Goal: Task Accomplishment & Management: Complete application form

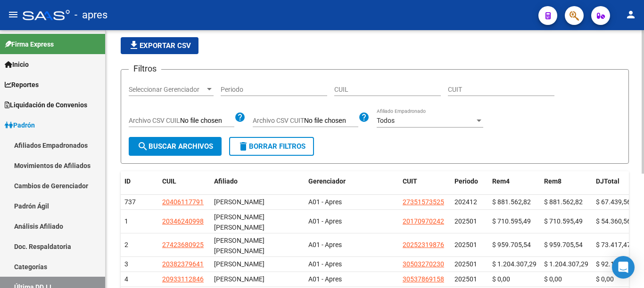
click at [642, 119] on div at bounding box center [642, 102] width 2 height 144
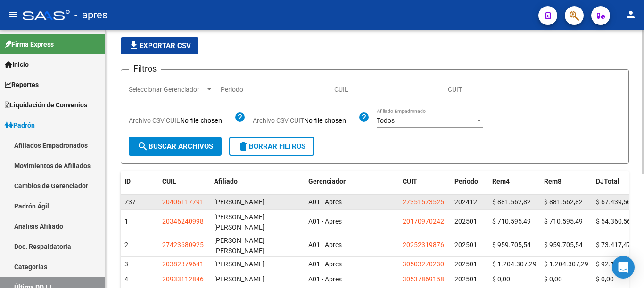
scroll to position [31, 0]
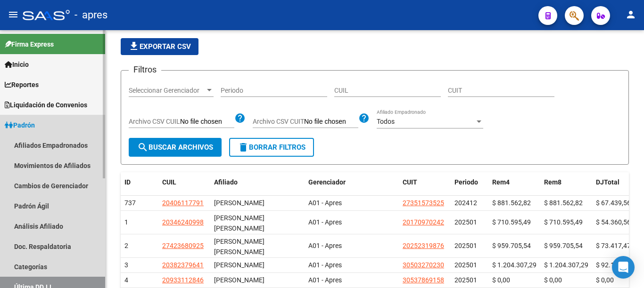
click at [17, 126] on span "Padrón" at bounding box center [20, 125] width 30 height 10
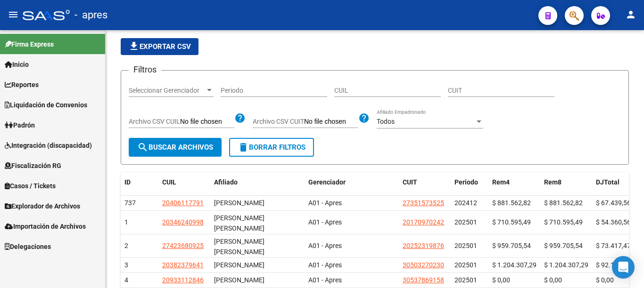
click at [40, 169] on span "Fiscalización RG" at bounding box center [33, 166] width 57 height 10
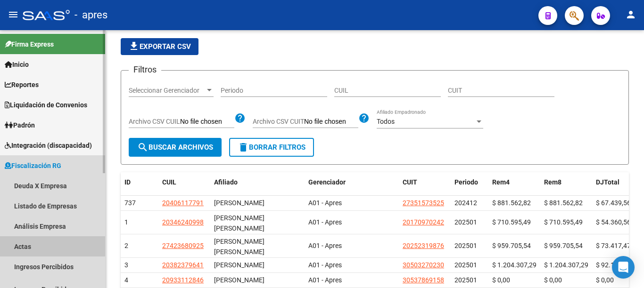
click at [19, 244] on link "Actas" at bounding box center [52, 246] width 105 height 20
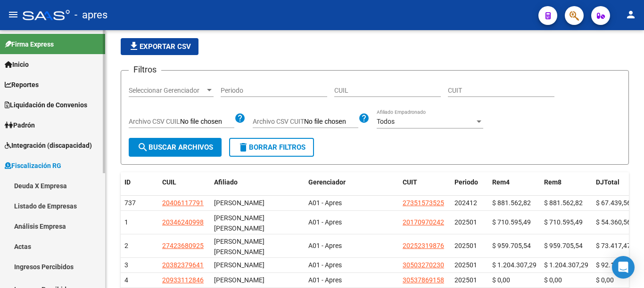
click at [21, 245] on link "Actas" at bounding box center [52, 246] width 105 height 20
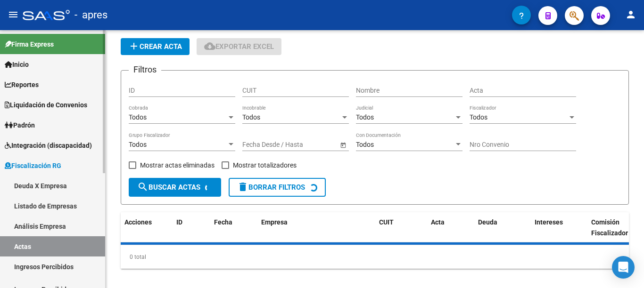
click at [21, 245] on link "Actas" at bounding box center [52, 246] width 105 height 20
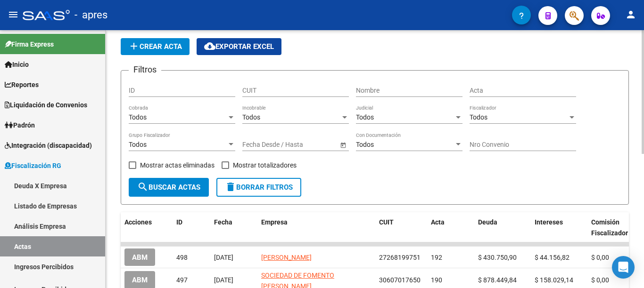
click at [145, 47] on span "add Crear Acta" at bounding box center [155, 46] width 54 height 8
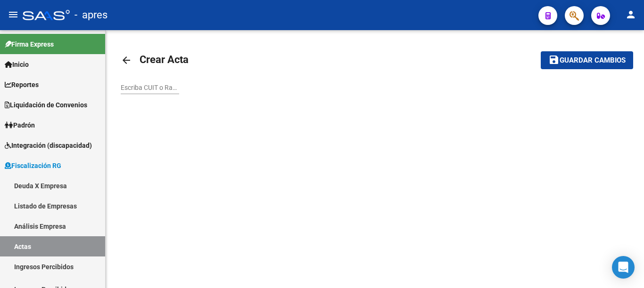
click at [154, 87] on input "Escriba CUIT o Razón Social para buscar" at bounding box center [150, 88] width 58 height 8
type input "30709107123"
click at [540, 51] on button "save Guardar cambios" at bounding box center [586, 59] width 92 height 17
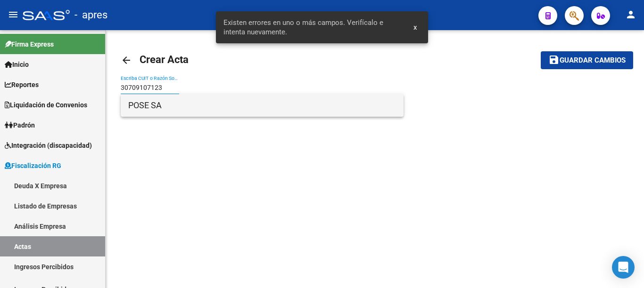
click at [191, 110] on span "POSE SA" at bounding box center [262, 105] width 268 height 23
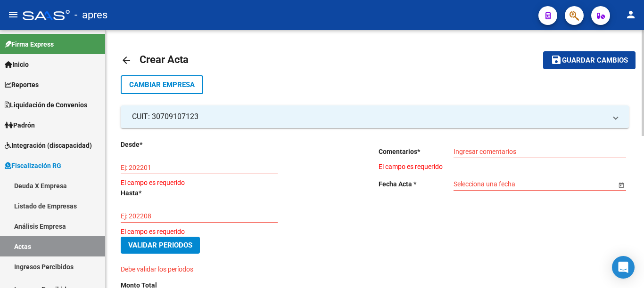
click at [192, 168] on input "Ej: 202201" at bounding box center [199, 168] width 157 height 8
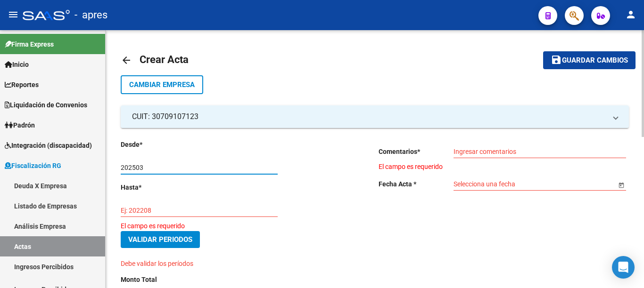
type input "202503"
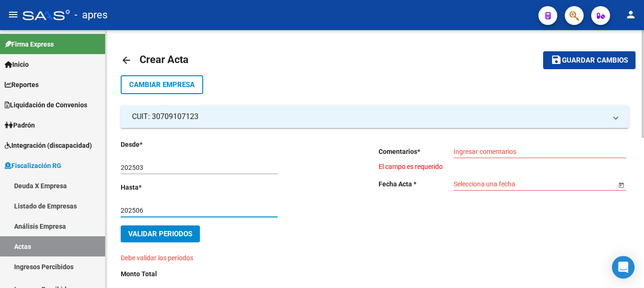
type input "202506"
click at [473, 153] on input "Ingresar comentarios" at bounding box center [539, 152] width 172 height 8
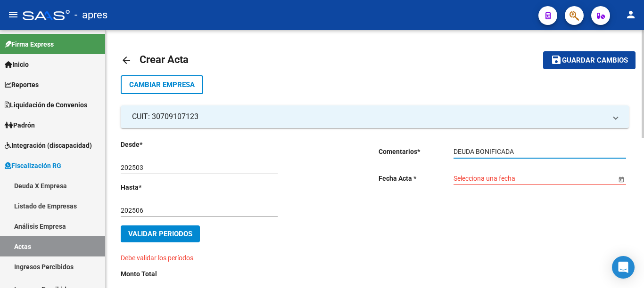
type input "DEUDA BONIFICADA"
click at [485, 181] on input "Selecciona una fecha" at bounding box center [534, 179] width 163 height 8
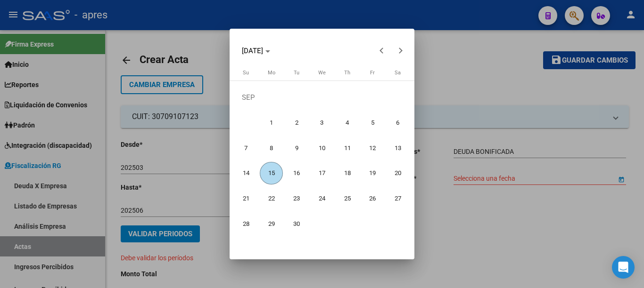
click at [274, 176] on span "15" at bounding box center [271, 173] width 23 height 23
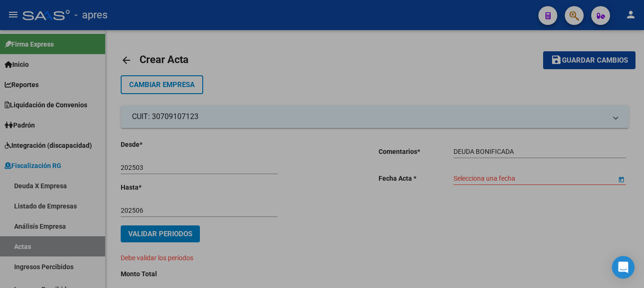
type input "[DATE]"
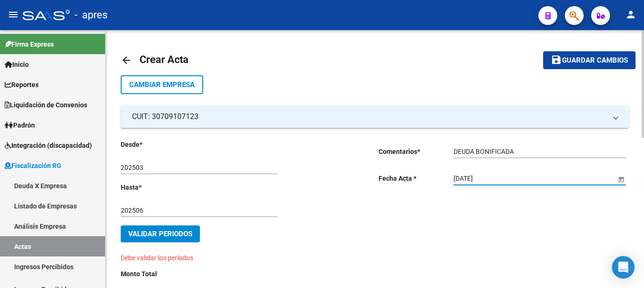
click at [184, 234] on span "Validar Periodos" at bounding box center [160, 234] width 64 height 8
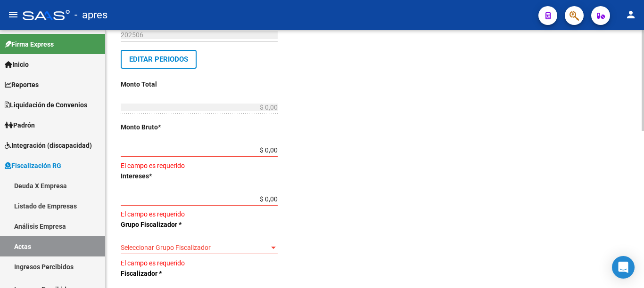
scroll to position [170, 0]
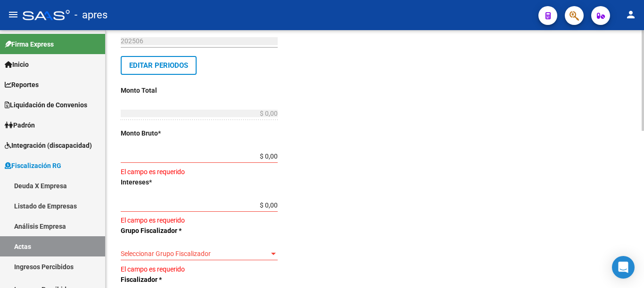
click at [641, 131] on div at bounding box center [642, 80] width 2 height 101
drag, startPoint x: 290, startPoint y: 155, endPoint x: 339, endPoint y: 154, distance: 49.5
click at [339, 154] on div "Desde * 202503 Ej: 202201 Hasta * 202506 Ej: 202208 Editar Periodos Monto Total…" at bounding box center [235, 234] width 228 height 529
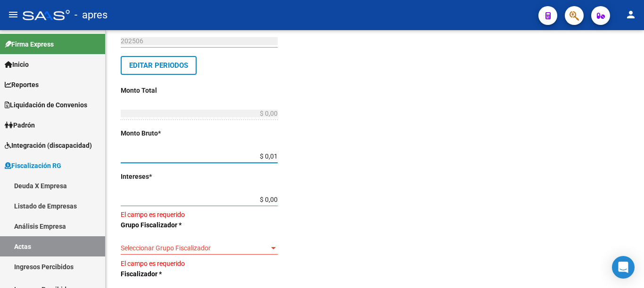
type input "$ 0,10"
type input "$ 0,01"
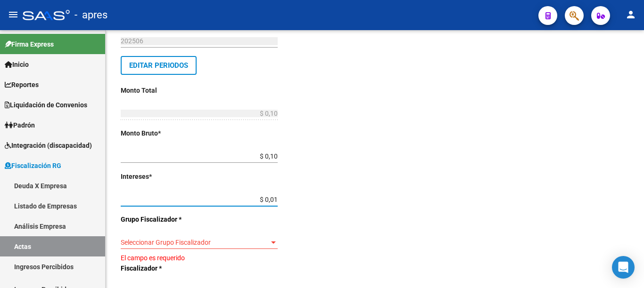
type input "$ 0,11"
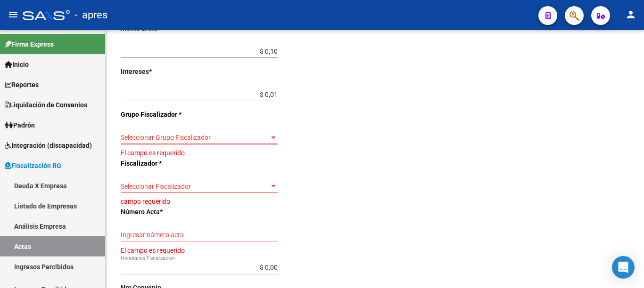
click at [638, 212] on div "arrow_back Crear Acta save Guardar cambios Cambiar Empresa CUIT: 30709107123 Ra…" at bounding box center [376, 80] width 540 height 650
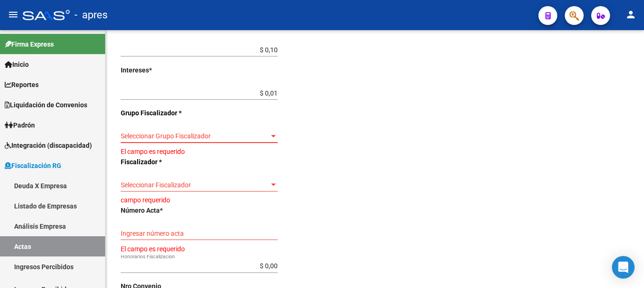
click at [259, 132] on span "Seleccionar Grupo Fiscalizador" at bounding box center [195, 136] width 148 height 8
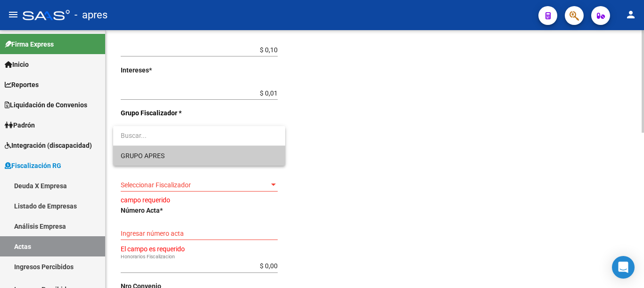
drag, startPoint x: 169, startPoint y: 156, endPoint x: 199, endPoint y: 163, distance: 31.0
click at [169, 156] on span "GRUPO APRES" at bounding box center [199, 156] width 157 height 20
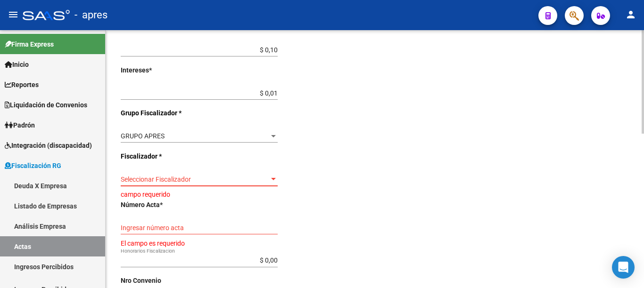
click at [265, 181] on span "Seleccionar Fiscalizador" at bounding box center [195, 180] width 148 height 8
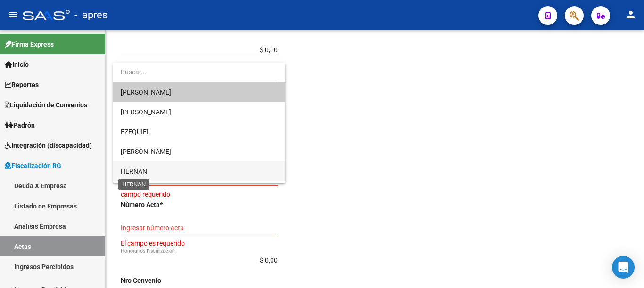
click at [147, 169] on span "HERNAN" at bounding box center [134, 172] width 26 height 8
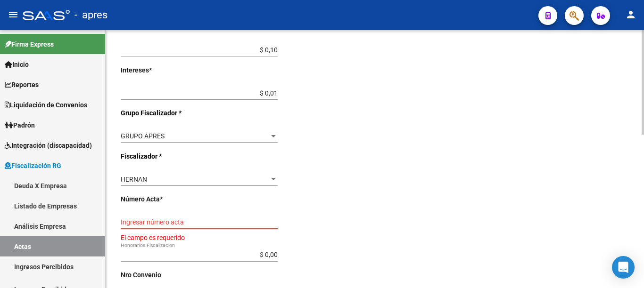
click at [214, 220] on input "Ingresar número acta" at bounding box center [199, 223] width 157 height 8
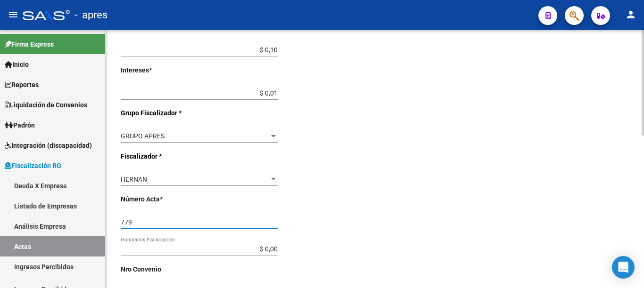
type input "779"
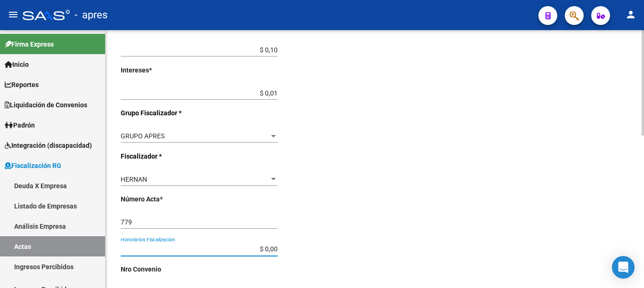
scroll to position [372, 0]
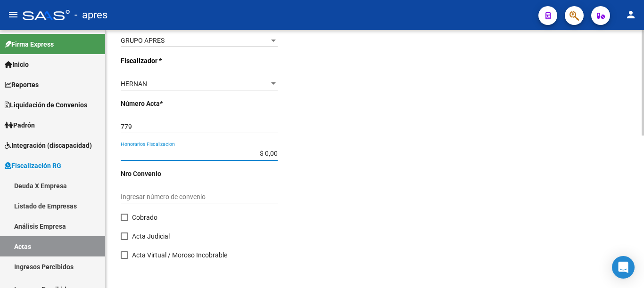
click at [643, 136] on div at bounding box center [642, 83] width 2 height 106
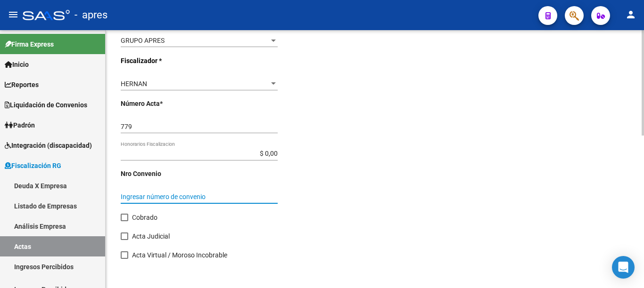
click at [159, 196] on input "Ingresar número de convenio" at bounding box center [199, 197] width 157 height 8
type input "779"
click at [124, 216] on span at bounding box center [125, 218] width 8 height 8
click at [124, 221] on input "Cobrado" at bounding box center [124, 221] width 0 height 0
checkbox input "true"
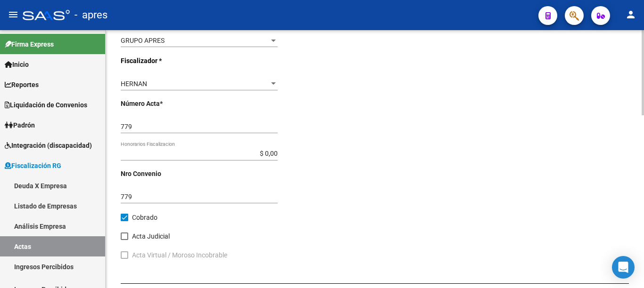
scroll to position [523, 0]
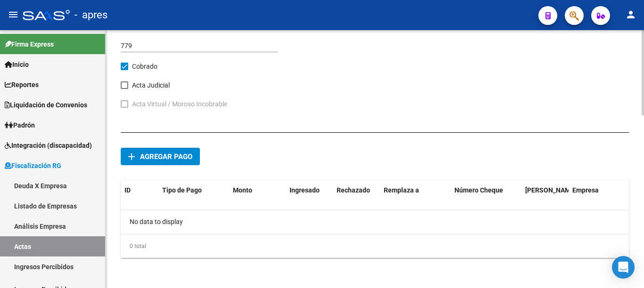
click at [643, 115] on div at bounding box center [642, 72] width 2 height 85
click at [172, 162] on button "add Agregar pago" at bounding box center [160, 156] width 79 height 17
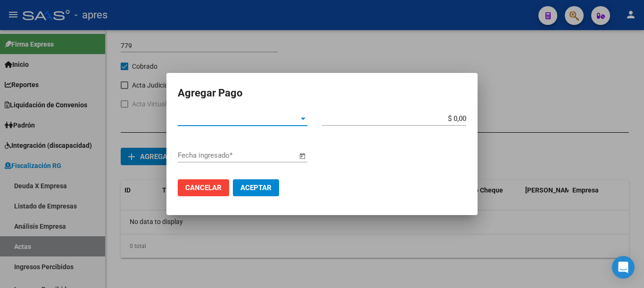
click at [299, 122] on div at bounding box center [303, 119] width 8 height 8
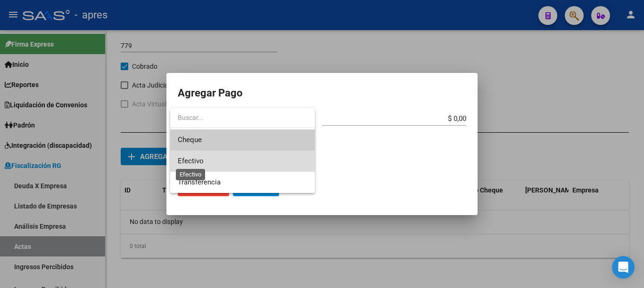
click at [189, 163] on span "Efectivo" at bounding box center [191, 161] width 26 height 8
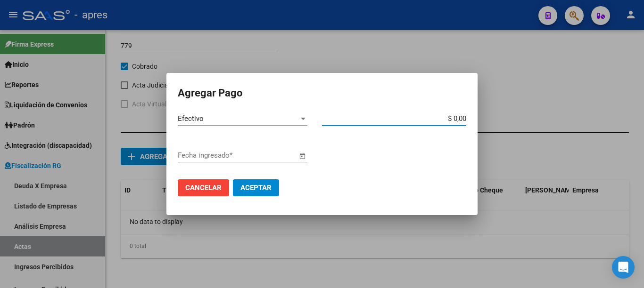
click at [437, 120] on input "$ 0,00" at bounding box center [394, 118] width 144 height 8
type input "$ 0,11"
click at [304, 155] on span "Open calendar" at bounding box center [302, 156] width 23 height 23
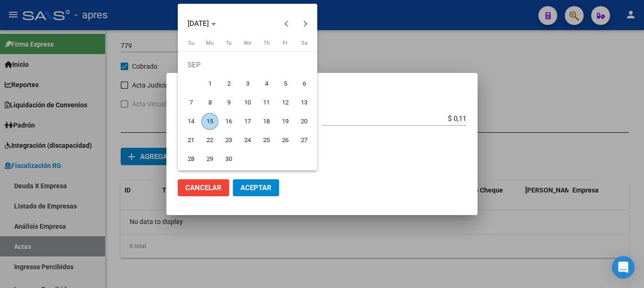
click at [209, 120] on span "15" at bounding box center [209, 121] width 17 height 17
type input "[DATE]"
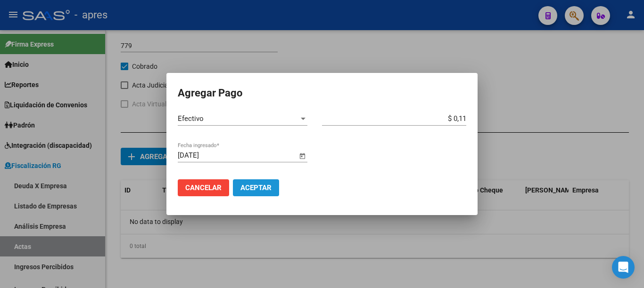
click at [268, 186] on span "Aceptar" at bounding box center [255, 188] width 31 height 8
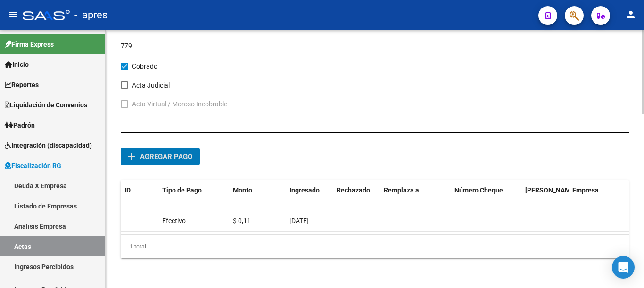
scroll to position [531, 0]
click at [643, 114] on div at bounding box center [642, 72] width 2 height 84
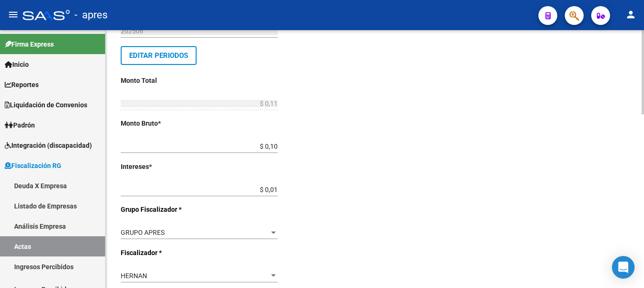
scroll to position [0, 0]
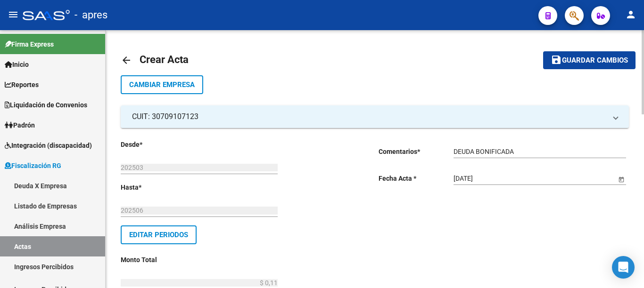
click at [641, 0] on html "menu - apres person Firma Express Inicio Calendario SSS Instructivos Contacto O…" at bounding box center [322, 144] width 644 height 288
click at [576, 62] on span "Guardar cambios" at bounding box center [595, 61] width 66 height 8
click at [26, 245] on link "Actas" at bounding box center [52, 246] width 105 height 20
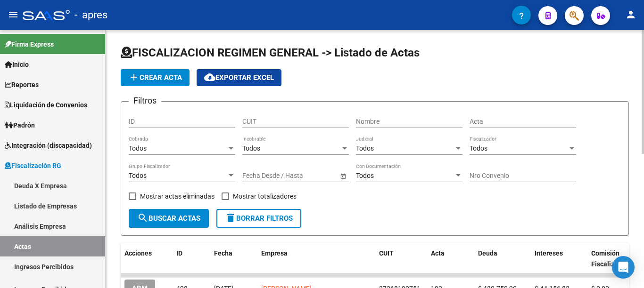
click at [163, 76] on span "add Crear Acta" at bounding box center [155, 77] width 54 height 8
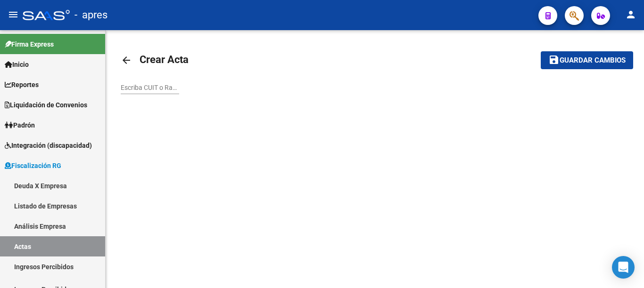
click at [156, 82] on div "Escriba CUIT o Razón Social para buscar" at bounding box center [150, 84] width 58 height 19
paste input "30586032514"
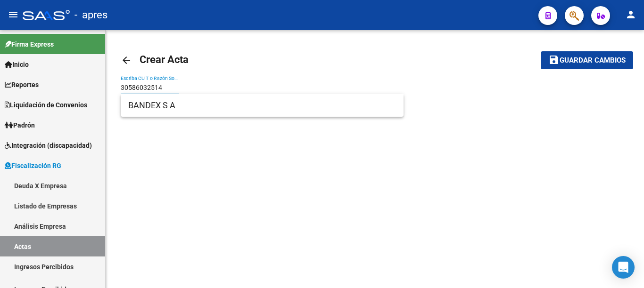
type input "30586032514"
click at [540, 51] on button "save Guardar cambios" at bounding box center [586, 59] width 92 height 17
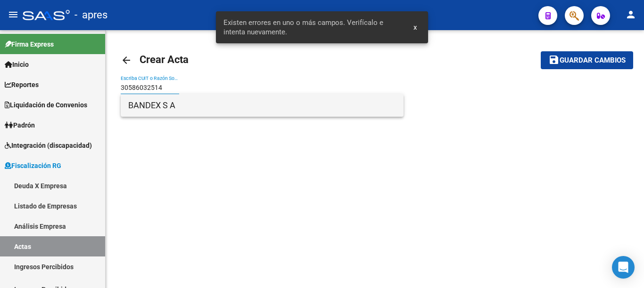
click at [151, 104] on span "BANDEX S A" at bounding box center [262, 105] width 268 height 23
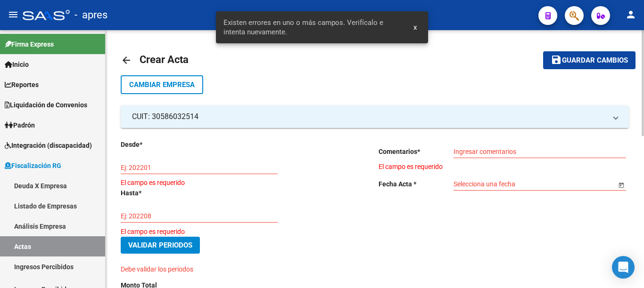
click at [147, 164] on input "Ej: 202201" at bounding box center [199, 168] width 157 height 8
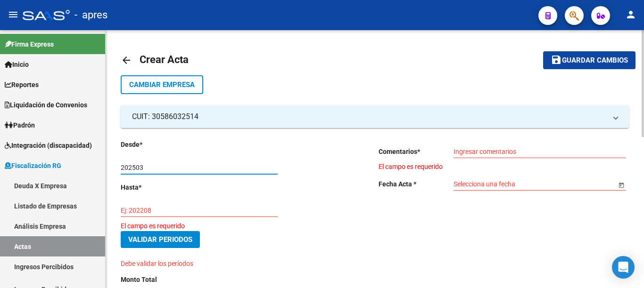
type input "202503"
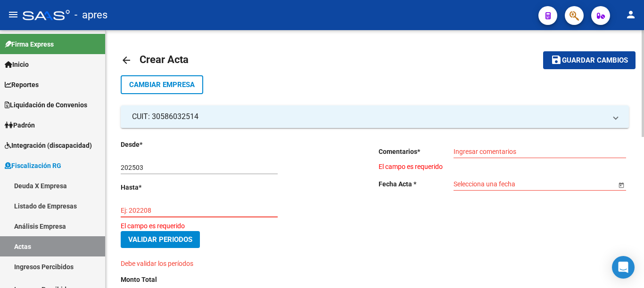
click at [155, 208] on input "Ej: 202208" at bounding box center [199, 211] width 157 height 8
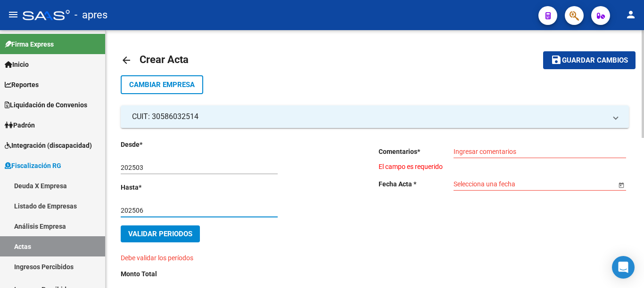
type input "202506"
click at [478, 153] on input "Ingresar comentarios" at bounding box center [539, 152] width 172 height 8
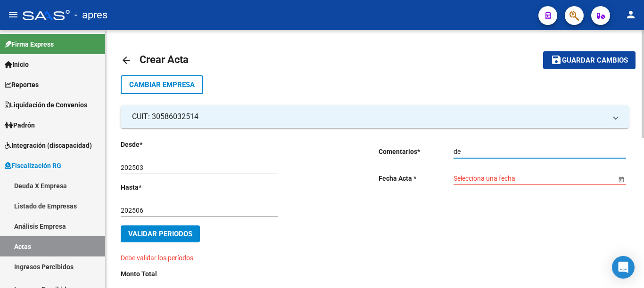
type input "d"
type input "DEUDA BONIFICADA"
click at [620, 180] on span "Open calendar" at bounding box center [621, 179] width 23 height 23
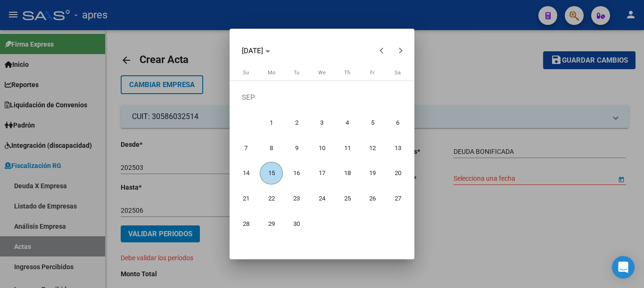
click at [273, 174] on span "15" at bounding box center [271, 173] width 23 height 23
type input "[DATE]"
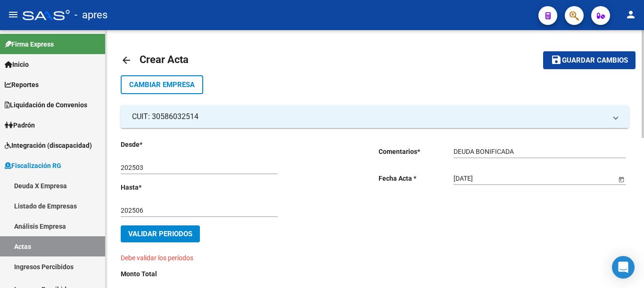
click at [160, 235] on span "Validar Periodos" at bounding box center [160, 234] width 64 height 8
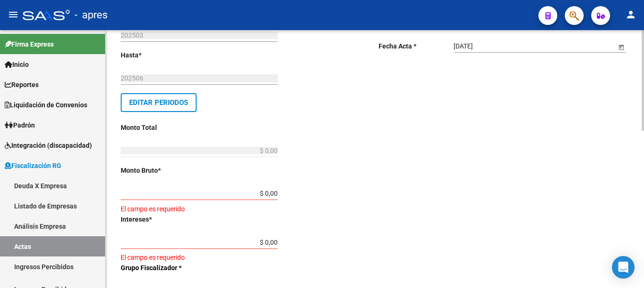
scroll to position [156, 0]
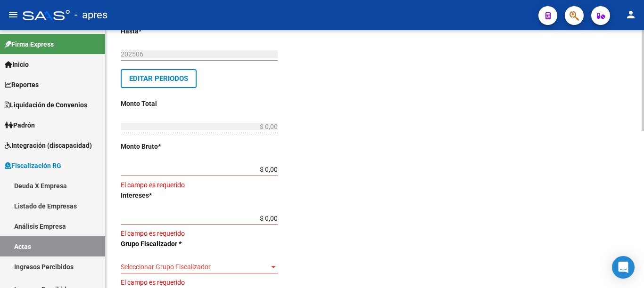
click at [643, 131] on div at bounding box center [642, 80] width 2 height 101
drag, startPoint x: 246, startPoint y: 169, endPoint x: 387, endPoint y: 179, distance: 141.3
click at [386, 180] on div "Desde * 202503 Ej: 202201 Hasta * 202506 Ej: 202208 Editar Periodos Monto Total…" at bounding box center [375, 242] width 508 height 540
type input "$ 0,10"
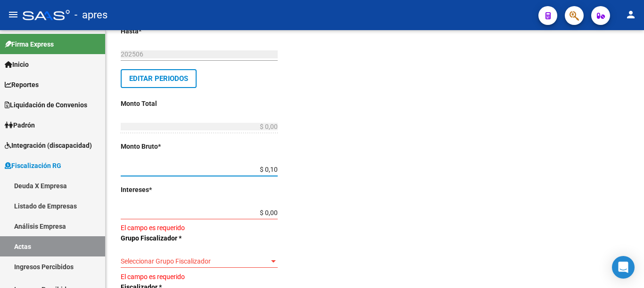
type input "$ 0,10"
type input "$ 0,01"
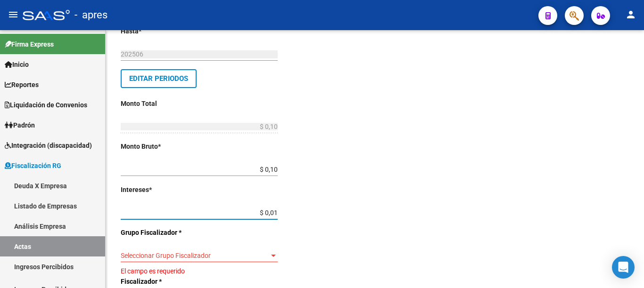
type input "$ 0,11"
click at [269, 260] on div "Seleccionar Grupo Fiscalizador Seleccionar Grupo Fiscalizador" at bounding box center [199, 253] width 157 height 19
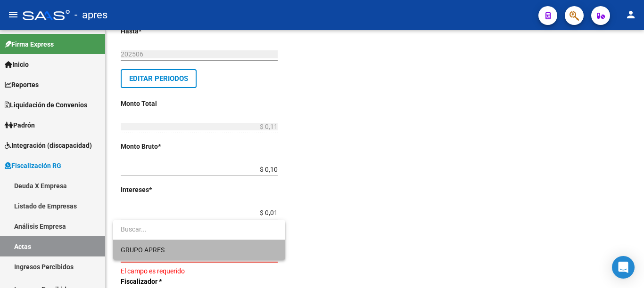
click at [177, 247] on span "GRUPO APRES" at bounding box center [199, 250] width 157 height 20
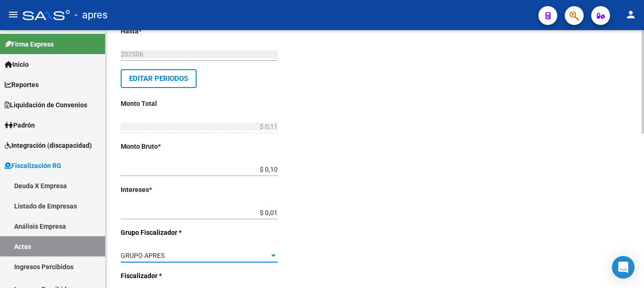
scroll to position [315, 0]
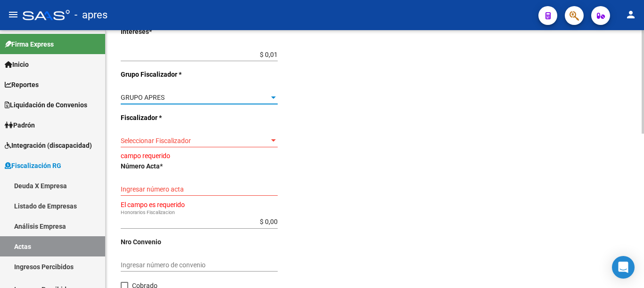
click at [643, 134] on div at bounding box center [642, 82] width 2 height 104
click at [236, 146] on div "Seleccionar Fiscalizador Seleccionar Fiscalizador" at bounding box center [199, 138] width 157 height 19
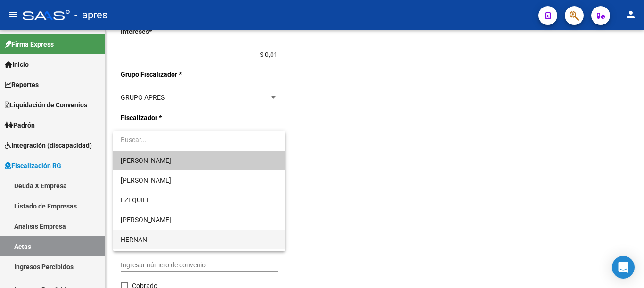
click at [155, 236] on span "HERNAN" at bounding box center [199, 240] width 157 height 20
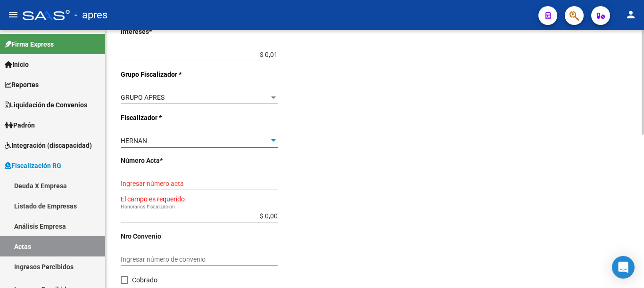
click at [196, 184] on input "Ingresar número acta" at bounding box center [199, 184] width 157 height 8
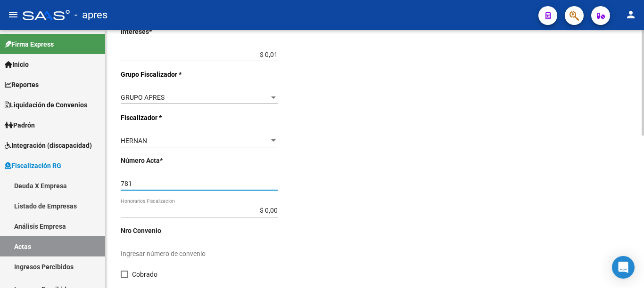
type input "781"
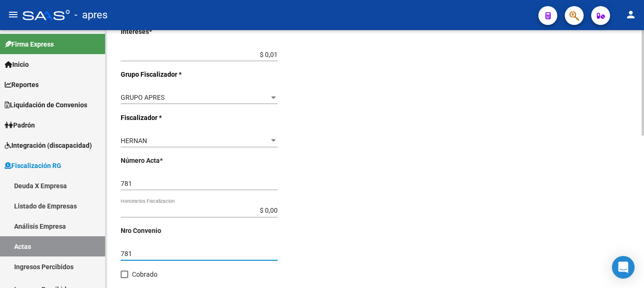
type input "781"
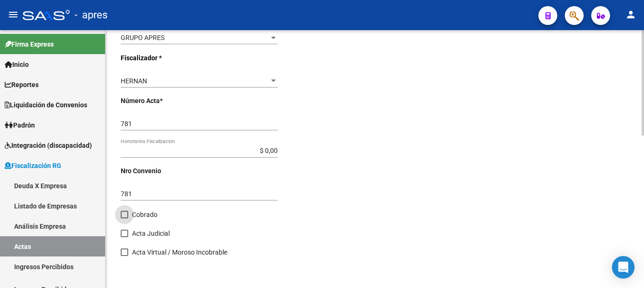
click at [643, 136] on div at bounding box center [642, 83] width 2 height 106
click at [124, 214] on span at bounding box center [125, 215] width 8 height 8
click at [124, 219] on input "Cobrado" at bounding box center [124, 219] width 0 height 0
checkbox input "true"
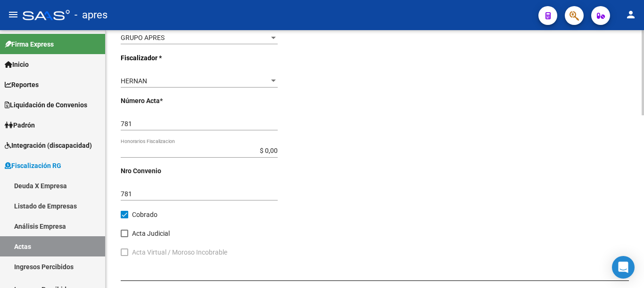
scroll to position [523, 0]
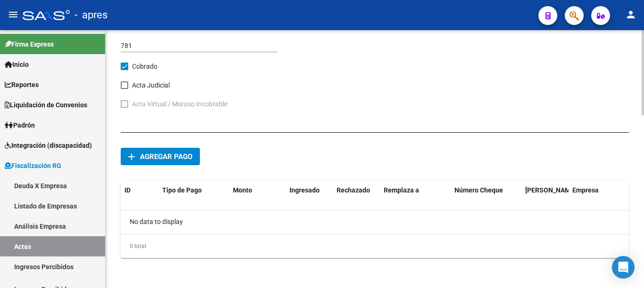
click at [163, 163] on button "add Agregar pago" at bounding box center [160, 156] width 79 height 17
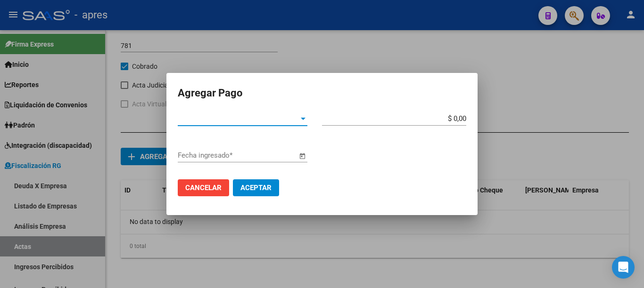
click at [302, 122] on div at bounding box center [303, 119] width 8 height 8
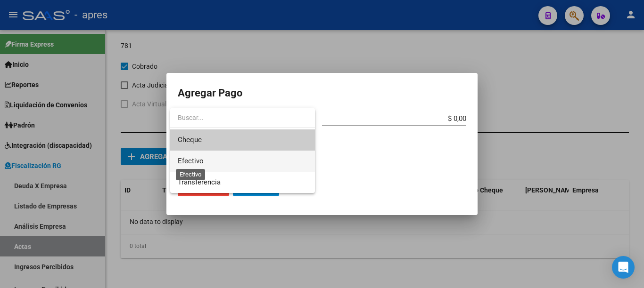
click at [190, 157] on span "Efectivo" at bounding box center [191, 161] width 26 height 8
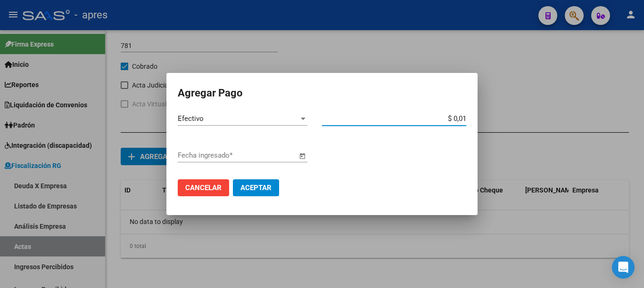
type input "$ 0,11"
click at [293, 155] on span "Open calendar" at bounding box center [302, 156] width 23 height 23
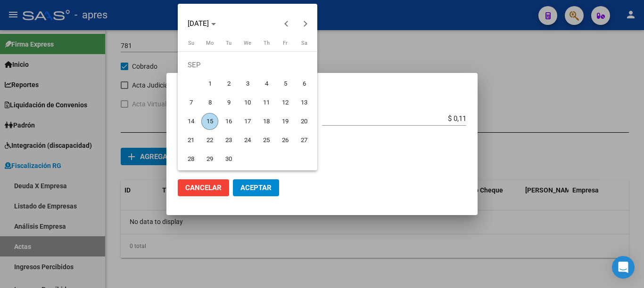
click at [206, 119] on span "15" at bounding box center [209, 121] width 17 height 17
type input "[DATE]"
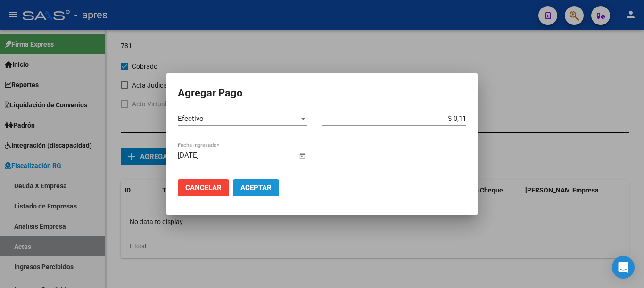
click at [244, 186] on span "Aceptar" at bounding box center [255, 188] width 31 height 8
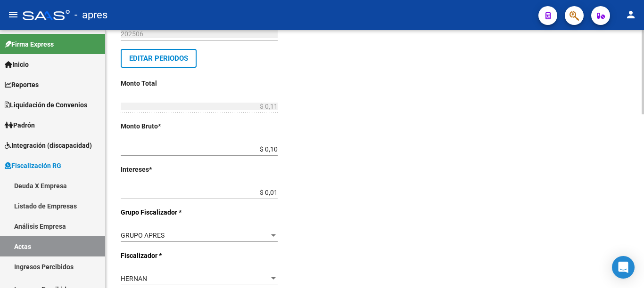
scroll to position [0, 0]
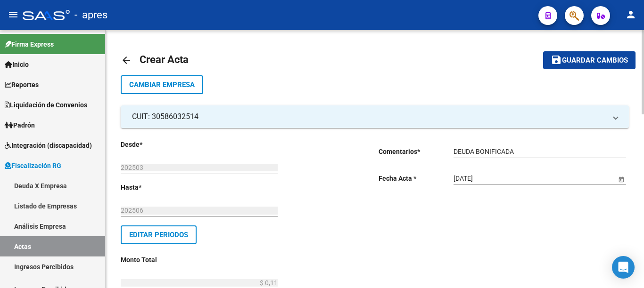
click at [636, 8] on div "menu - apres person Firma Express Inicio Calendario SSS Instructivos Contacto O…" at bounding box center [322, 144] width 644 height 288
click at [590, 71] on mat-toolbar-row "save Guardar cambios" at bounding box center [581, 60] width 108 height 30
click at [587, 57] on span "Guardar cambios" at bounding box center [595, 61] width 66 height 8
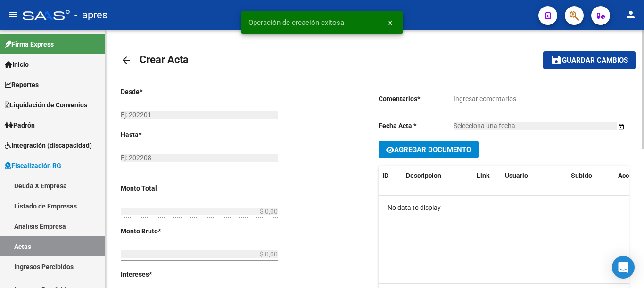
type input "202503"
type input "202506"
type input "$ 0,11"
type input "$ 0,10"
type input "$ 0,01"
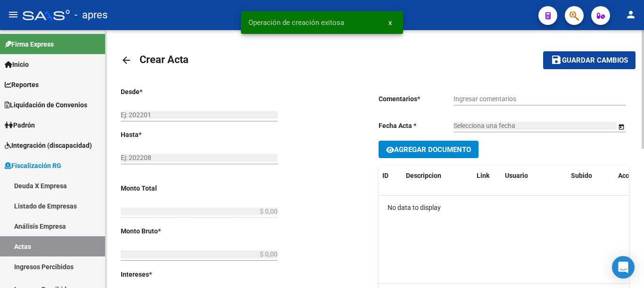
type input "781"
checkbox input "true"
type input "DEUDA BONIFICADA"
type input "[DATE]"
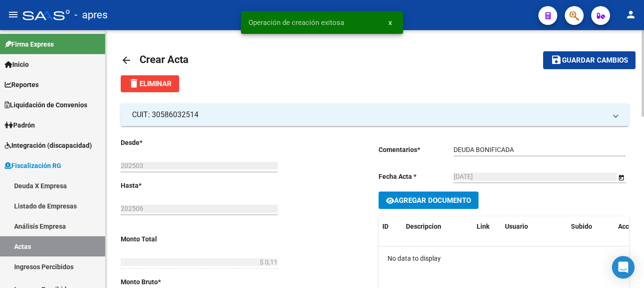
click at [161, 57] on span "Crear Acta" at bounding box center [163, 60] width 49 height 12
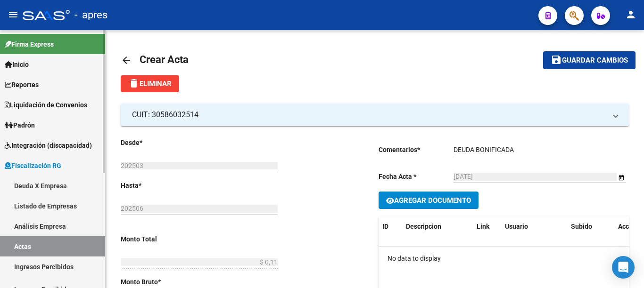
click at [24, 242] on link "Actas" at bounding box center [52, 246] width 105 height 20
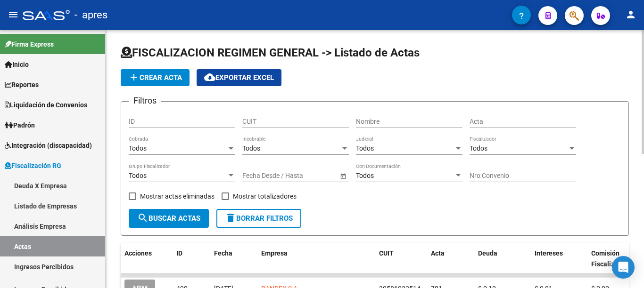
click at [167, 77] on span "add Crear Acta" at bounding box center [155, 77] width 54 height 8
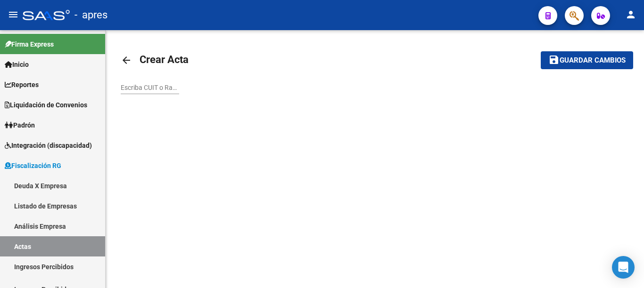
click at [141, 87] on input "Escriba CUIT o Razón Social para buscar" at bounding box center [150, 88] width 58 height 8
paste input "30709107123"
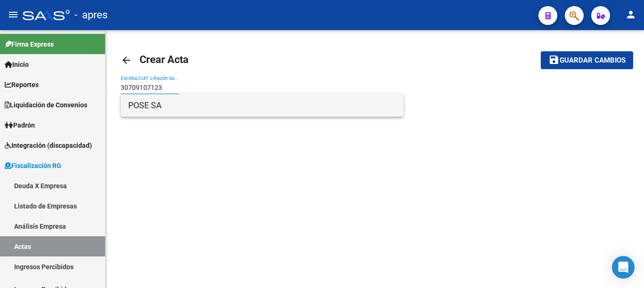
type input "30709107123"
click at [162, 102] on span "POSE SA" at bounding box center [262, 105] width 268 height 23
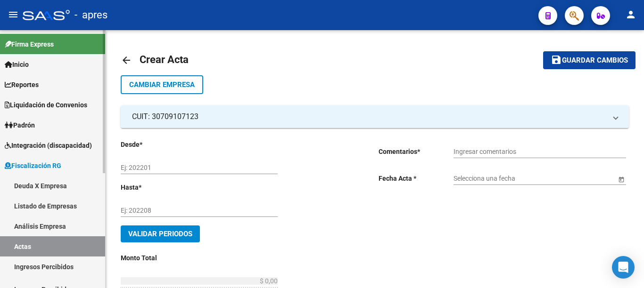
click at [32, 168] on span "Fiscalización RG" at bounding box center [33, 166] width 57 height 10
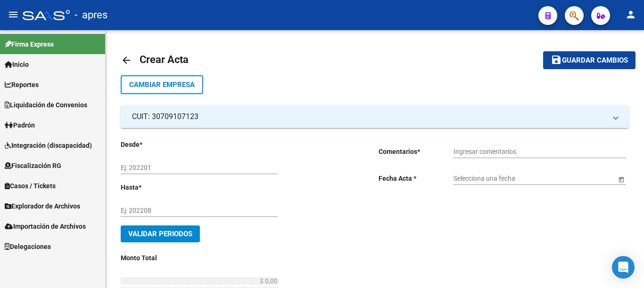
click at [39, 163] on span "Fiscalización RG" at bounding box center [33, 166] width 57 height 10
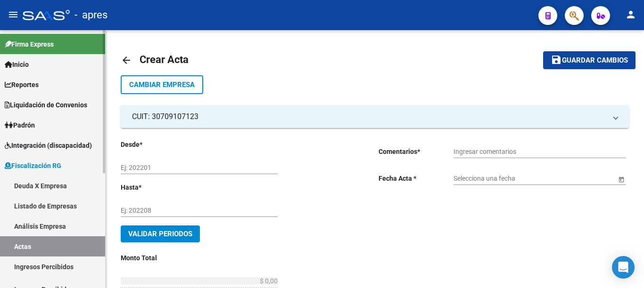
click at [30, 184] on link "Deuda X Empresa" at bounding box center [52, 186] width 105 height 20
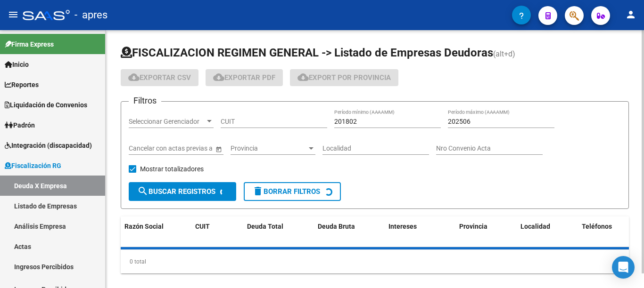
click at [246, 122] on input "CUIT" at bounding box center [273, 122] width 106 height 8
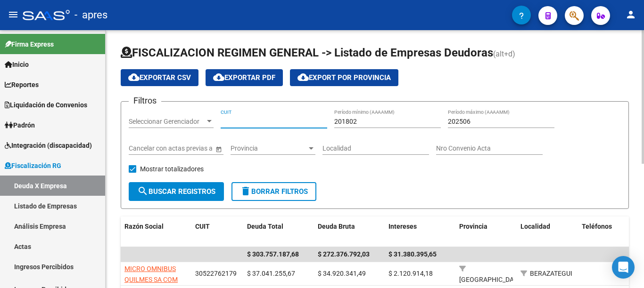
paste input "30-70910712-3"
type input "30-70910712-3"
click at [196, 190] on span "search Buscar Registros" at bounding box center [176, 192] width 78 height 8
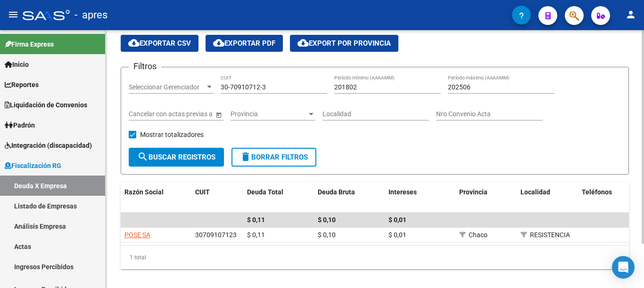
scroll to position [37, 0]
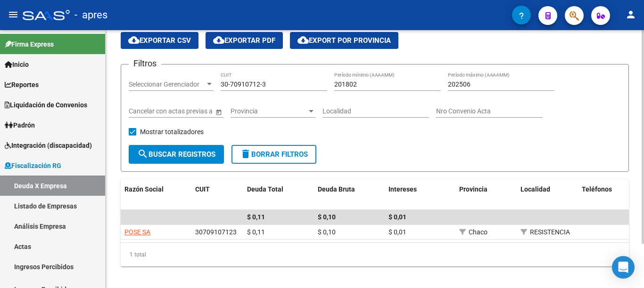
click at [643, 176] on div at bounding box center [642, 137] width 2 height 214
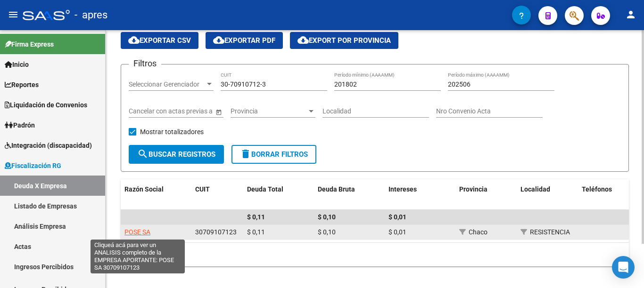
click at [139, 232] on span "POSE SA" at bounding box center [137, 232] width 26 height 8
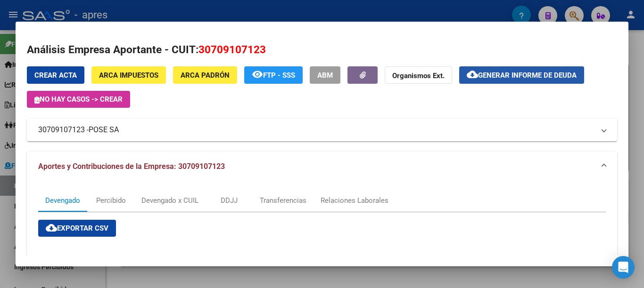
click at [498, 73] on span "Generar informe de deuda" at bounding box center [527, 75] width 98 height 8
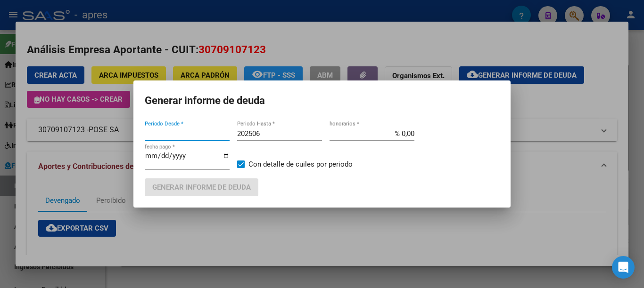
type input "201802"
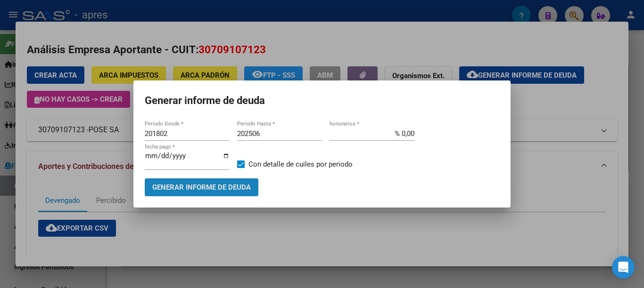
click at [168, 184] on span "Generar informe de deuda" at bounding box center [201, 188] width 98 height 8
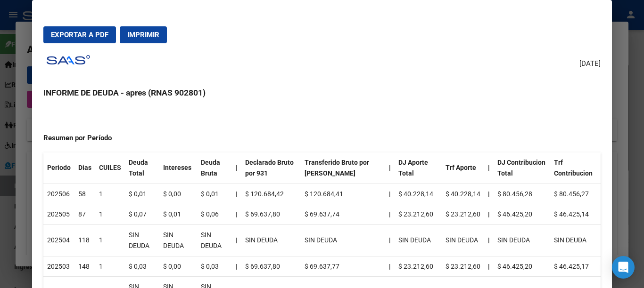
scroll to position [0, 0]
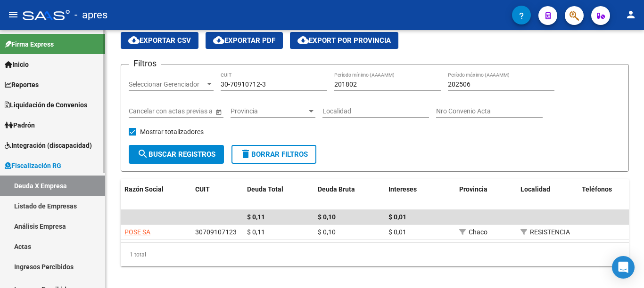
click at [27, 245] on link "Actas" at bounding box center [52, 246] width 105 height 20
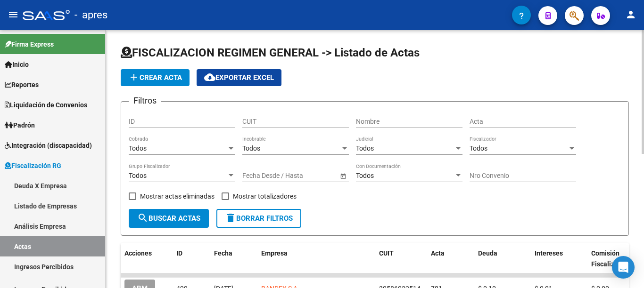
drag, startPoint x: 496, startPoint y: 126, endPoint x: 504, endPoint y: 122, distance: 8.7
click at [501, 124] on div "Acta" at bounding box center [522, 118] width 106 height 19
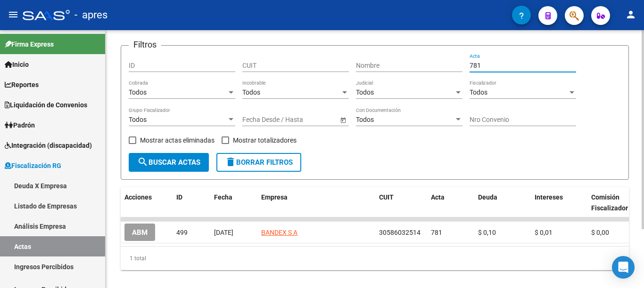
scroll to position [57, 0]
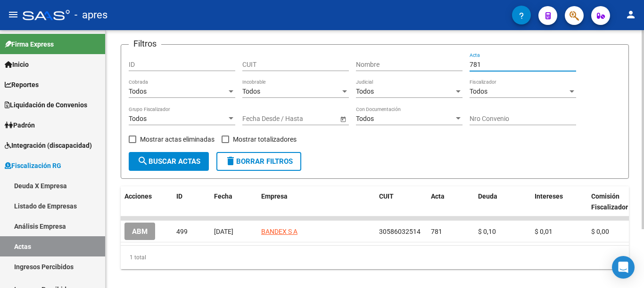
click at [643, 122] on div at bounding box center [642, 129] width 2 height 199
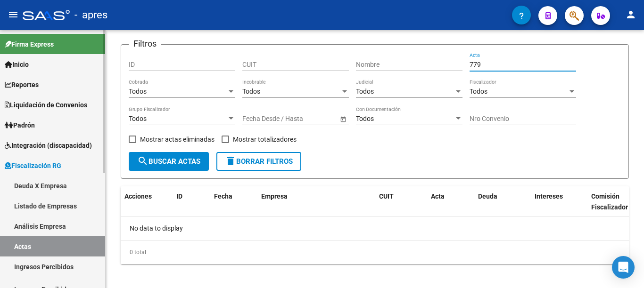
type input "779"
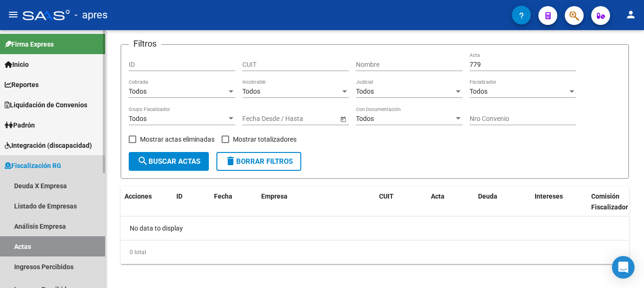
click at [44, 247] on link "Actas" at bounding box center [52, 246] width 105 height 20
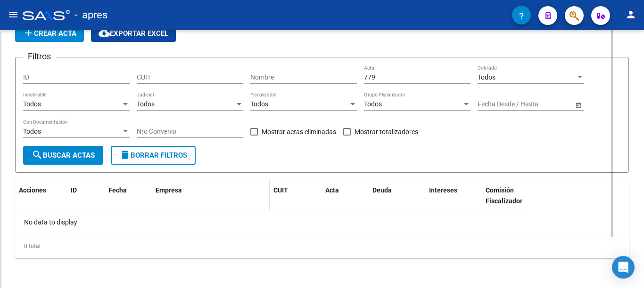
scroll to position [44, 0]
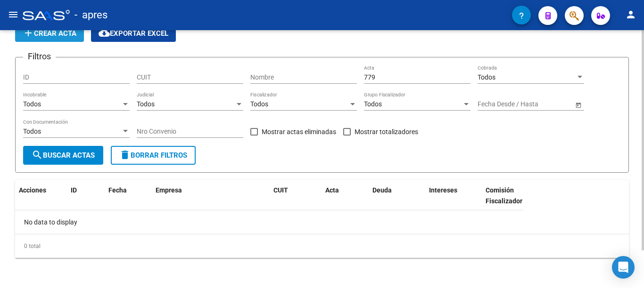
click at [67, 38] on button "add Crear Acta" at bounding box center [49, 33] width 69 height 17
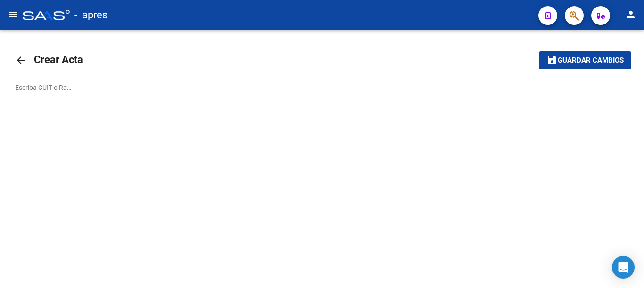
click at [55, 89] on input "Escriba CUIT o Razón Social para buscar" at bounding box center [44, 88] width 58 height 8
paste input "30709107123"
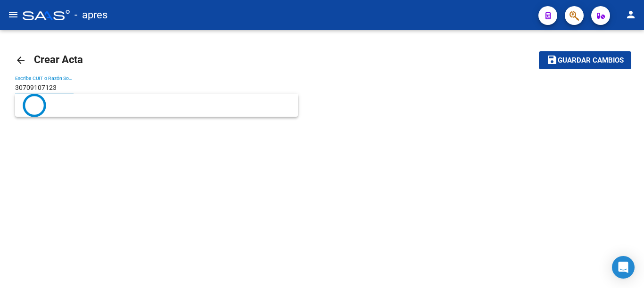
type input "30709107123"
click at [538, 51] on button "save Guardar cambios" at bounding box center [584, 59] width 92 height 17
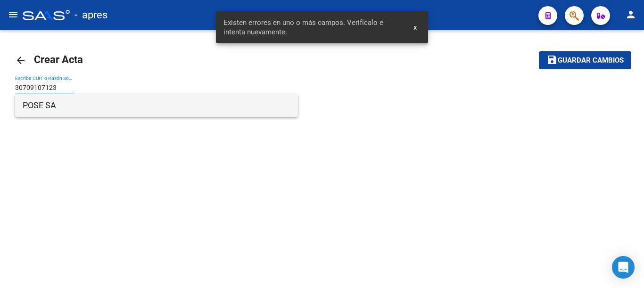
click at [72, 109] on span "POSE SA" at bounding box center [157, 105] width 268 height 23
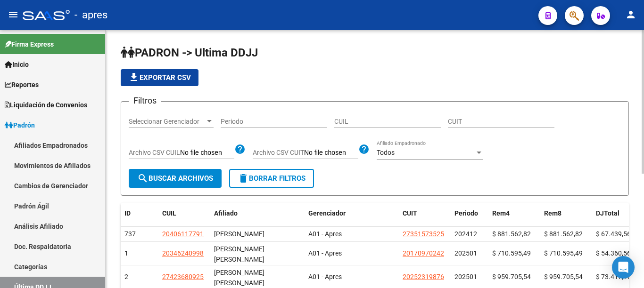
scroll to position [105, 0]
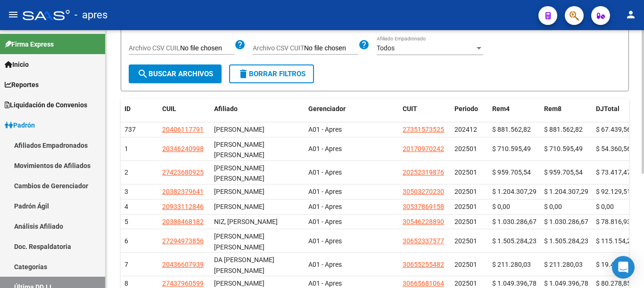
click at [635, 200] on div "PADRON -> Ultima DDJJ file_download Exportar CSV Filtros Seleccionar Gerenciado…" at bounding box center [376, 145] width 540 height 438
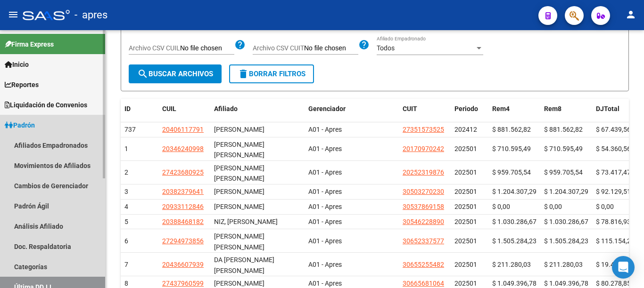
click at [19, 126] on span "Padrón" at bounding box center [20, 125] width 30 height 10
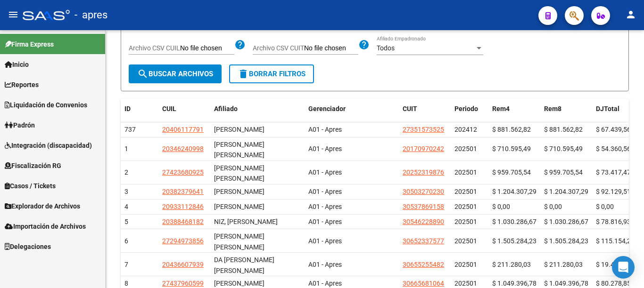
click at [31, 164] on span "Fiscalización RG" at bounding box center [33, 166] width 57 height 10
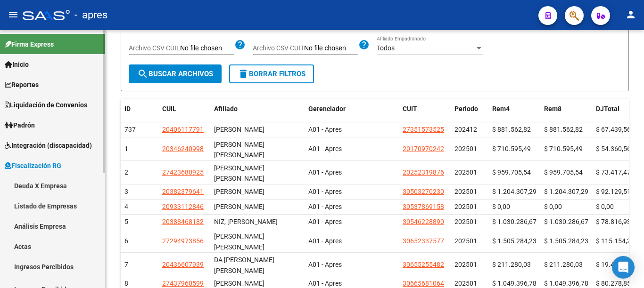
click at [24, 245] on link "Actas" at bounding box center [52, 246] width 105 height 20
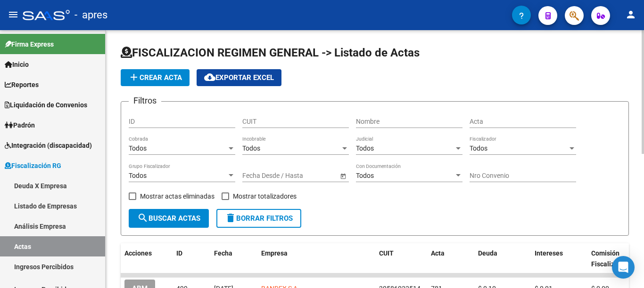
click at [259, 120] on input "CUIT" at bounding box center [295, 122] width 106 height 8
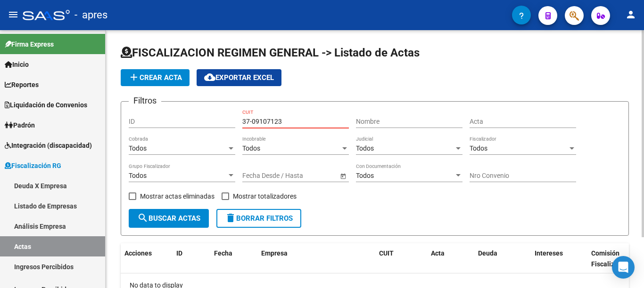
drag, startPoint x: 290, startPoint y: 122, endPoint x: 169, endPoint y: 120, distance: 121.6
click at [183, 116] on div "Filtros ID 37-09107123 CUIT Nombre Acta Todos Cobrada Todos Incobrable Todos Ju…" at bounding box center [375, 159] width 492 height 100
paste input "0-70910712-"
type input "30-70910712-3"
click at [165, 220] on span "search Buscar Actas" at bounding box center [168, 218] width 63 height 8
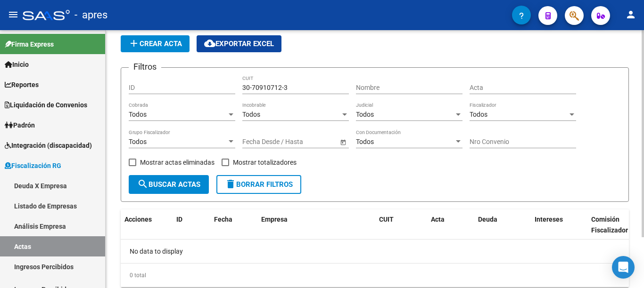
scroll to position [63, 0]
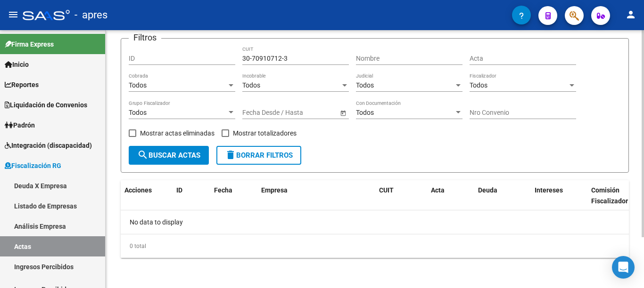
click at [642, 185] on div at bounding box center [642, 133] width 2 height 207
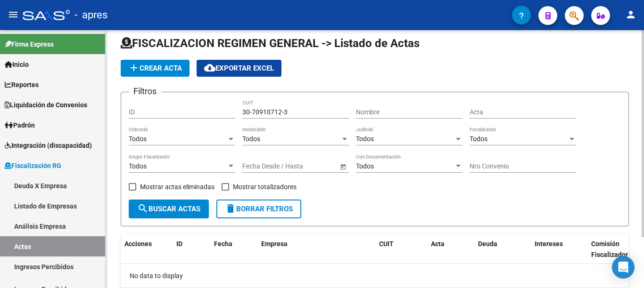
click at [626, 128] on div "FISCALIZACION REGIMEN GENERAL -> Listado de Actas add Crear Acta cloud_download…" at bounding box center [376, 181] width 540 height 321
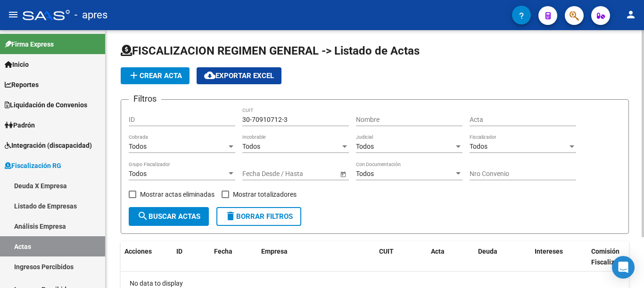
click at [501, 118] on input "Acta" at bounding box center [522, 120] width 106 height 8
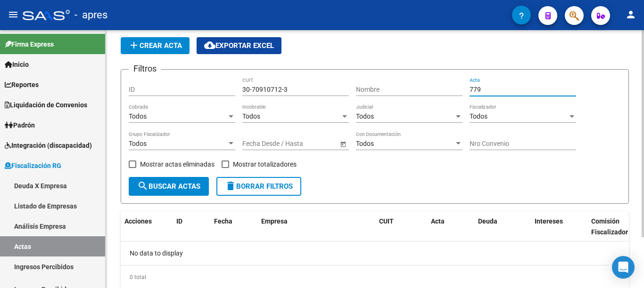
click at [637, 66] on div "FISCALIZACION REGIMEN GENERAL -> Listado de Actas add Crear Acta cloud_download…" at bounding box center [376, 158] width 540 height 321
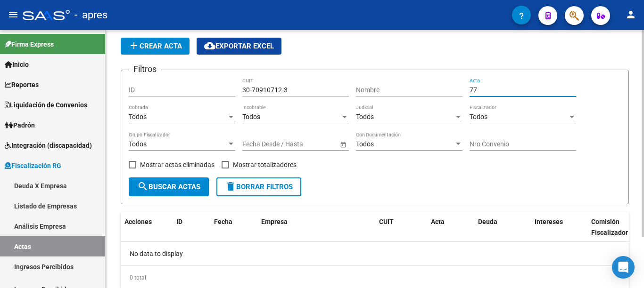
type input "7"
click at [179, 184] on span "search Buscar Actas" at bounding box center [168, 187] width 63 height 8
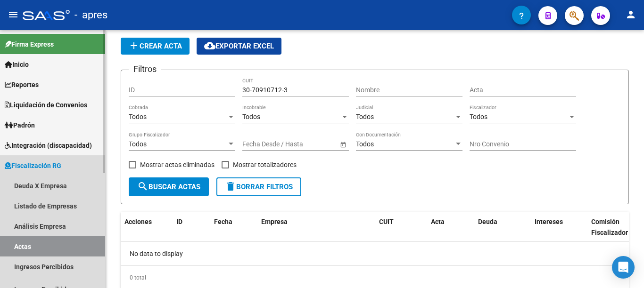
click at [38, 164] on span "Fiscalización RG" at bounding box center [33, 166] width 57 height 10
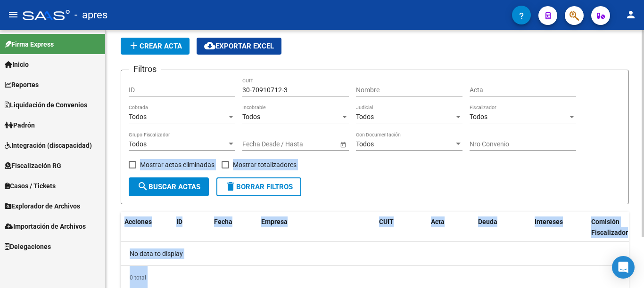
drag, startPoint x: 640, startPoint y: 143, endPoint x: 643, endPoint y: 94, distance: 49.5
click at [643, 94] on div "FISCALIZACION REGIMEN GENERAL -> Listado de Actas add Crear Acta cloud_download…" at bounding box center [376, 159] width 540 height 321
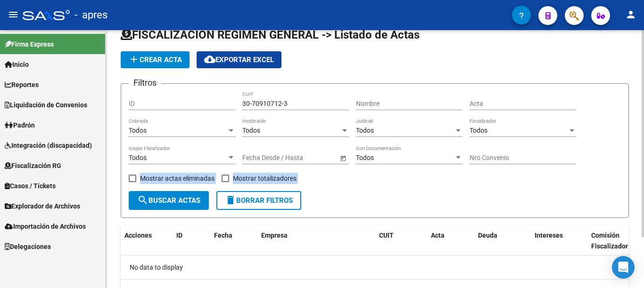
scroll to position [0, 0]
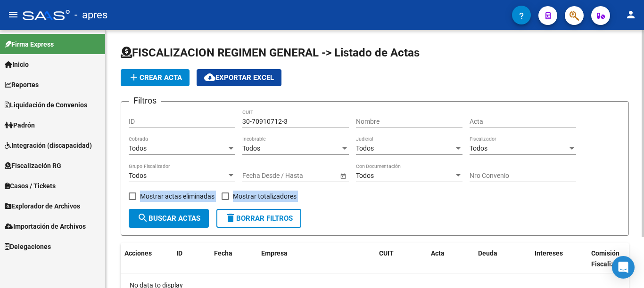
click at [632, 98] on div "FISCALIZACION REGIMEN GENERAL -> Listado de Actas add Crear Acta cloud_download…" at bounding box center [376, 190] width 540 height 321
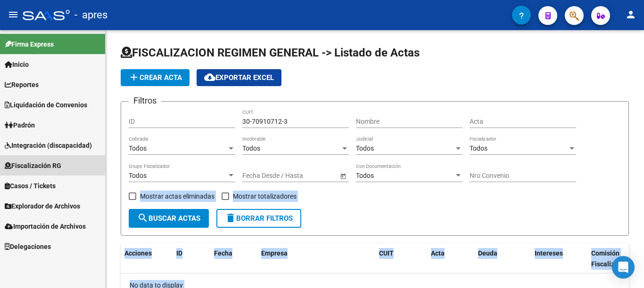
click at [27, 165] on span "Fiscalización RG" at bounding box center [33, 166] width 57 height 10
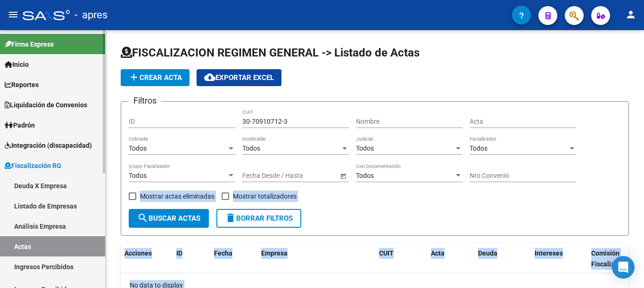
click at [30, 185] on link "Deuda X Empresa" at bounding box center [52, 186] width 105 height 20
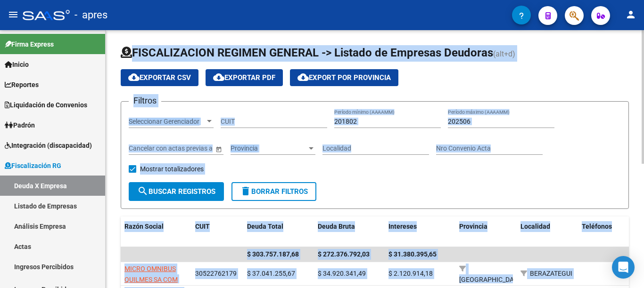
click at [377, 172] on div "Filtros Seleccionar Gerenciador Seleccionar Gerenciador CUIT 201802 Período mín…" at bounding box center [375, 145] width 492 height 73
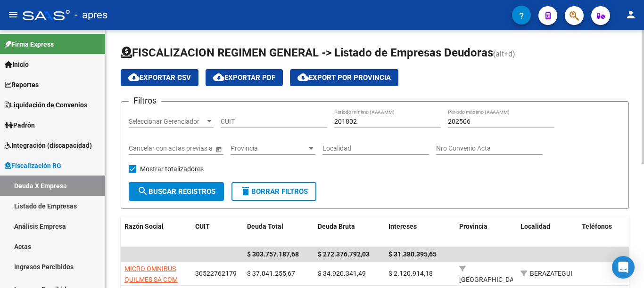
drag, startPoint x: 233, startPoint y: 121, endPoint x: 261, endPoint y: 129, distance: 30.0
click at [233, 121] on input "CUIT" at bounding box center [273, 122] width 106 height 8
paste input "30-70910712-3"
type input "30-70910712-3"
click at [172, 181] on div "Mostrar totalizadores" at bounding box center [170, 172] width 82 height 19
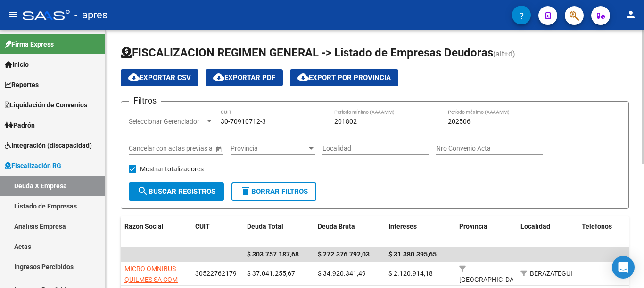
click at [172, 189] on span "search Buscar Registros" at bounding box center [176, 192] width 78 height 8
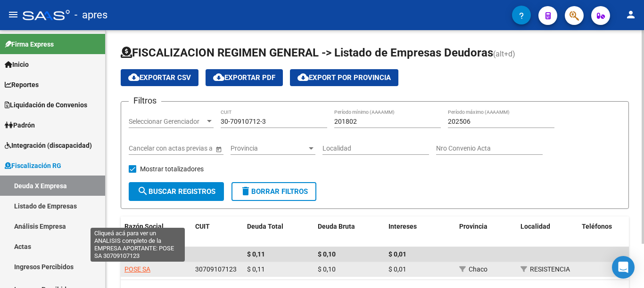
click at [136, 268] on span "POSE SA" at bounding box center [137, 270] width 26 height 8
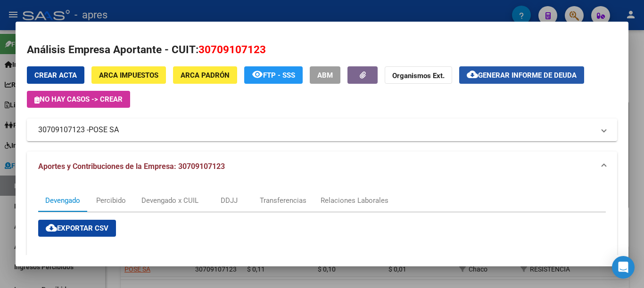
click at [513, 76] on span "Generar informe de deuda" at bounding box center [527, 75] width 98 height 8
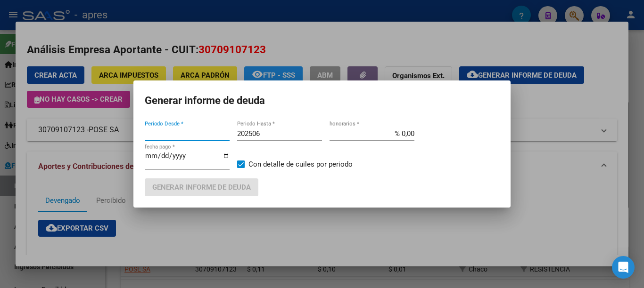
type input "201802"
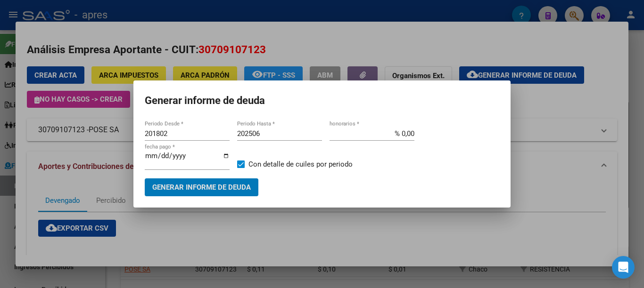
click at [217, 185] on span "Generar informe de deuda" at bounding box center [201, 188] width 98 height 8
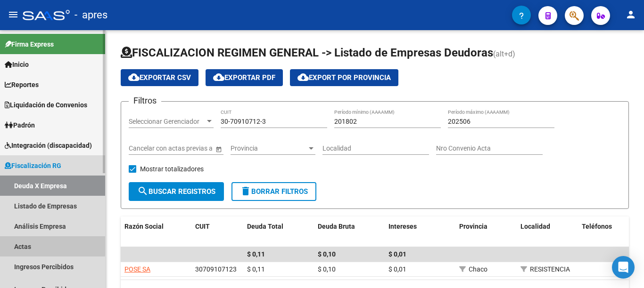
click at [26, 244] on link "Actas" at bounding box center [52, 246] width 105 height 20
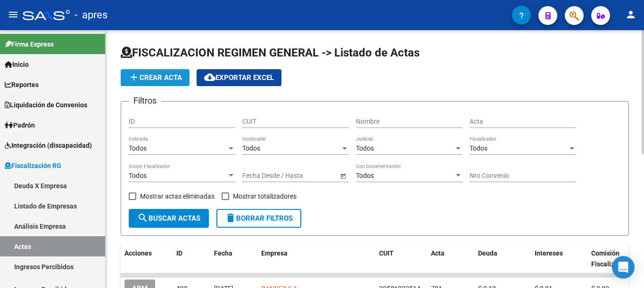
click at [158, 77] on span "add Crear Acta" at bounding box center [155, 77] width 54 height 8
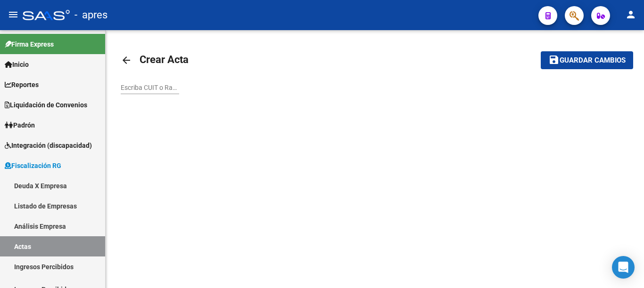
click at [139, 88] on input "Escriba CUIT o Razón Social para buscar" at bounding box center [150, 88] width 58 height 8
paste input "30709107123"
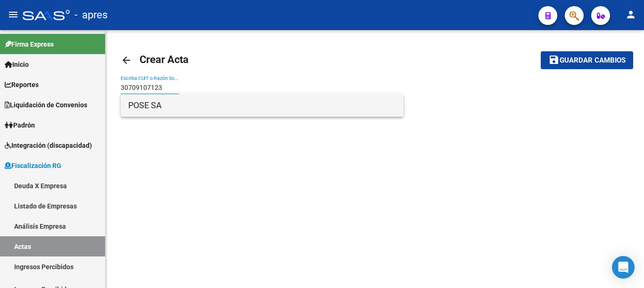
type input "30709107123"
click at [148, 99] on span "POSE SA" at bounding box center [262, 105] width 268 height 23
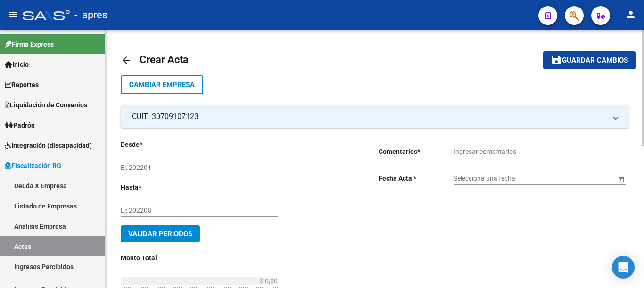
click at [162, 169] on input "Ej: 202201" at bounding box center [199, 168] width 157 height 8
type input "202503"
type input "202506"
click at [473, 153] on input "Ingresar comentarios" at bounding box center [539, 152] width 172 height 8
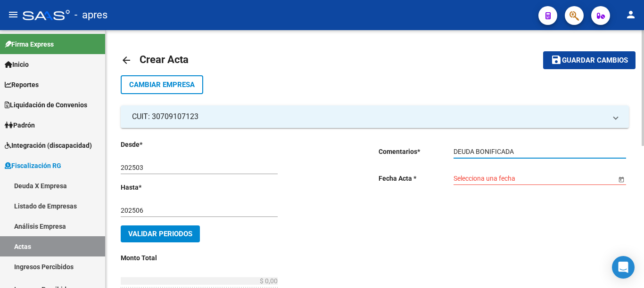
type input "DEUDA BONIFICADA"
click at [620, 181] on span "Open calendar" at bounding box center [621, 179] width 23 height 23
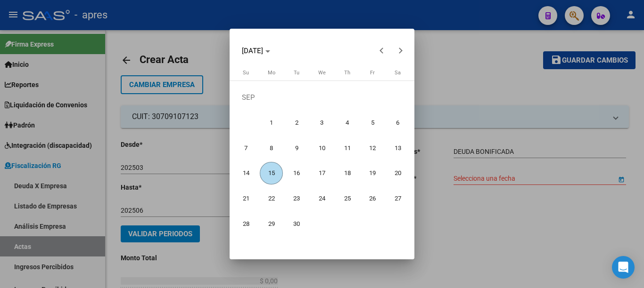
click at [268, 173] on span "15" at bounding box center [271, 173] width 23 height 23
type input "[DATE]"
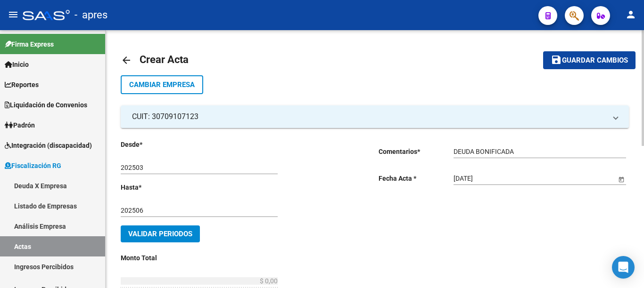
click at [169, 233] on span "Validar Periodos" at bounding box center [160, 234] width 64 height 8
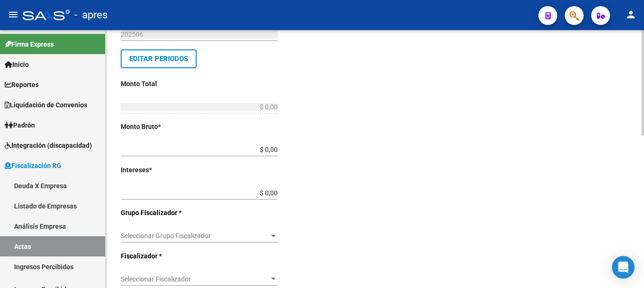
scroll to position [178, 0]
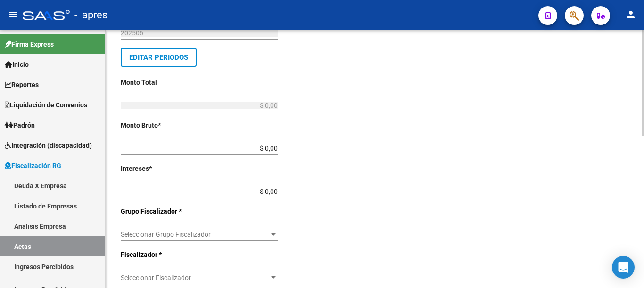
click at [643, 136] on div at bounding box center [642, 83] width 2 height 106
drag, startPoint x: 261, startPoint y: 149, endPoint x: 383, endPoint y: 144, distance: 123.1
click at [378, 147] on div "Desde * 202503 Ej: 202201 Hasta * 202506 Ej: 202208 Editar Periodos Monto Total…" at bounding box center [375, 207] width 508 height 512
type input "$ 0,10"
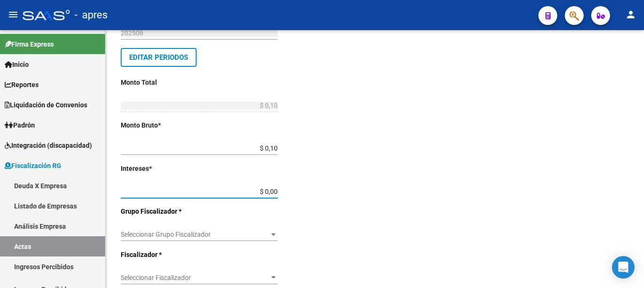
type input "$ 0,01"
type input "$ 0,11"
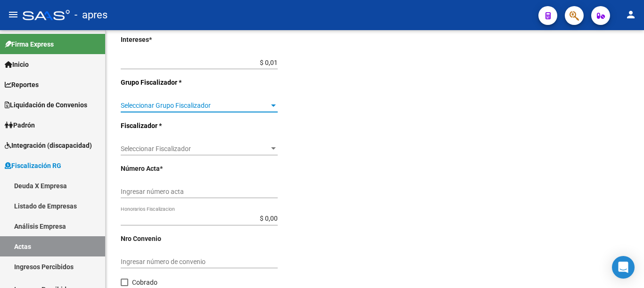
click at [637, 220] on div "arrow_back Crear Acta save Guardar cambios Cambiar Empresa CUIT: 30709107123 Ra…" at bounding box center [376, 39] width 540 height 633
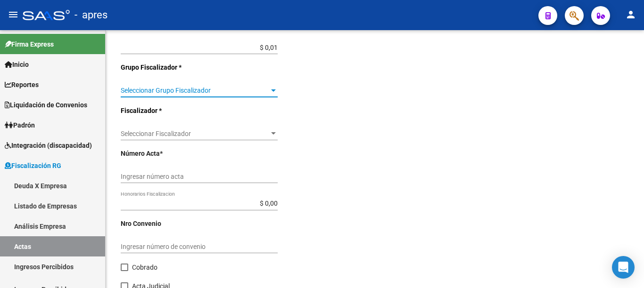
click at [257, 92] on span "Seleccionar Grupo Fiscalizador" at bounding box center [195, 91] width 148 height 8
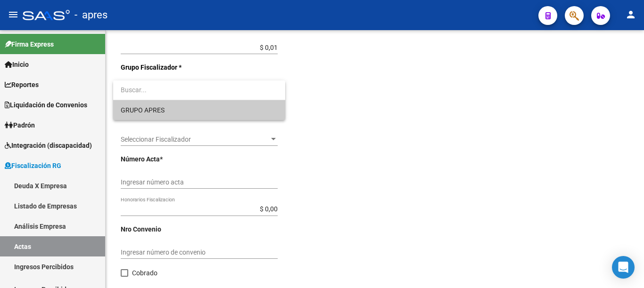
click at [182, 107] on span "GRUPO APRES" at bounding box center [199, 110] width 157 height 20
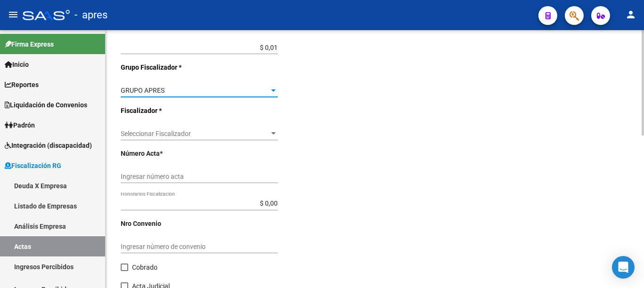
click at [259, 133] on span "Seleccionar Fiscalizador" at bounding box center [195, 134] width 148 height 8
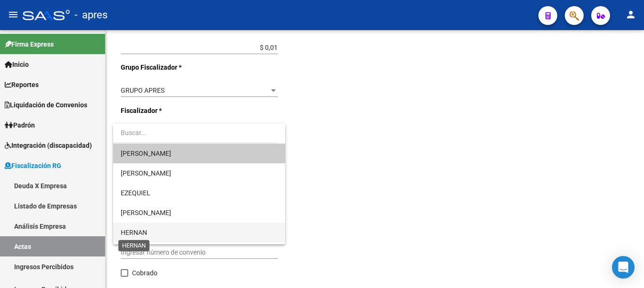
click at [137, 234] on span "HERNAN" at bounding box center [134, 233] width 26 height 8
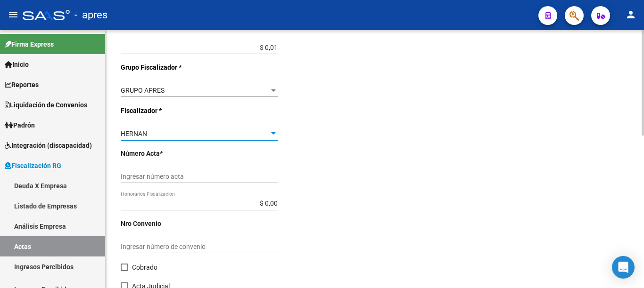
click at [246, 174] on input "Ingresar número acta" at bounding box center [199, 177] width 157 height 8
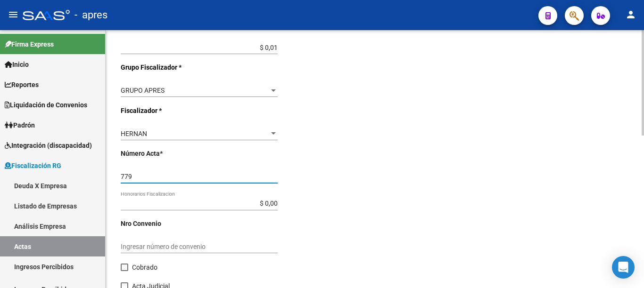
type input "779"
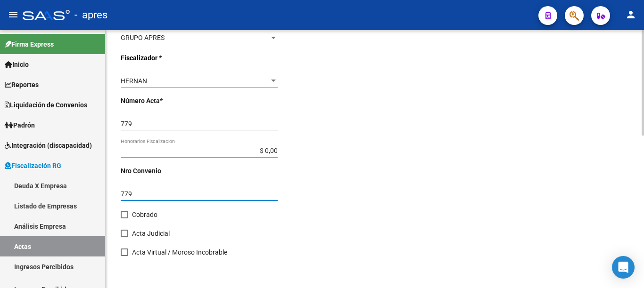
click at [642, 136] on div at bounding box center [642, 83] width 2 height 106
type input "779"
click at [123, 212] on span at bounding box center [125, 215] width 8 height 8
click at [124, 219] on input "Cobrado" at bounding box center [124, 219] width 0 height 0
checkbox input "true"
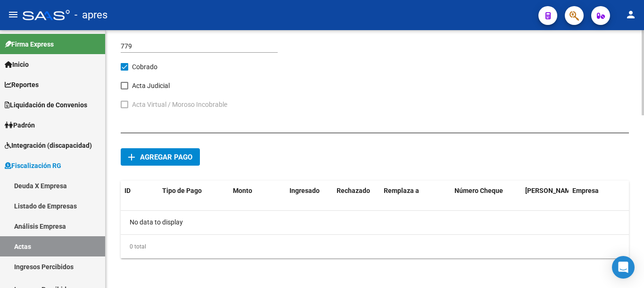
click at [643, 115] on div at bounding box center [642, 72] width 2 height 85
click at [160, 159] on span "Agregar pago" at bounding box center [166, 157] width 52 height 8
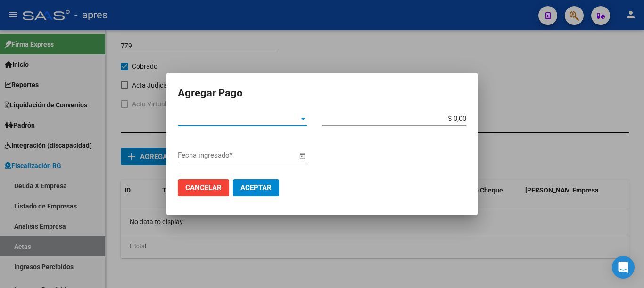
click at [298, 117] on span "Tipo de Pago *" at bounding box center [238, 118] width 121 height 8
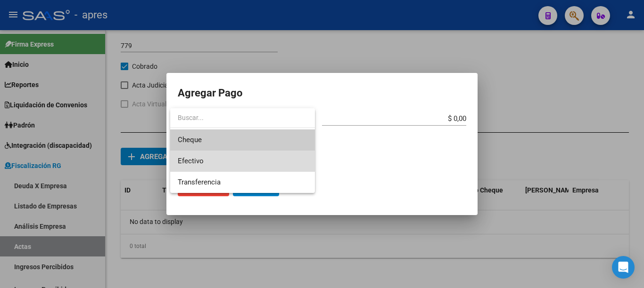
click at [216, 156] on span "Efectivo" at bounding box center [243, 161] width 130 height 21
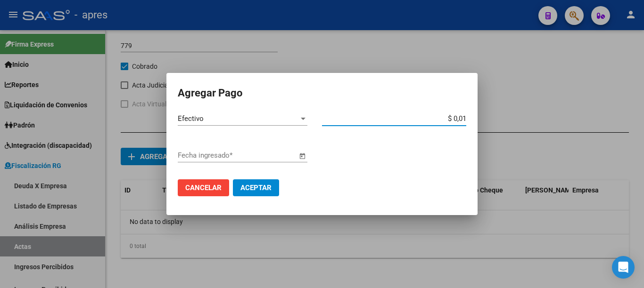
type input "$ 0,11"
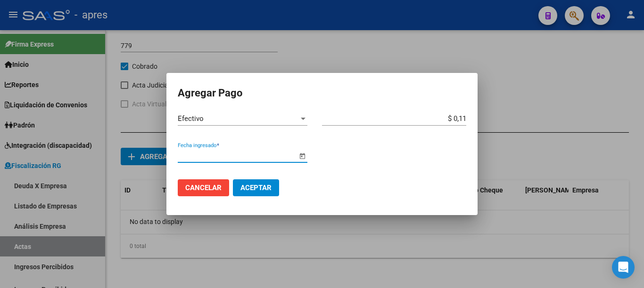
click at [295, 160] on span "Open calendar" at bounding box center [302, 156] width 23 height 23
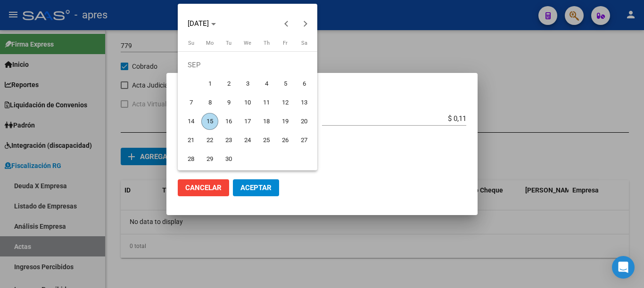
click at [208, 123] on span "15" at bounding box center [209, 121] width 17 height 17
type input "[DATE]"
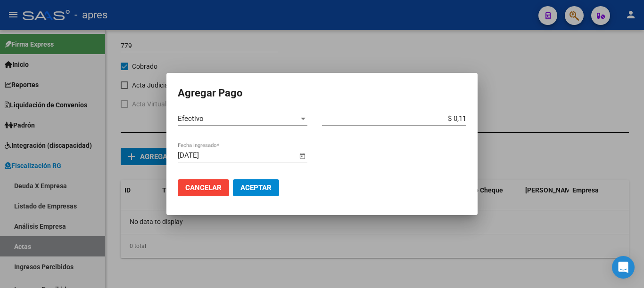
click at [255, 187] on span "Aceptar" at bounding box center [255, 188] width 31 height 8
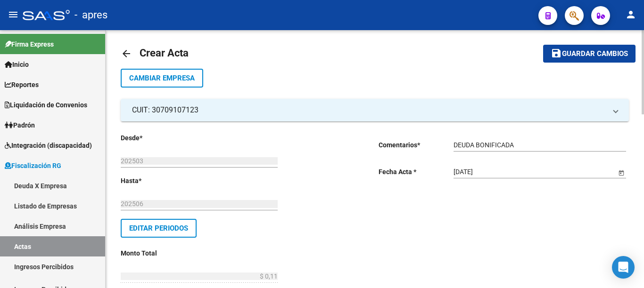
click at [643, 211] on div at bounding box center [642, 159] width 2 height 258
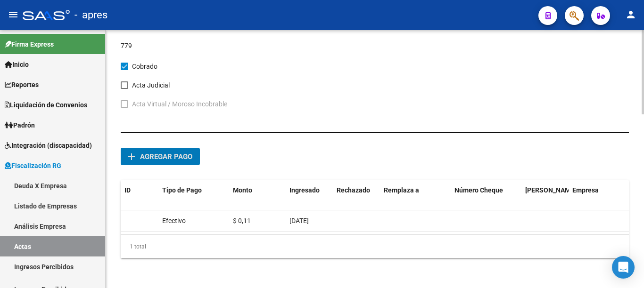
click at [628, 257] on body "menu - apres person Firma Express Inicio Calendario SSS Instructivos Contacto O…" at bounding box center [322, 144] width 644 height 288
click at [168, 151] on button "add Agregar pago" at bounding box center [160, 156] width 79 height 17
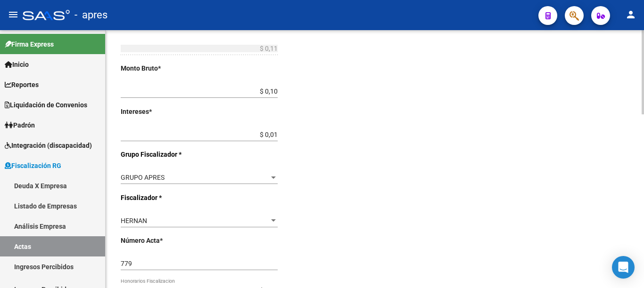
scroll to position [0, 0]
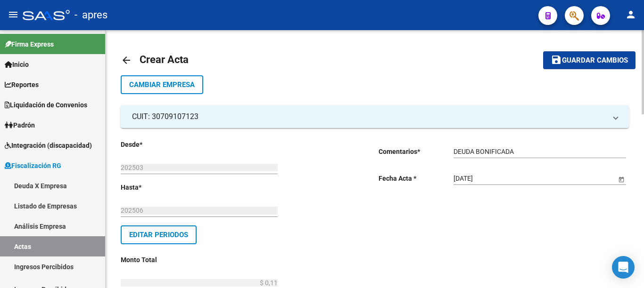
click at [628, 0] on html "menu - apres person Firma Express Inicio Calendario SSS Instructivos Contacto O…" at bounding box center [322, 144] width 644 height 288
click at [571, 60] on span "Guardar cambios" at bounding box center [595, 61] width 66 height 8
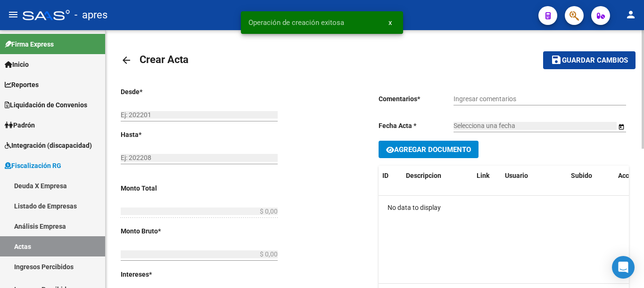
type input "202503"
type input "202506"
type input "$ 0,11"
type input "$ 0,10"
type input "$ 0,01"
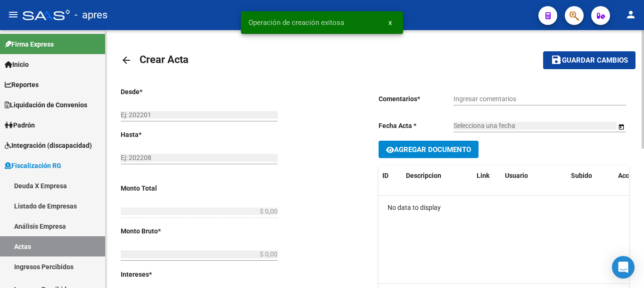
type input "779"
checkbox input "true"
type input "DEUDA BONIFICADA"
type input "[DATE]"
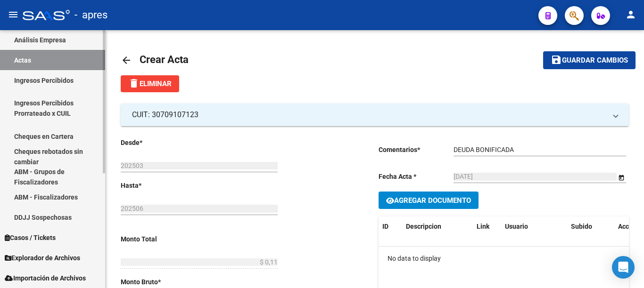
scroll to position [207, 0]
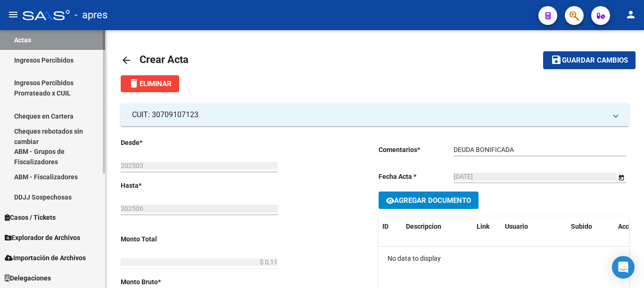
click at [104, 173] on div at bounding box center [104, 101] width 2 height 143
click at [64, 238] on span "Explorador de Archivos" at bounding box center [42, 238] width 75 height 10
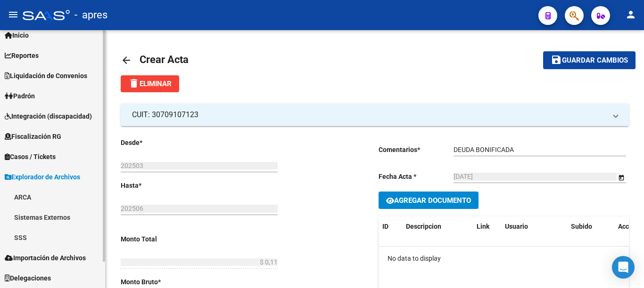
scroll to position [29, 0]
click at [24, 236] on link "SSS" at bounding box center [52, 238] width 105 height 20
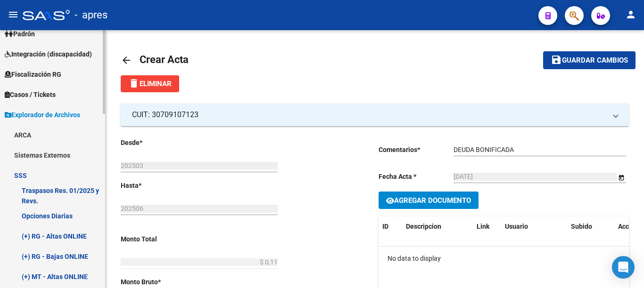
scroll to position [94, 0]
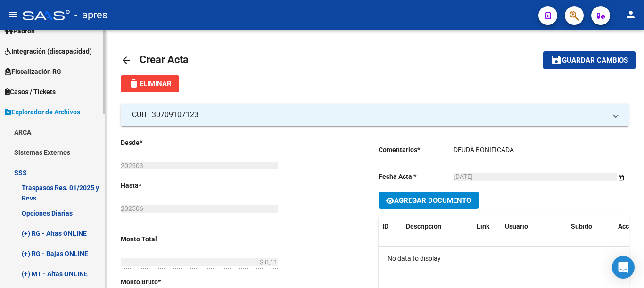
click at [49, 213] on link "Opciones Diarias" at bounding box center [52, 213] width 105 height 20
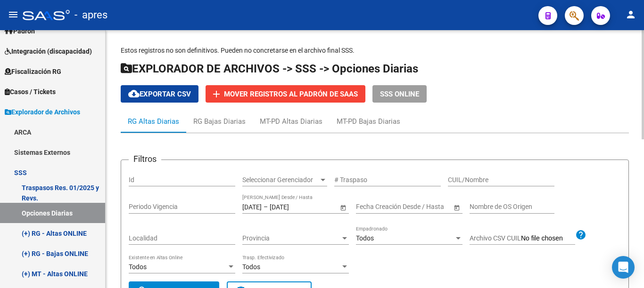
click at [342, 208] on span "Open calendar" at bounding box center [343, 207] width 23 height 23
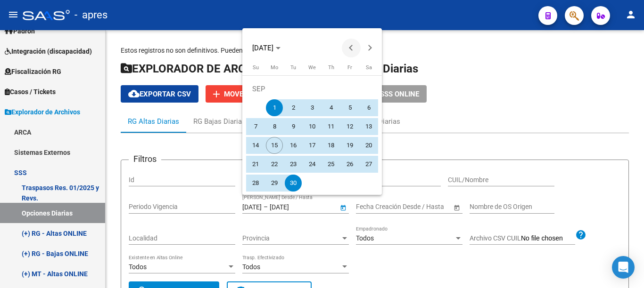
click at [350, 46] on button "Previous month" at bounding box center [351, 48] width 19 height 19
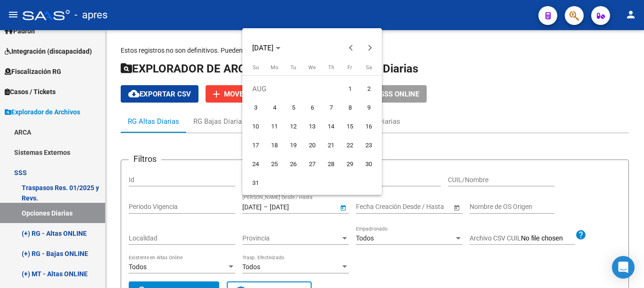
drag, startPoint x: 351, startPoint y: 90, endPoint x: 346, endPoint y: 92, distance: 5.1
click at [351, 90] on span "1" at bounding box center [349, 89] width 17 height 17
type input "01/08/2025"
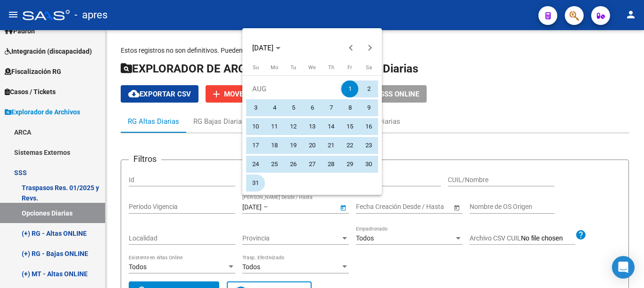
click at [253, 182] on span "31" at bounding box center [255, 183] width 17 height 17
type input "31/08/2025"
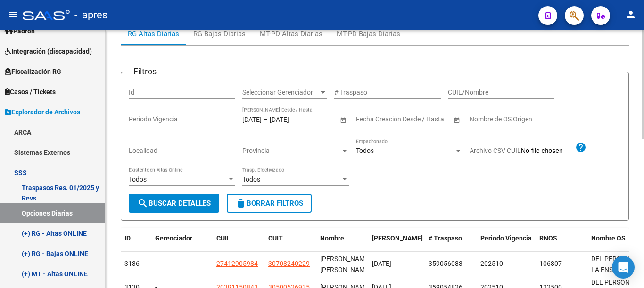
scroll to position [106, 0]
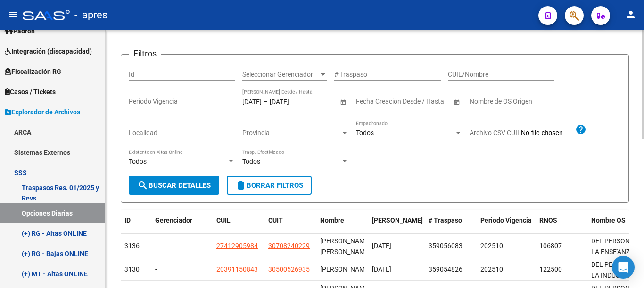
click at [641, 158] on div "Estos registros no son definitivos. Pueden no concretarse en el archivo final S…" at bounding box center [376, 226] width 540 height 602
click at [466, 73] on input "CUIL/Nombre" at bounding box center [501, 75] width 106 height 8
paste input "20943308080"
type input "20943308080"
click at [178, 189] on span "search Buscar Detalles" at bounding box center [173, 185] width 73 height 8
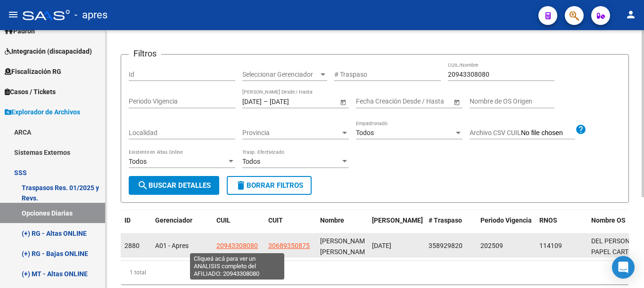
click at [243, 244] on span "20943308080" at bounding box center [236, 246] width 41 height 8
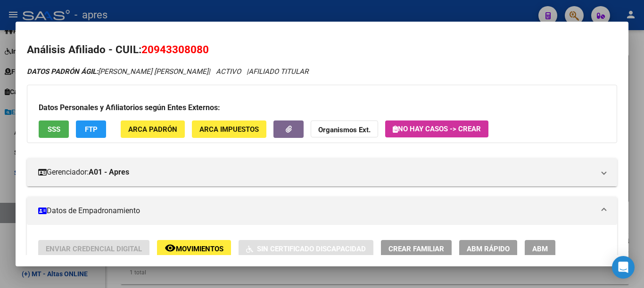
click at [41, 127] on button "SSS" at bounding box center [54, 129] width 30 height 17
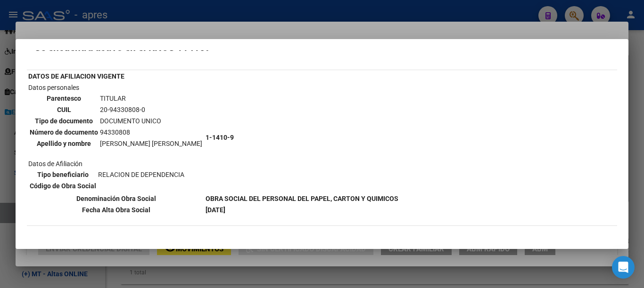
scroll to position [38, 0]
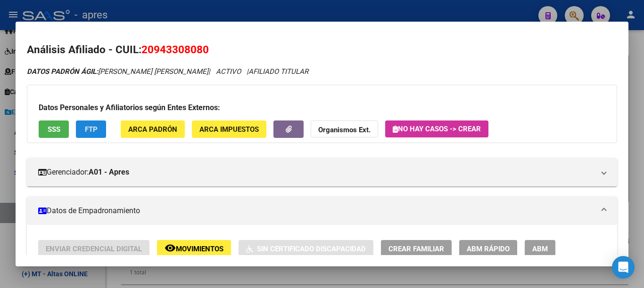
click at [90, 128] on span "FTP" at bounding box center [91, 129] width 13 height 8
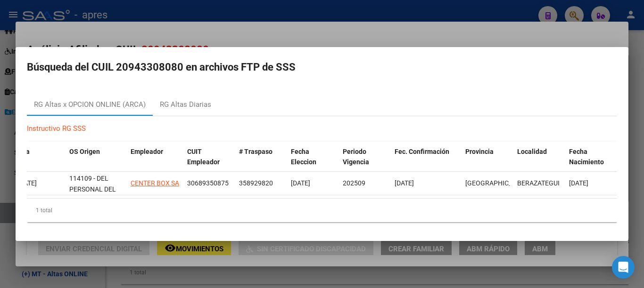
scroll to position [0, 0]
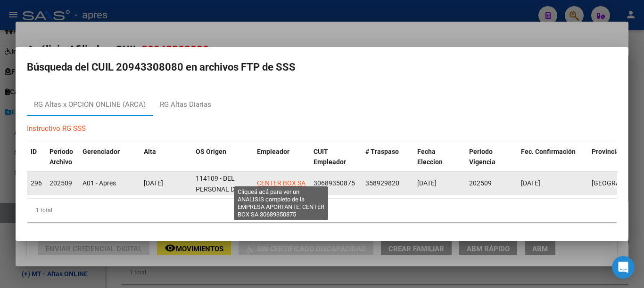
click at [286, 179] on span "CENTER BOX SA" at bounding box center [281, 183] width 49 height 8
type textarea "30689350875"
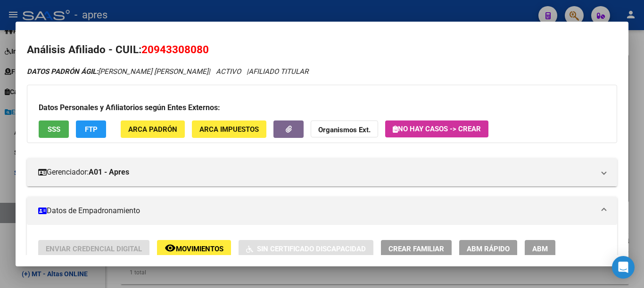
click at [49, 127] on span "SSS" at bounding box center [54, 129] width 13 height 8
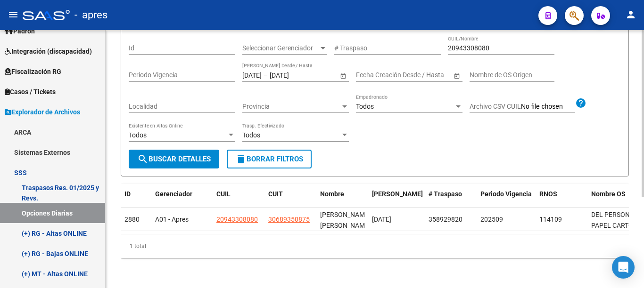
scroll to position [140, 0]
click at [637, 236] on div "Estos registros no son definitivos. Pueden no concretarse en el archivo final S…" at bounding box center [376, 93] width 540 height 390
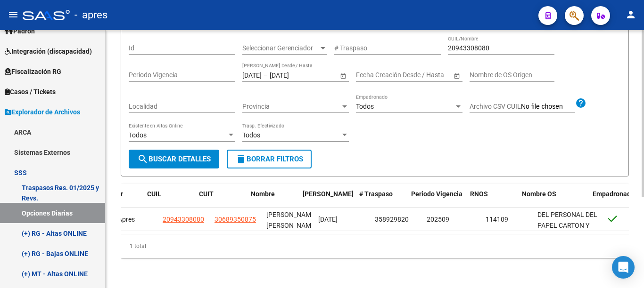
scroll to position [0, 52]
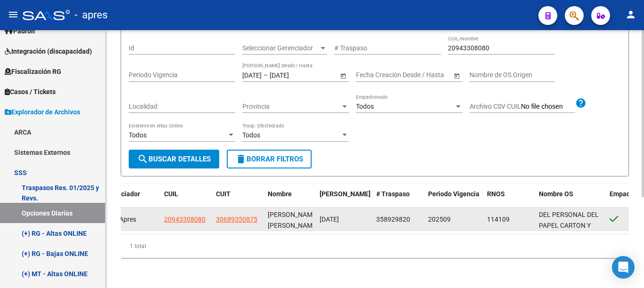
click at [387, 216] on span "358929820" at bounding box center [393, 220] width 34 height 8
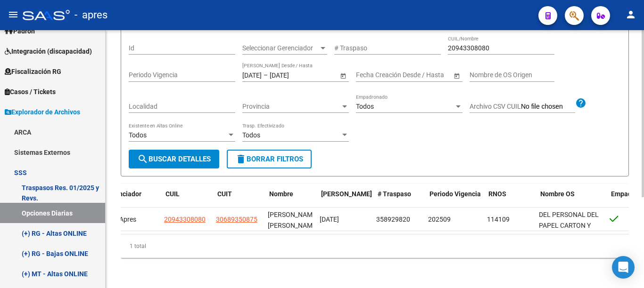
scroll to position [0, 0]
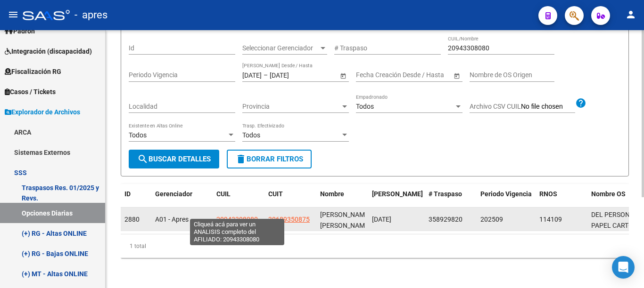
click at [226, 216] on span "20943308080" at bounding box center [236, 220] width 41 height 8
type textarea "20943308080"
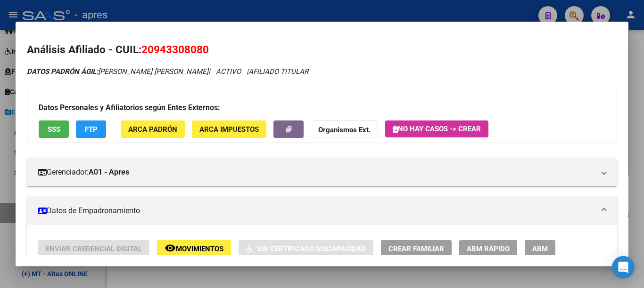
click at [149, 132] on span "ARCA Padrón" at bounding box center [152, 129] width 49 height 8
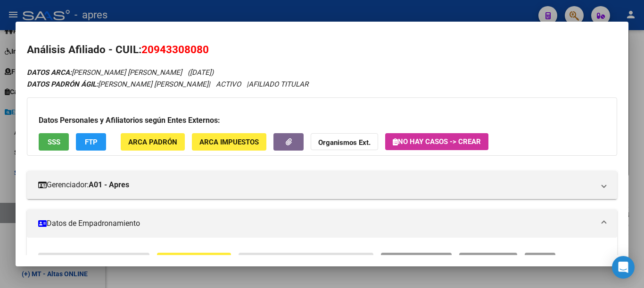
click at [620, 79] on mat-dialog-content "Análisis Afiliado - CUIL: 20943308080 DATOS ARCA: SANTACRUZ AQUINO EMILIO GASTO…" at bounding box center [322, 144] width 612 height 222
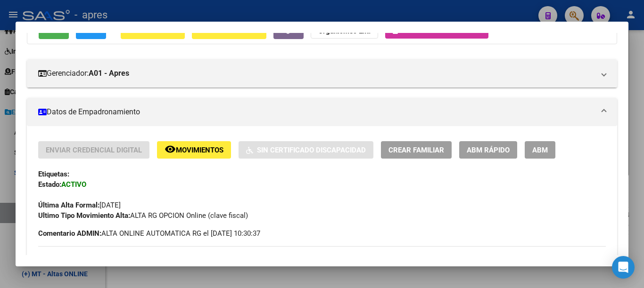
scroll to position [113, 0]
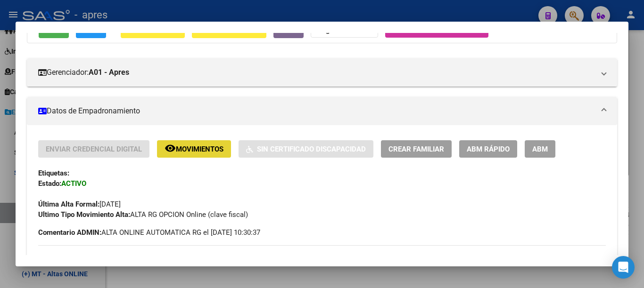
click at [184, 155] on button "remove_red_eye Movimientos" at bounding box center [194, 148] width 74 height 17
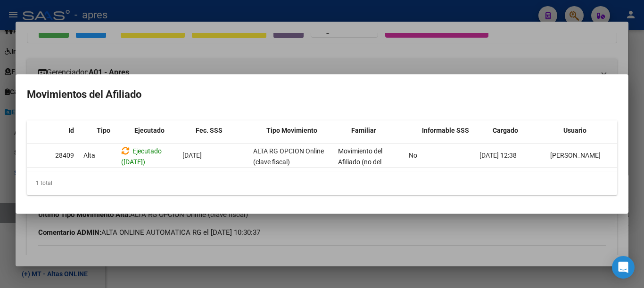
scroll to position [0, 0]
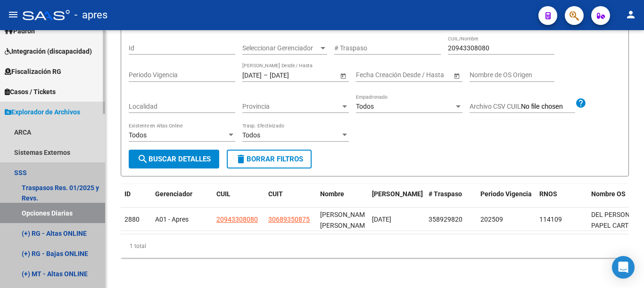
click at [12, 168] on link "SSS" at bounding box center [52, 173] width 105 height 20
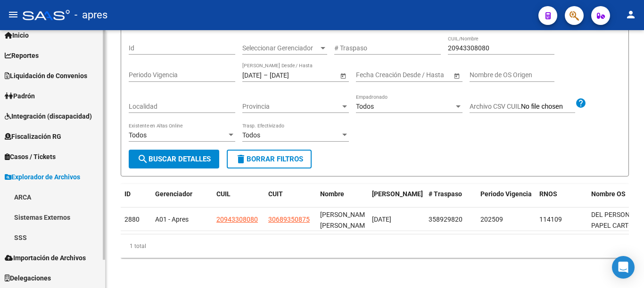
scroll to position [29, 0]
click at [30, 197] on link "ARCA" at bounding box center [52, 197] width 105 height 20
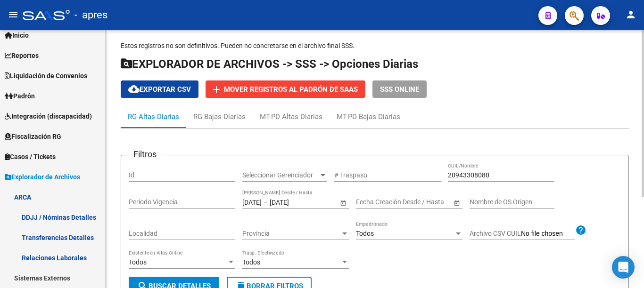
scroll to position [0, 0]
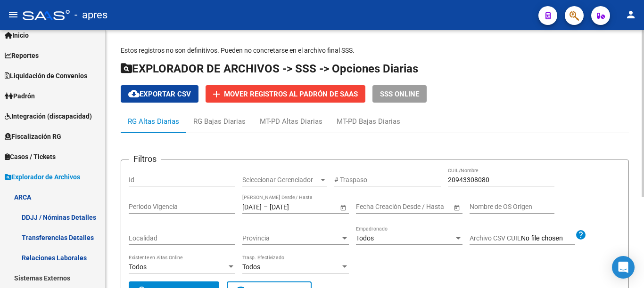
click at [632, 17] on div "menu - apres person Firma Express Inicio Calendario SSS Instructivos Contacto O…" at bounding box center [322, 144] width 644 height 288
click at [17, 196] on link "ARCA" at bounding box center [52, 197] width 105 height 20
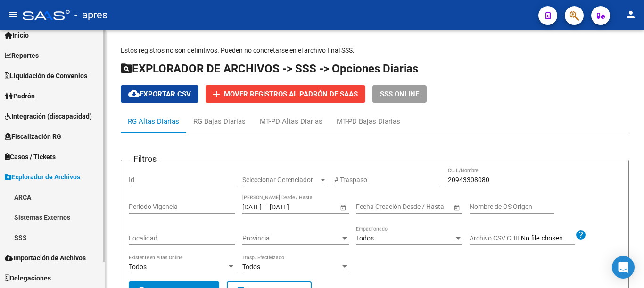
click at [39, 139] on span "Fiscalización RG" at bounding box center [33, 136] width 57 height 10
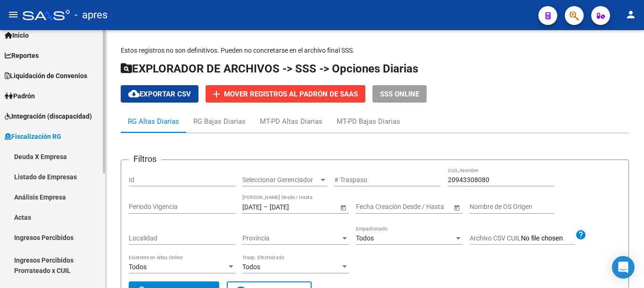
click at [23, 217] on link "Actas" at bounding box center [52, 217] width 105 height 20
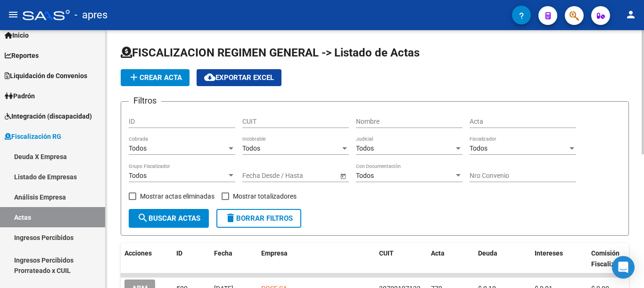
click at [153, 79] on span "add Crear Acta" at bounding box center [155, 77] width 54 height 8
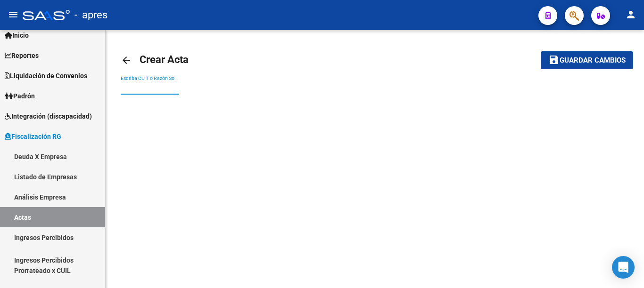
click at [158, 89] on input "Escriba CUIT o Razón Social para buscar" at bounding box center [150, 88] width 58 height 8
type input "30710700350"
click at [540, 51] on button "save Guardar cambios" at bounding box center [586, 59] width 92 height 17
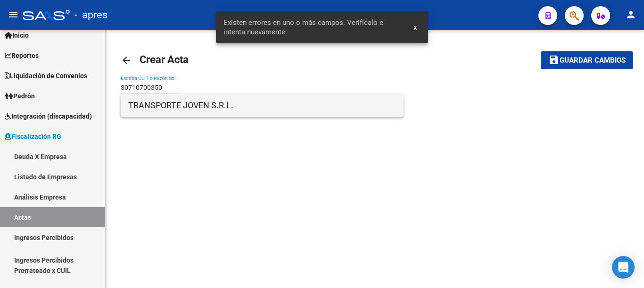
click at [165, 105] on span "TRANSPORTE JOVEN S.R.L." at bounding box center [262, 105] width 268 height 23
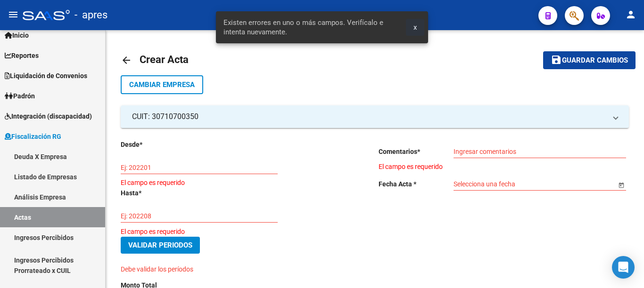
click at [414, 29] on span "x" at bounding box center [414, 27] width 3 height 8
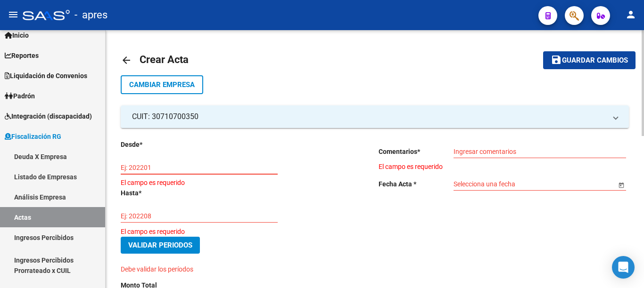
click at [163, 166] on input "Ej: 202201" at bounding box center [199, 168] width 157 height 8
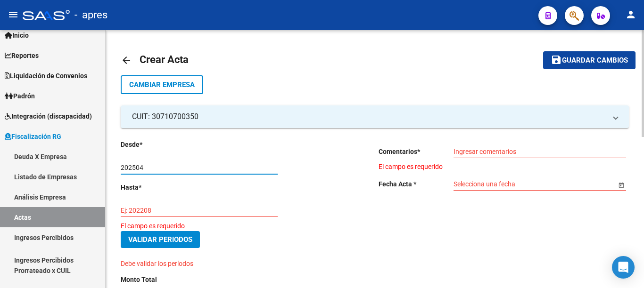
type input "202504"
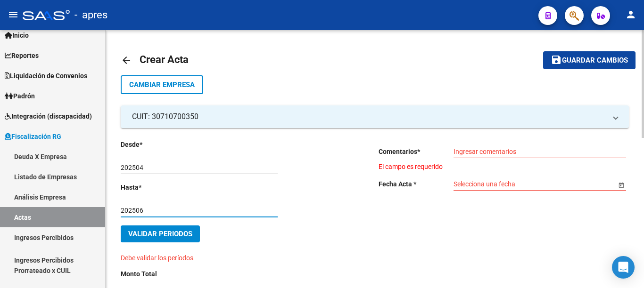
type input "202506"
click at [469, 151] on input "Ingresar comentarios" at bounding box center [539, 152] width 172 height 8
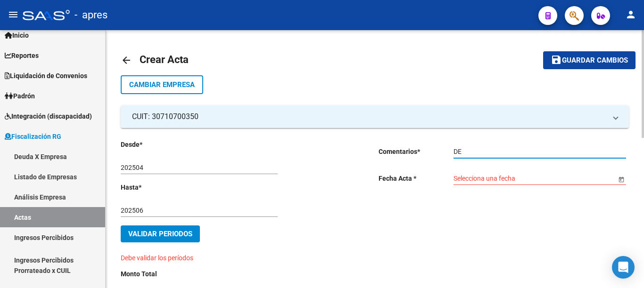
type input "D"
type input "DEUDA BONIFICADA"
click at [620, 180] on span "Open calendar" at bounding box center [621, 179] width 23 height 23
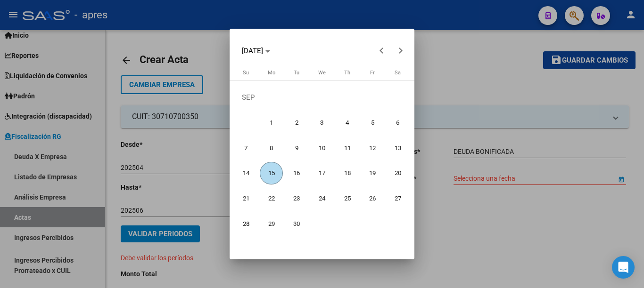
drag, startPoint x: 273, startPoint y: 171, endPoint x: 203, endPoint y: 206, distance: 78.4
click at [273, 171] on span "15" at bounding box center [271, 173] width 23 height 23
type input "[DATE]"
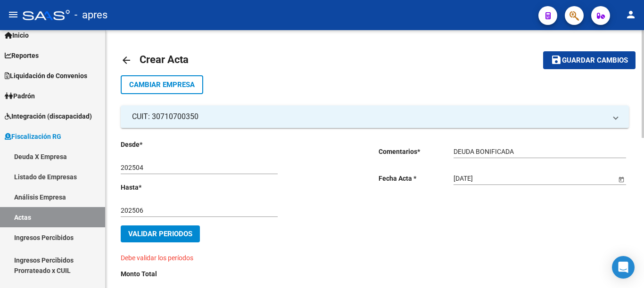
click at [173, 236] on span "Validar Periodos" at bounding box center [160, 234] width 64 height 8
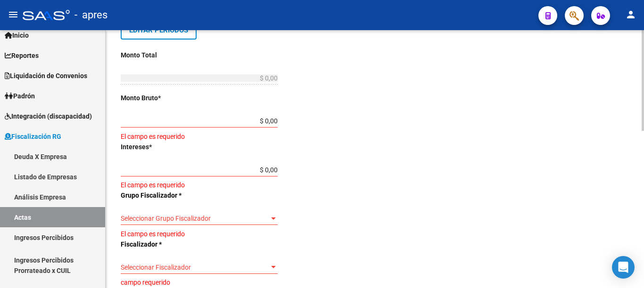
scroll to position [222, 0]
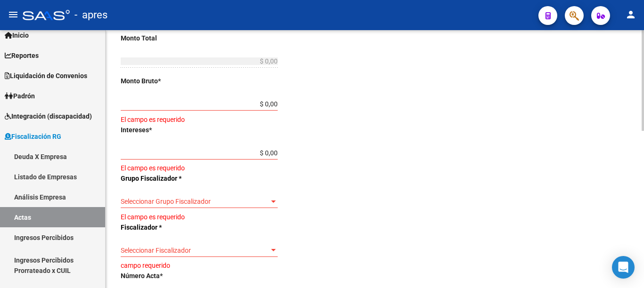
click at [643, 131] on div at bounding box center [642, 80] width 2 height 101
drag, startPoint x: 231, startPoint y: 105, endPoint x: 405, endPoint y: 118, distance: 174.3
click at [405, 118] on div "Desde * 202504 Ej: 202201 Hasta * 202506 Ej: 202208 Editar Periodos Monto Total…" at bounding box center [375, 176] width 508 height 540
type input "$ 0,13"
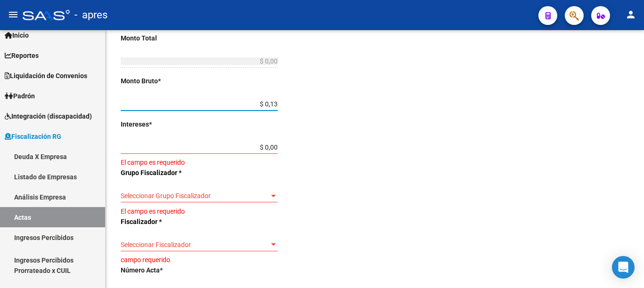
type input "$ 0,13"
type input "$ 0,01"
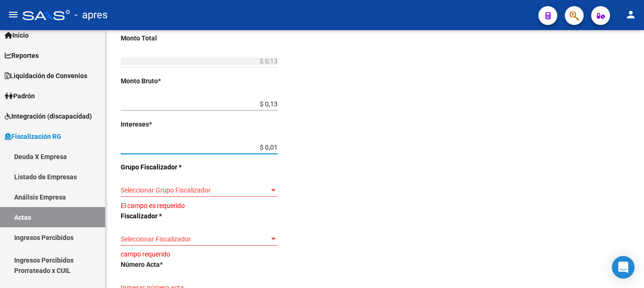
type input "$ 0,14"
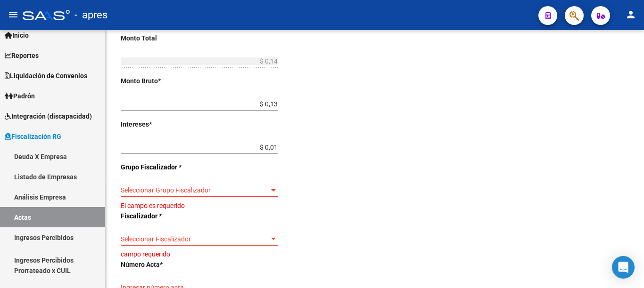
click at [248, 188] on span "Seleccionar Grupo Fiscalizador" at bounding box center [195, 191] width 148 height 8
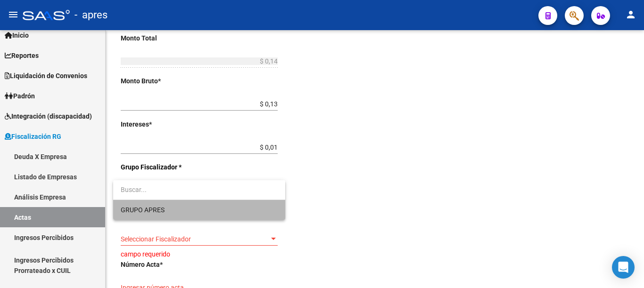
click at [171, 209] on span "GRUPO APRES" at bounding box center [199, 210] width 157 height 20
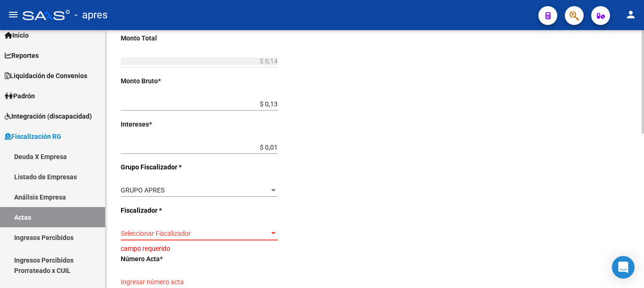
click at [236, 230] on span "Seleccionar Fiscalizador" at bounding box center [195, 234] width 148 height 8
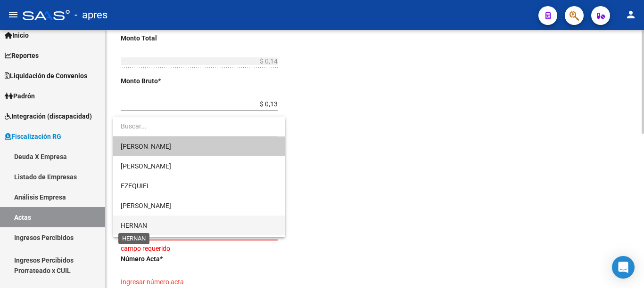
click at [123, 225] on span "HERNAN" at bounding box center [134, 226] width 26 height 8
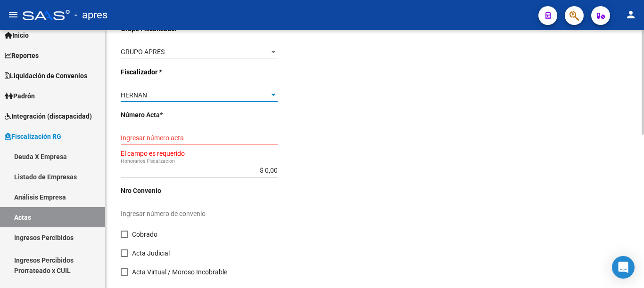
click at [643, 135] on div at bounding box center [642, 82] width 2 height 105
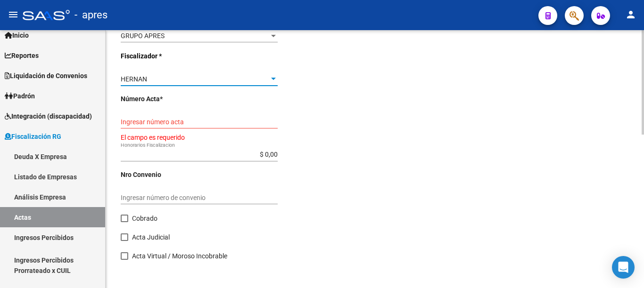
click at [186, 122] on input "Ingresar número acta" at bounding box center [199, 122] width 157 height 8
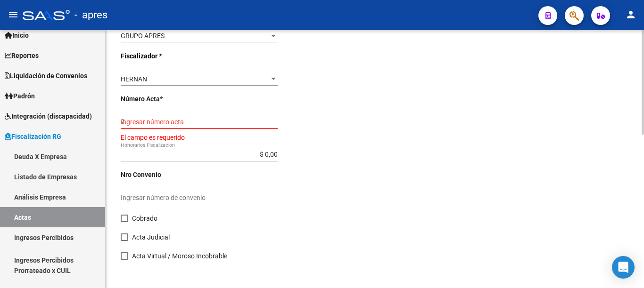
scroll to position [375, 0]
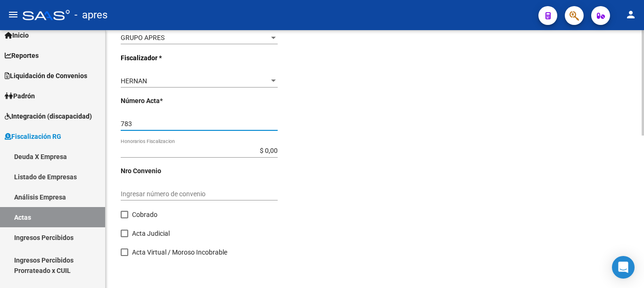
type input "783"
click at [128, 216] on span at bounding box center [125, 215] width 8 height 8
click at [124, 219] on input "Cobrado" at bounding box center [124, 219] width 0 height 0
checkbox input "true"
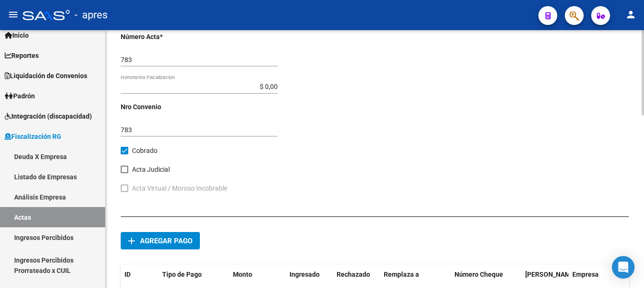
scroll to position [523, 0]
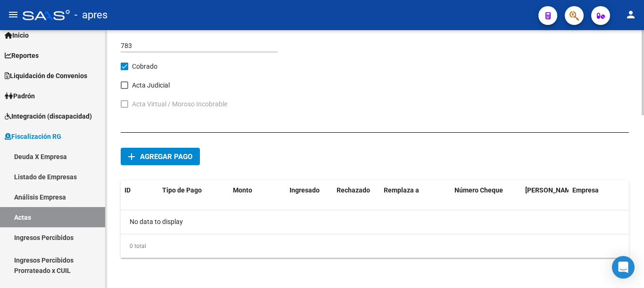
click at [643, 115] on div at bounding box center [642, 72] width 2 height 85
click at [195, 158] on button "add Agregar pago" at bounding box center [160, 156] width 79 height 17
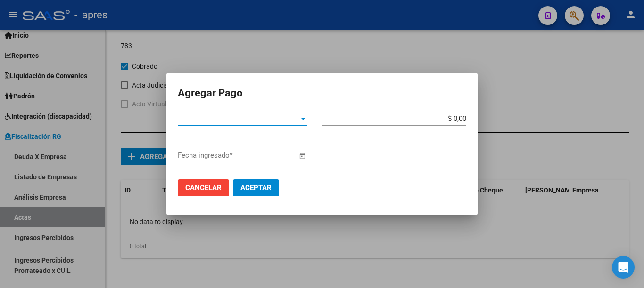
click at [299, 121] on div at bounding box center [303, 119] width 8 height 8
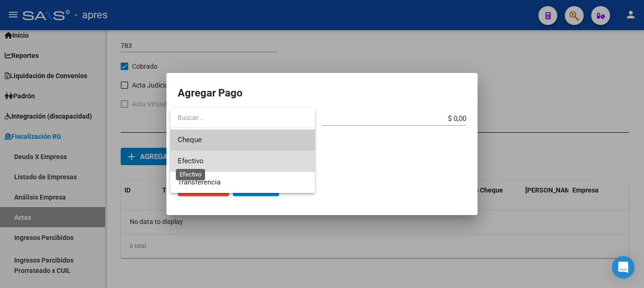
click at [193, 160] on span "Efectivo" at bounding box center [191, 161] width 26 height 8
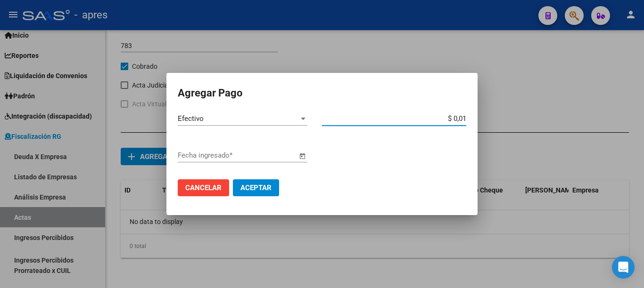
type input "$ 0,14"
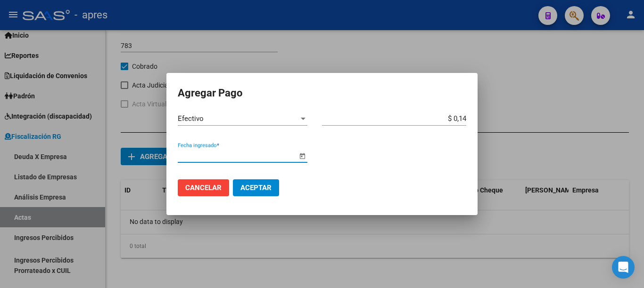
click at [303, 156] on span "Open calendar" at bounding box center [302, 156] width 23 height 23
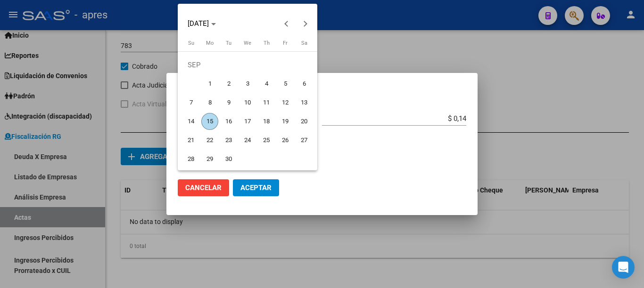
click at [211, 121] on span "15" at bounding box center [209, 121] width 17 height 17
type input "[DATE]"
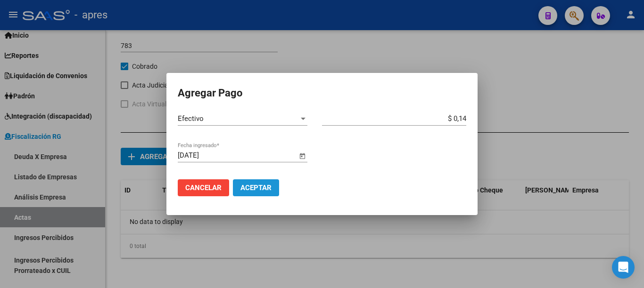
click at [249, 190] on span "Aceptar" at bounding box center [255, 188] width 31 height 8
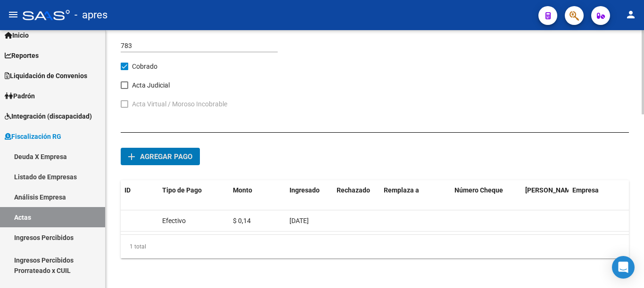
scroll to position [531, 0]
click at [642, 114] on div at bounding box center [642, 72] width 2 height 84
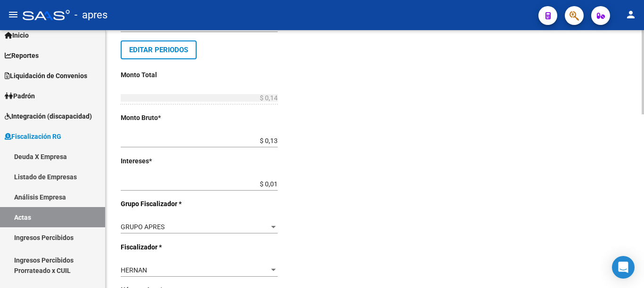
scroll to position [0, 0]
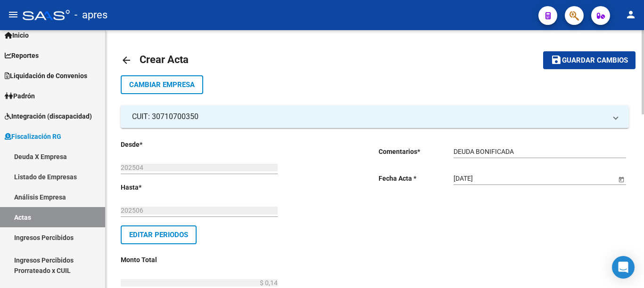
click at [643, 43] on div at bounding box center [642, 72] width 2 height 84
click at [568, 62] on span "Guardar cambios" at bounding box center [595, 61] width 66 height 8
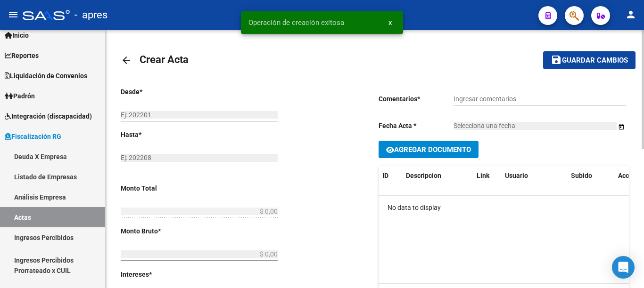
type input "202504"
type input "202506"
type input "$ 0,14"
type input "$ 0,13"
type input "$ 0,01"
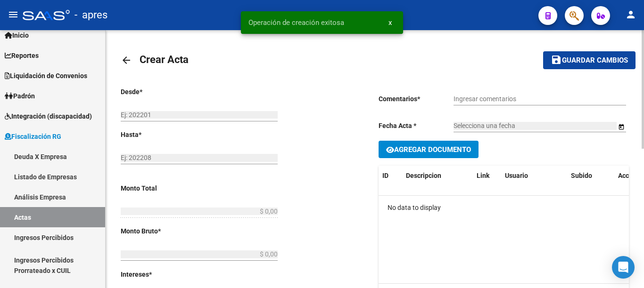
type input "783"
checkbox input "true"
type input "DEUDA BONIFICADA"
type input "[DATE]"
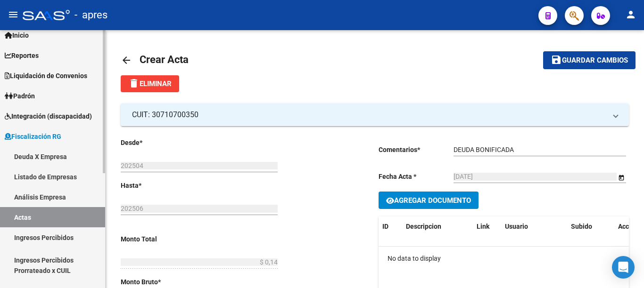
click at [20, 215] on link "Actas" at bounding box center [52, 217] width 105 height 20
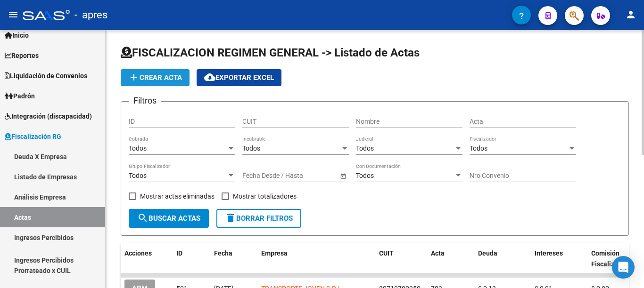
click at [149, 79] on span "add Crear Acta" at bounding box center [155, 77] width 54 height 8
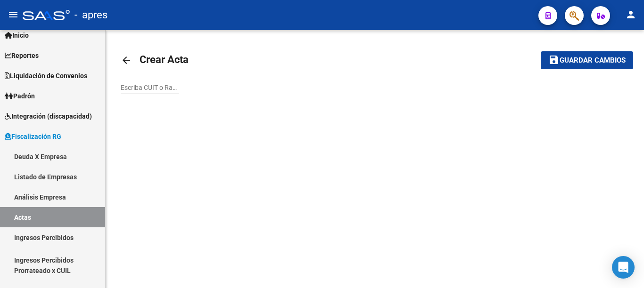
click at [164, 98] on div "Escriba CUIT o Razón Social para buscar" at bounding box center [150, 88] width 58 height 27
click at [165, 88] on input "Escriba CUIT o Razón Social para buscar" at bounding box center [150, 88] width 58 height 8
paste input "30643433504"
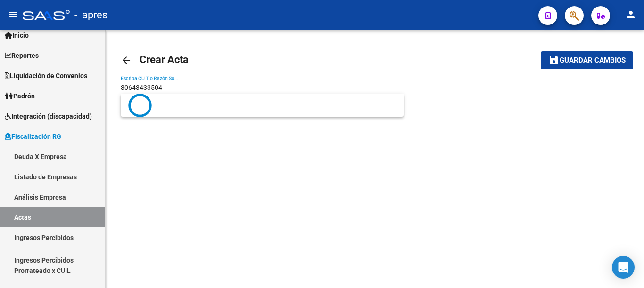
type input "30643433504"
click at [540, 51] on button "save Guardar cambios" at bounding box center [586, 59] width 92 height 17
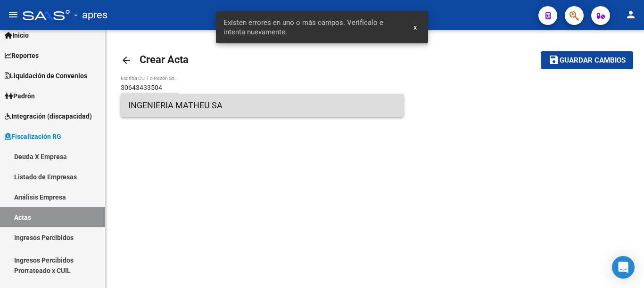
click at [234, 104] on span "INGENIERIA MATHEU SA" at bounding box center [262, 105] width 268 height 23
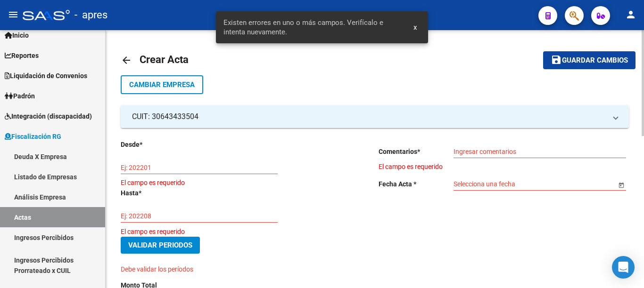
click at [163, 167] on input "Ej: 202201" at bounding box center [199, 168] width 157 height 8
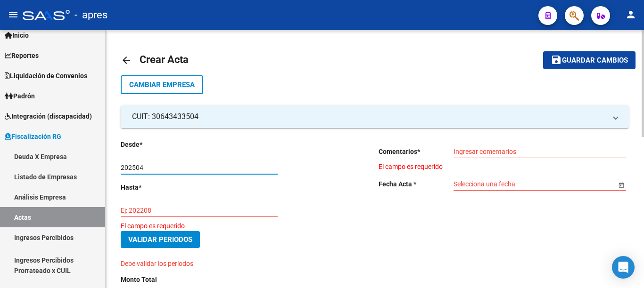
type input "202504"
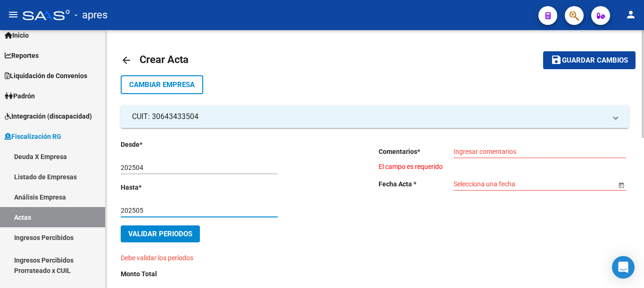
type input "202505"
click at [488, 156] on div "Ingresar comentarios" at bounding box center [539, 148] width 172 height 19
click at [496, 153] on input "Ingresar comentarios" at bounding box center [539, 152] width 172 height 8
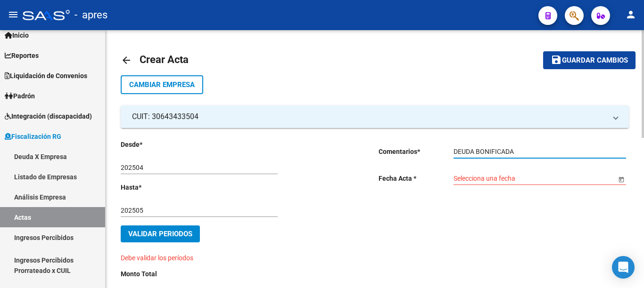
type input "DEUDA BONIFICADA"
click at [617, 179] on span "Open calendar" at bounding box center [621, 179] width 23 height 23
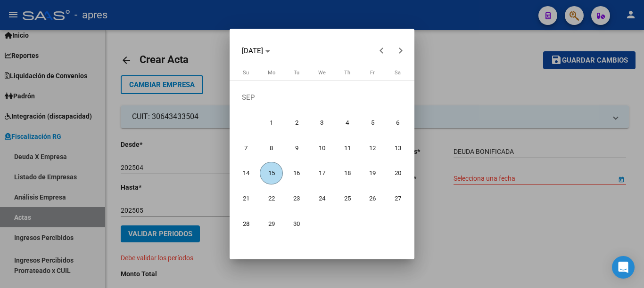
click at [270, 164] on span "15" at bounding box center [271, 173] width 23 height 23
type input "[DATE]"
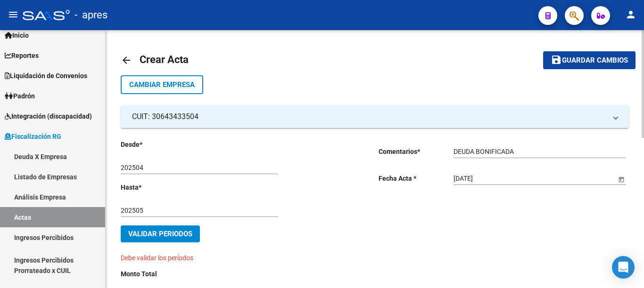
click at [163, 235] on span "Validar Periodos" at bounding box center [160, 234] width 64 height 8
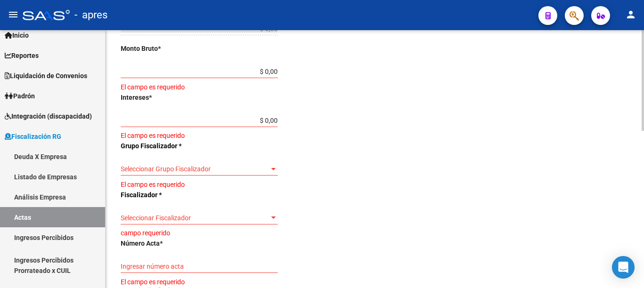
scroll to position [259, 0]
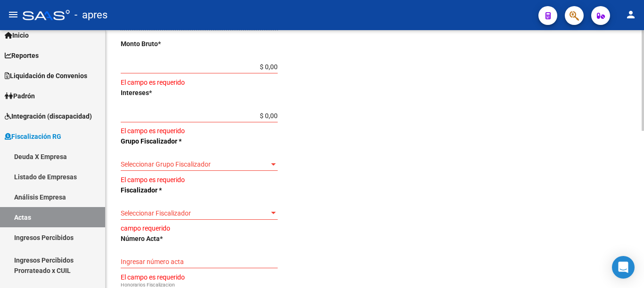
click at [643, 131] on div at bounding box center [642, 80] width 2 height 101
drag, startPoint x: 243, startPoint y: 67, endPoint x: 380, endPoint y: 57, distance: 136.9
click at [373, 60] on div "Desde * 202504 Ej: 202201 Hasta * 202505 Ej: 202208 Editar Periodos Monto Total…" at bounding box center [375, 139] width 508 height 540
type input "$ 0,09"
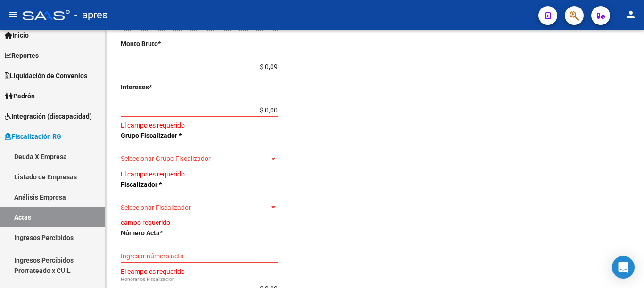
type input "$ 0,01"
type input "$ 0,10"
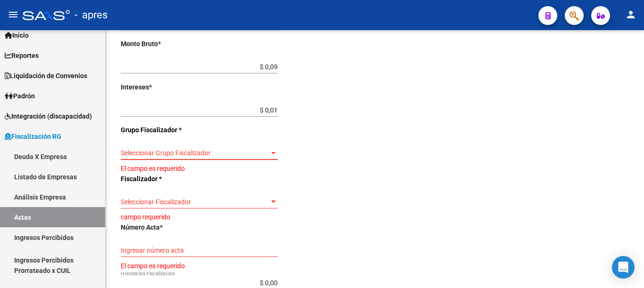
click at [268, 149] on span "Seleccionar Grupo Fiscalizador" at bounding box center [195, 153] width 148 height 8
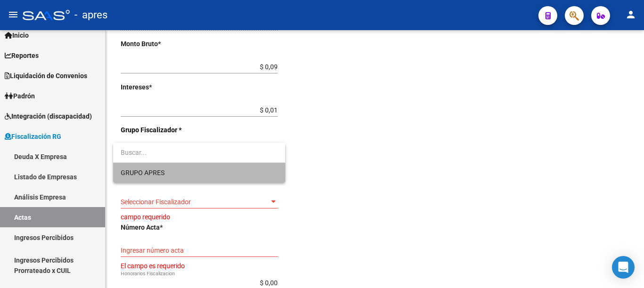
click at [171, 171] on span "GRUPO APRES" at bounding box center [199, 173] width 157 height 20
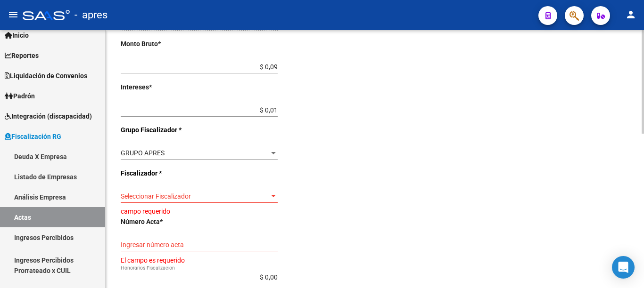
click at [202, 192] on div "Seleccionar Fiscalizador Seleccionar Fiscalizador" at bounding box center [199, 193] width 157 height 19
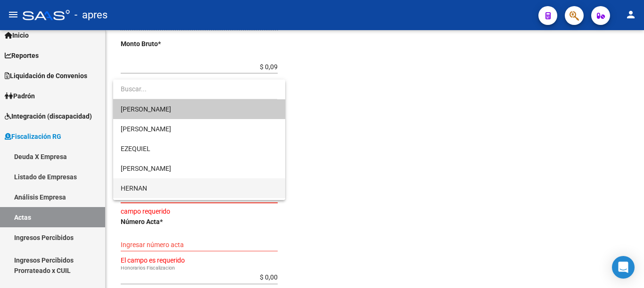
click at [163, 196] on span "HERNAN" at bounding box center [199, 189] width 157 height 20
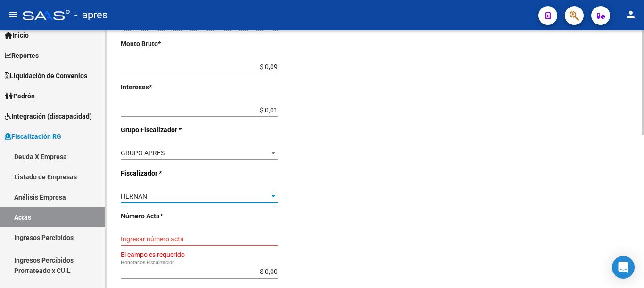
click at [195, 240] on input "Ingresar número acta" at bounding box center [199, 240] width 157 height 8
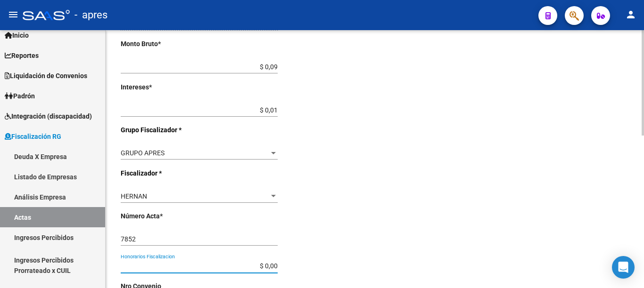
scroll to position [375, 0]
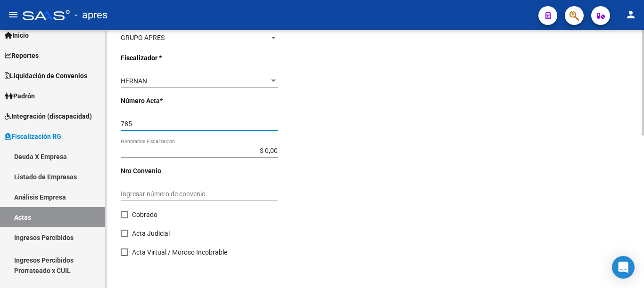
type input "785"
click at [123, 214] on span at bounding box center [125, 215] width 8 height 8
click at [124, 219] on input "Cobrado" at bounding box center [124, 219] width 0 height 0
checkbox input "true"
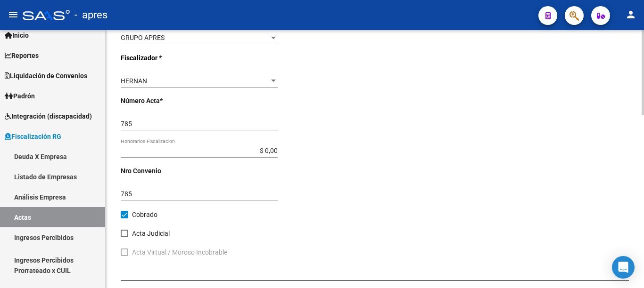
drag, startPoint x: 643, startPoint y: 210, endPoint x: 641, endPoint y: 228, distance: 18.5
click at [643, 228] on div "arrow_back Crear Acta save Guardar cambios Cambiar Empresa CUIT: 30643433504 Ra…" at bounding box center [376, 46] width 540 height 781
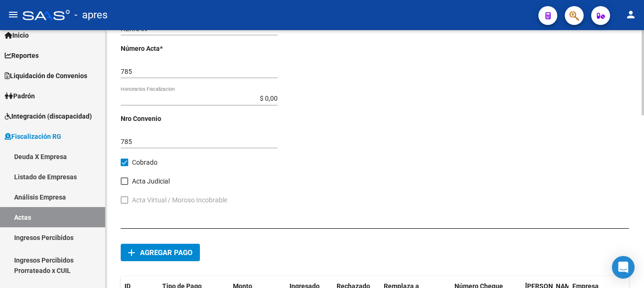
scroll to position [523, 0]
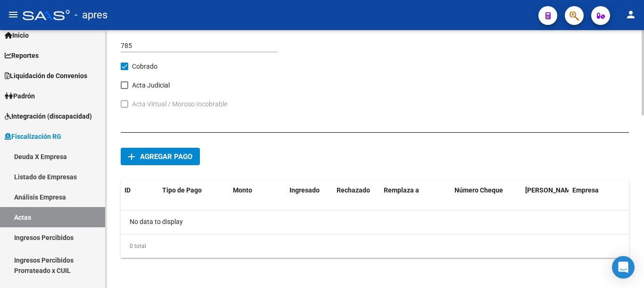
click at [154, 148] on button "add Agregar pago" at bounding box center [160, 156] width 79 height 17
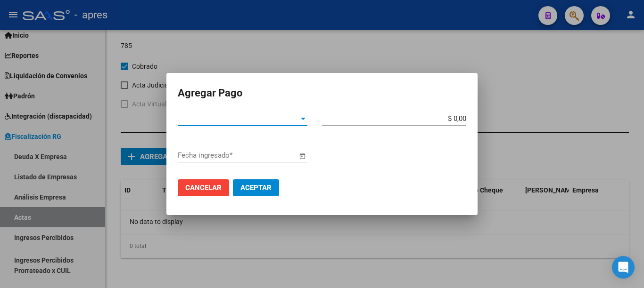
click at [273, 116] on span "Tipo de Pago *" at bounding box center [238, 118] width 121 height 8
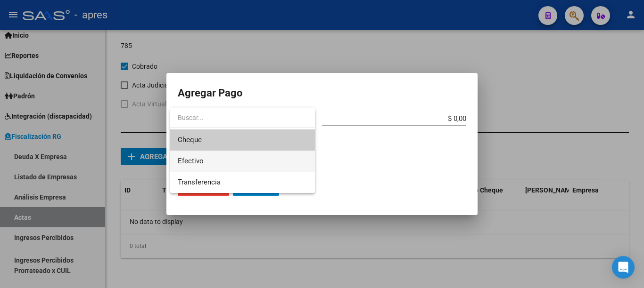
click at [207, 162] on span "Efectivo" at bounding box center [243, 161] width 130 height 21
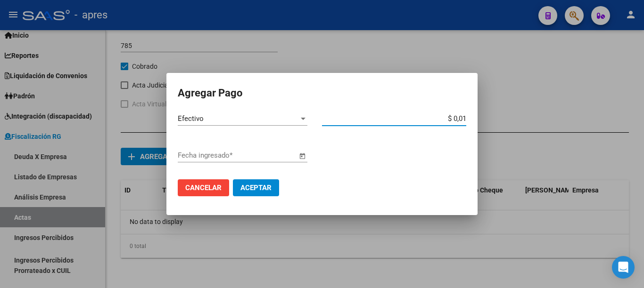
type input "$ 0,10"
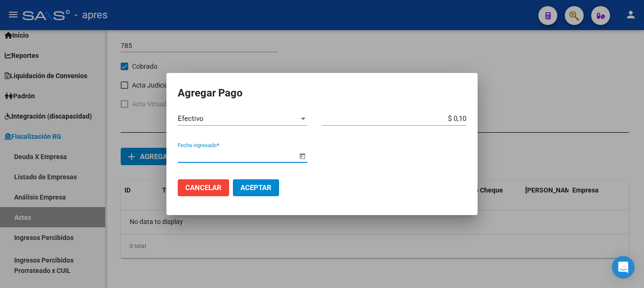
click at [302, 153] on span "Open calendar" at bounding box center [302, 156] width 23 height 23
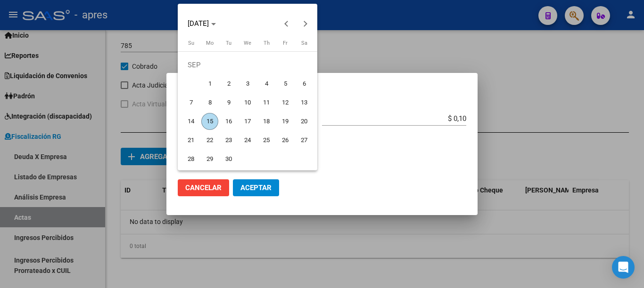
click at [212, 115] on span "15" at bounding box center [209, 121] width 17 height 17
type input "[DATE]"
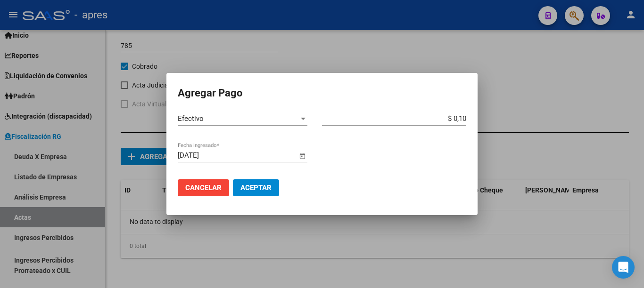
click at [253, 192] on button "Aceptar" at bounding box center [256, 187] width 46 height 17
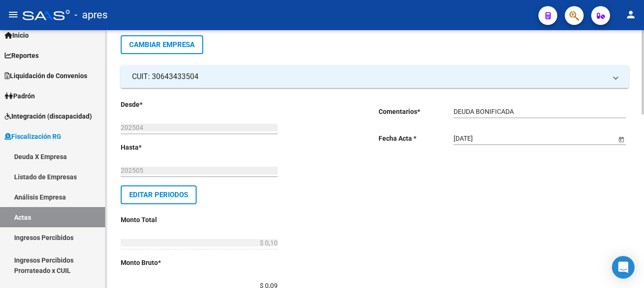
scroll to position [0, 0]
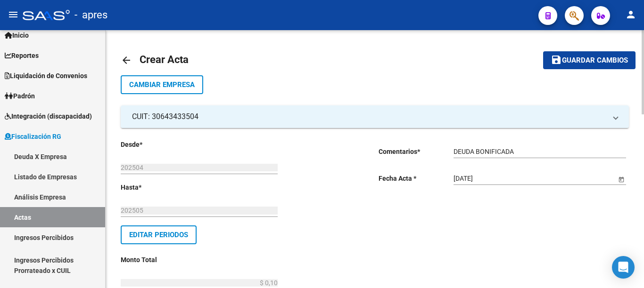
click at [642, 24] on div "menu - apres person Firma Express Inicio Calendario SSS Instructivos Contacto O…" at bounding box center [322, 144] width 644 height 288
click at [571, 64] on span "Guardar cambios" at bounding box center [595, 61] width 66 height 8
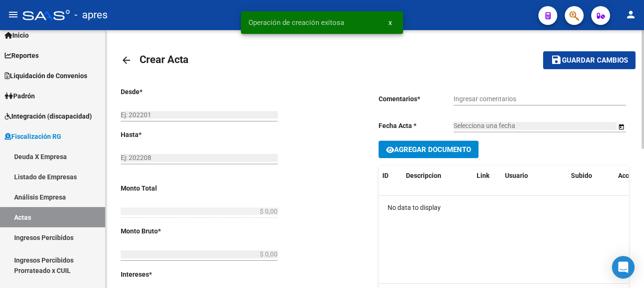
type input "202504"
type input "202505"
type input "$ 0,10"
type input "$ 0,09"
type input "$ 0,01"
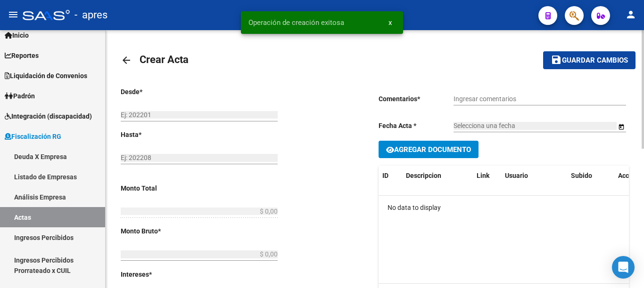
type input "785"
checkbox input "true"
type input "DEUDA BONIFICADA"
type input "[DATE]"
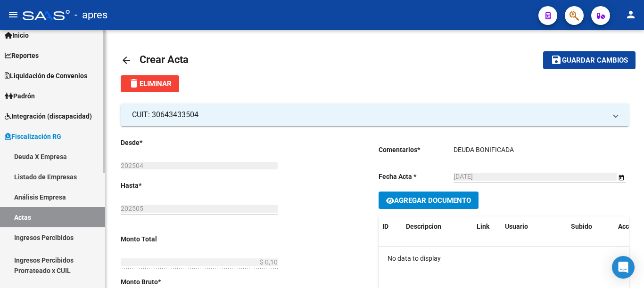
click at [31, 220] on link "Actas" at bounding box center [52, 217] width 105 height 20
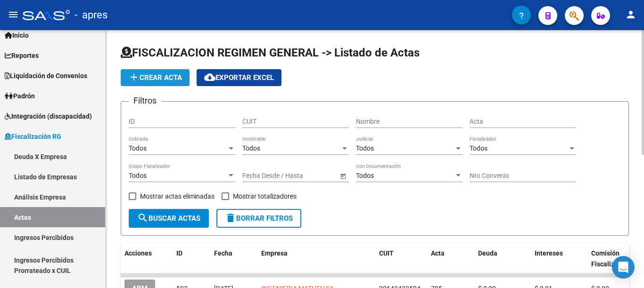
click at [160, 72] on button "add Crear Acta" at bounding box center [155, 77] width 69 height 17
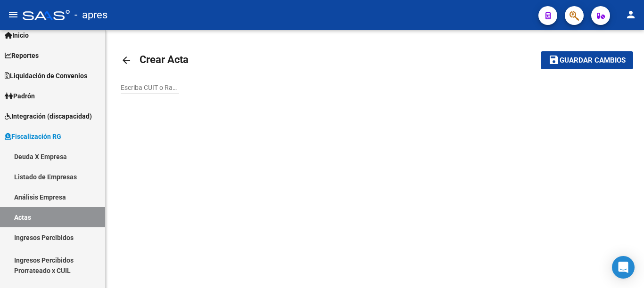
click at [148, 88] on input "Escriba CUIT o Razón Social para buscar" at bounding box center [150, 88] width 58 height 8
paste input "30655384495"
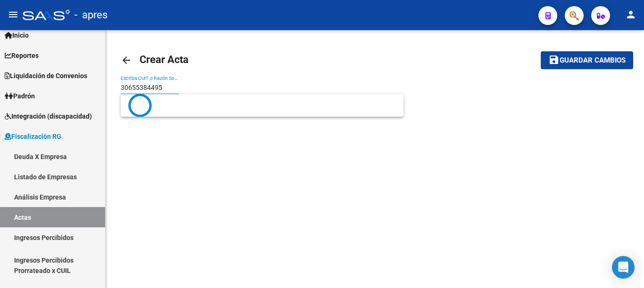
type input "30655384495"
click at [540, 51] on button "save Guardar cambios" at bounding box center [586, 59] width 92 height 17
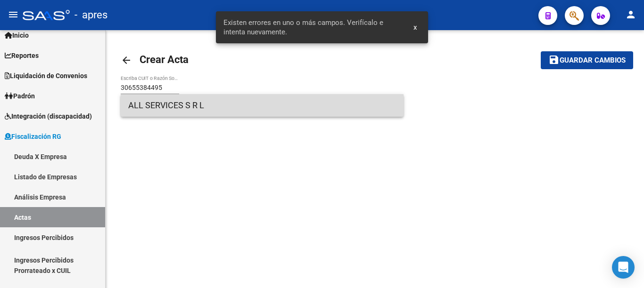
click at [155, 107] on span "ALL SERVICES S R L" at bounding box center [262, 105] width 268 height 23
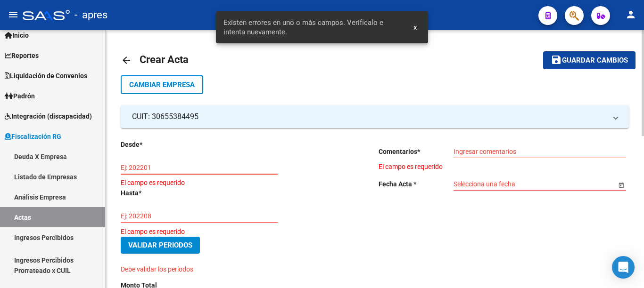
click at [165, 165] on input "Ej: 202201" at bounding box center [199, 168] width 157 height 8
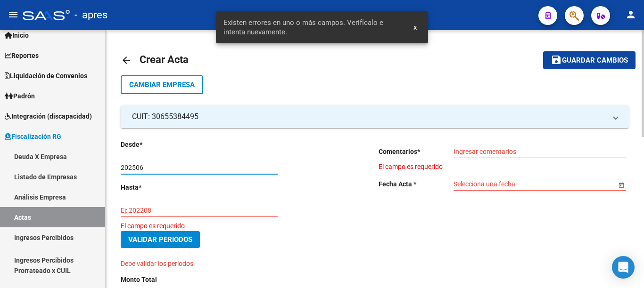
type input "202506"
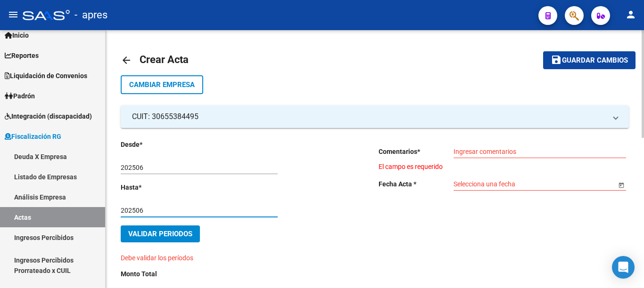
type input "202506"
click at [484, 149] on input "Ingresar comentarios" at bounding box center [539, 152] width 172 height 8
type input "S"
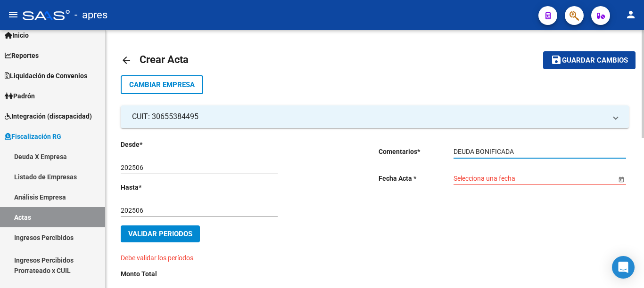
type input "DEUDA BONIFICADA"
click at [618, 179] on span "Open calendar" at bounding box center [621, 179] width 23 height 23
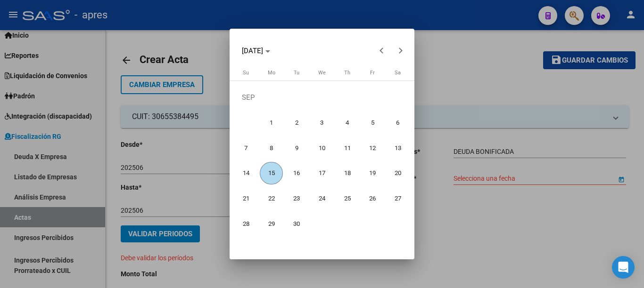
click at [270, 174] on span "15" at bounding box center [271, 173] width 23 height 23
type input "[DATE]"
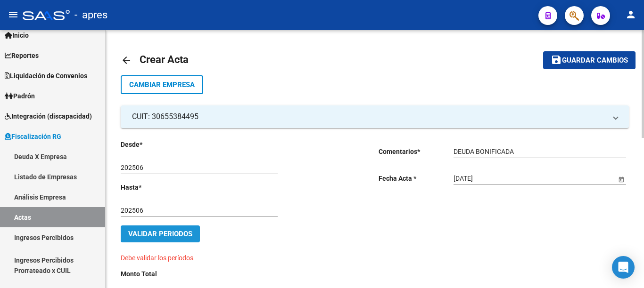
click at [182, 232] on span "Validar Periodos" at bounding box center [160, 234] width 64 height 8
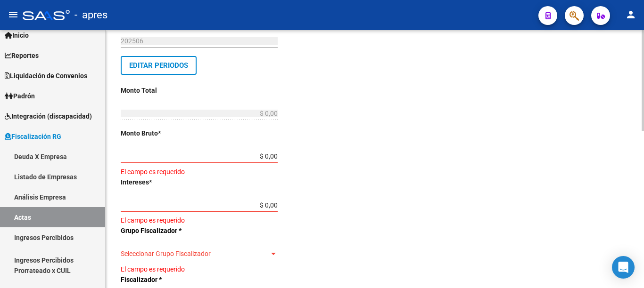
scroll to position [195, 0]
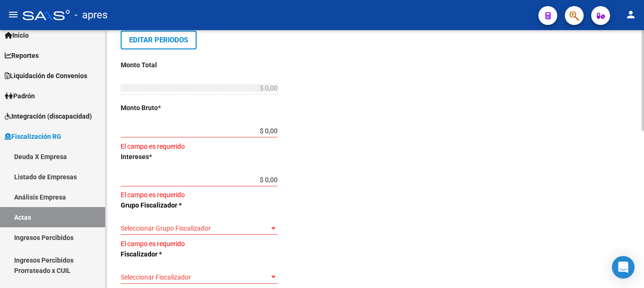
click at [643, 131] on div at bounding box center [642, 80] width 2 height 101
drag, startPoint x: 387, startPoint y: 134, endPoint x: 422, endPoint y: 132, distance: 34.4
click at [421, 133] on div "Desde * 202506 Ej: 202201 Hasta * 202506 Ej: 202208 Editar Periodos Monto Total…" at bounding box center [375, 203] width 508 height 540
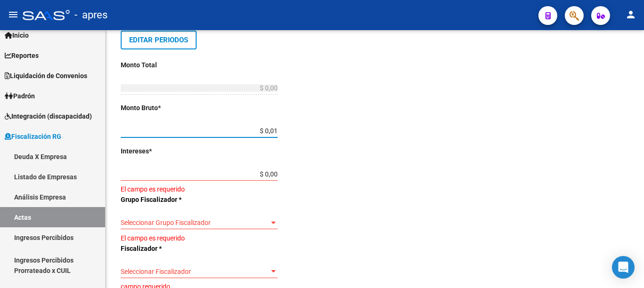
type input "$ 0,17"
type input "$ 0,01"
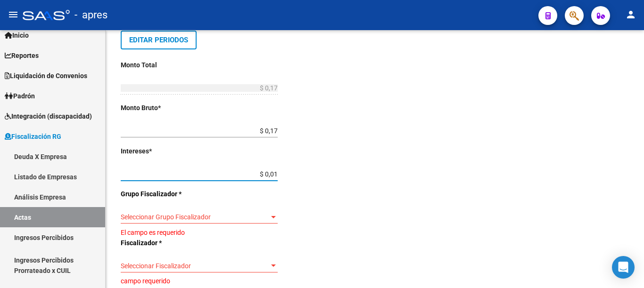
type input "$ 0,18"
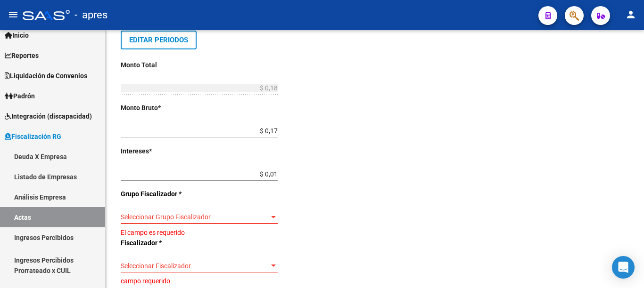
click at [262, 218] on span "Seleccionar Grupo Fiscalizador" at bounding box center [195, 217] width 148 height 8
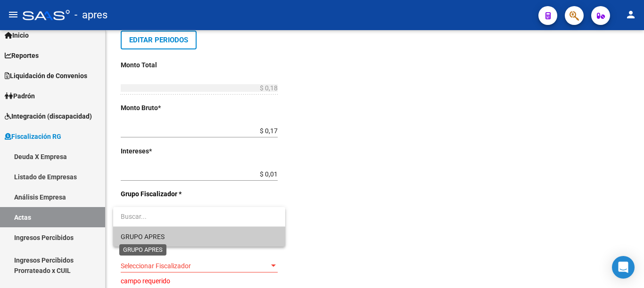
click at [162, 237] on span "GRUPO APRES" at bounding box center [143, 237] width 44 height 8
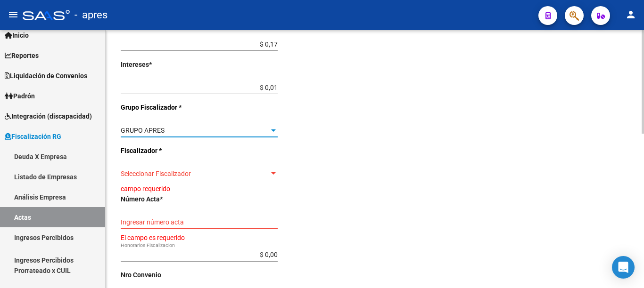
click at [639, 207] on div "arrow_back Crear Acta save Guardar cambios Cambiar Empresa CUIT: 30655384495 Ra…" at bounding box center [376, 70] width 540 height 644
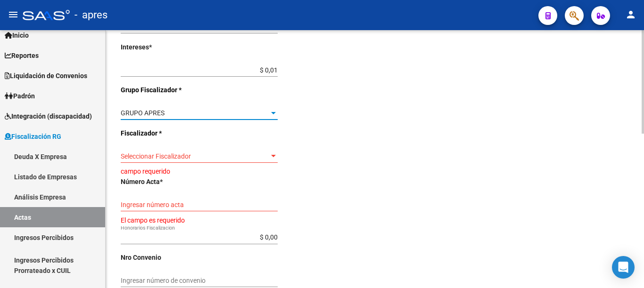
click at [265, 163] on div "Seleccionar Fiscalizador Seleccionar Fiscalizador" at bounding box center [199, 157] width 157 height 27
click at [273, 154] on div at bounding box center [273, 157] width 8 height 8
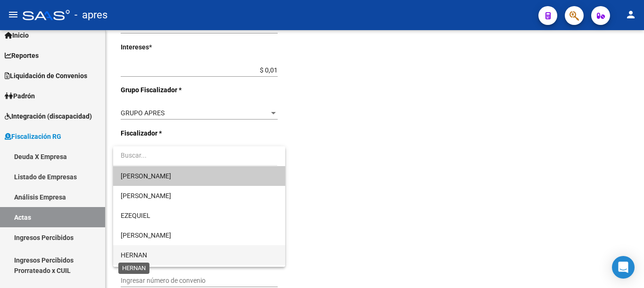
click at [142, 257] on span "HERNAN" at bounding box center [134, 256] width 26 height 8
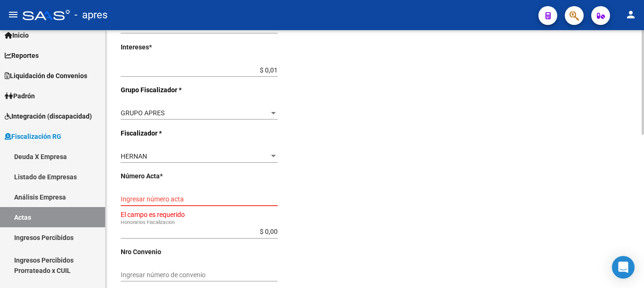
click at [172, 200] on input "Ingresar número acta" at bounding box center [199, 200] width 157 height 8
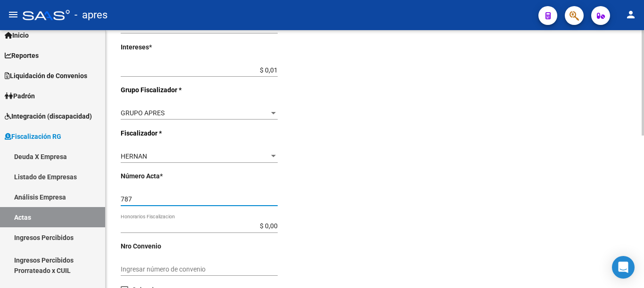
type input "787"
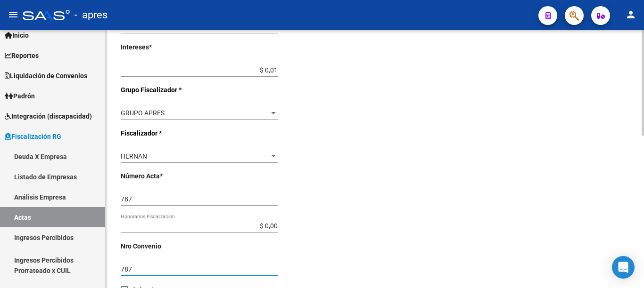
type input "787"
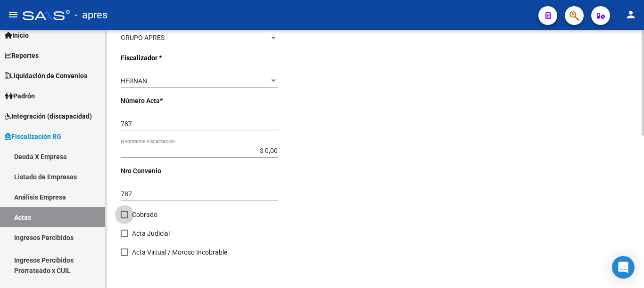
click at [128, 219] on span at bounding box center [125, 215] width 8 height 8
click at [124, 219] on input "Cobrado" at bounding box center [124, 219] width 0 height 0
checkbox input "true"
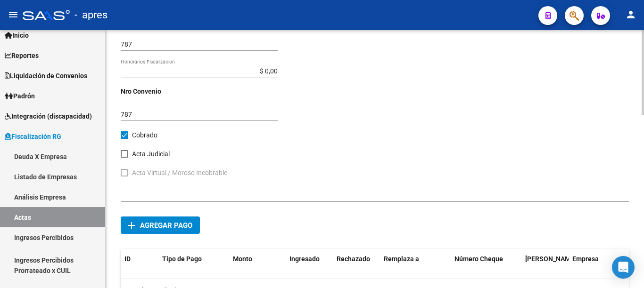
scroll to position [493, 0]
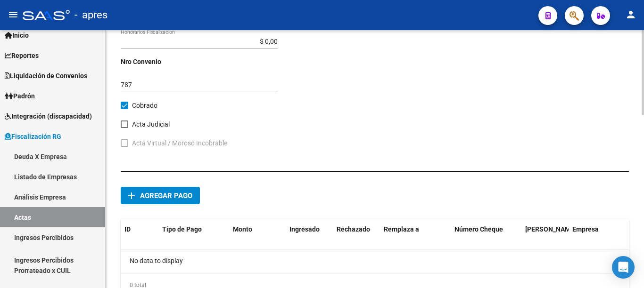
click at [643, 115] on div at bounding box center [642, 72] width 2 height 85
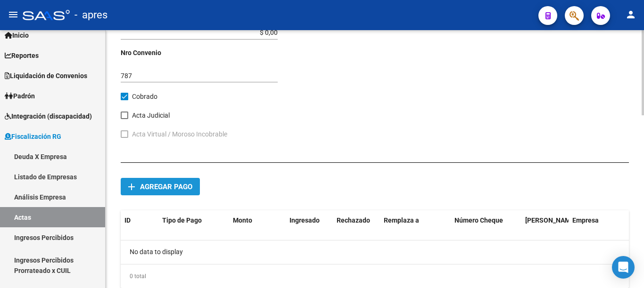
click at [163, 187] on span "Agregar pago" at bounding box center [166, 187] width 52 height 8
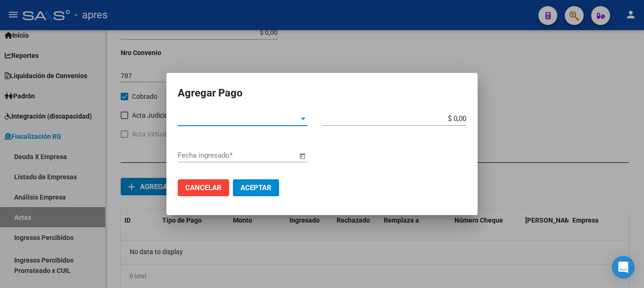
click at [295, 120] on span "Tipo de Pago *" at bounding box center [238, 118] width 121 height 8
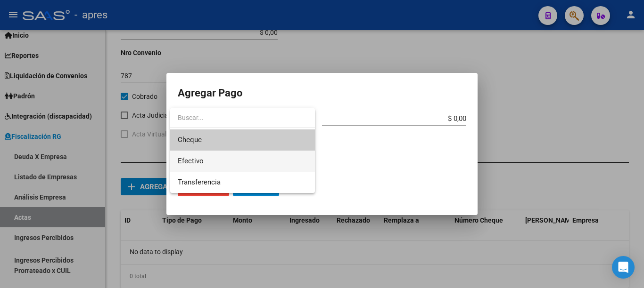
click at [225, 160] on span "Efectivo" at bounding box center [243, 161] width 130 height 21
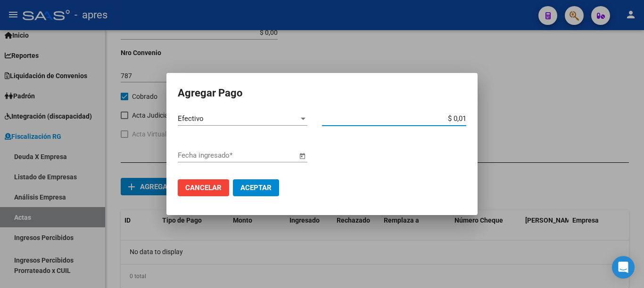
type input "$ 0,18"
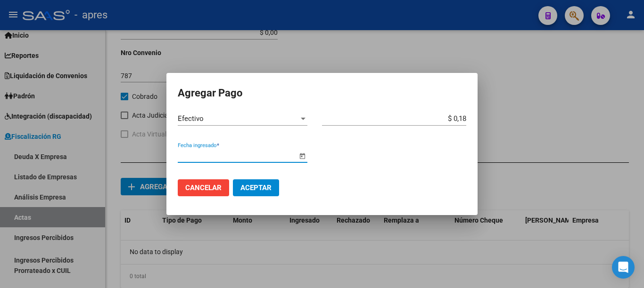
click at [298, 156] on span "Open calendar" at bounding box center [302, 156] width 23 height 23
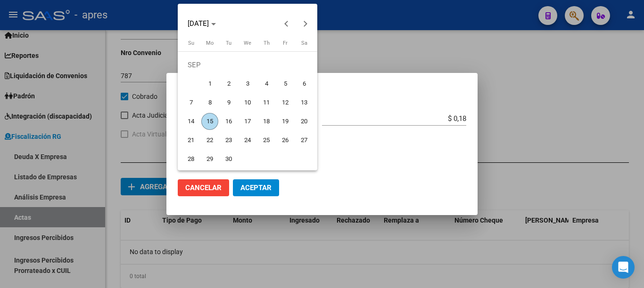
click at [212, 119] on span "15" at bounding box center [209, 121] width 17 height 17
type input "[DATE]"
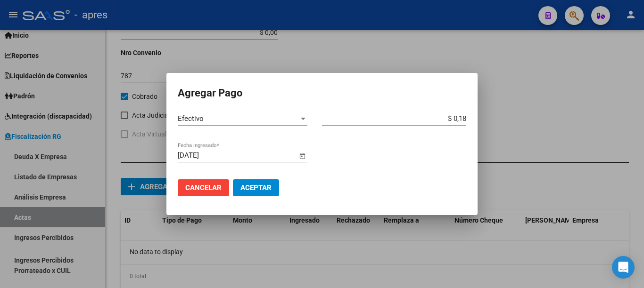
click at [248, 184] on span "Aceptar" at bounding box center [255, 188] width 31 height 8
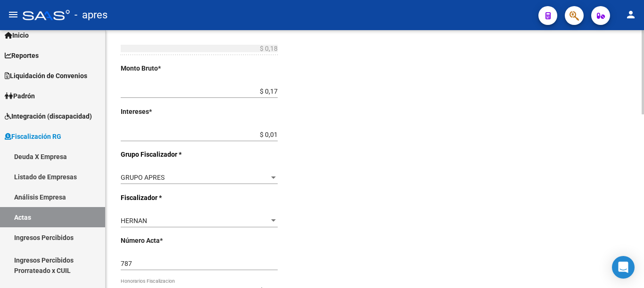
click at [643, 222] on div at bounding box center [642, 159] width 2 height 258
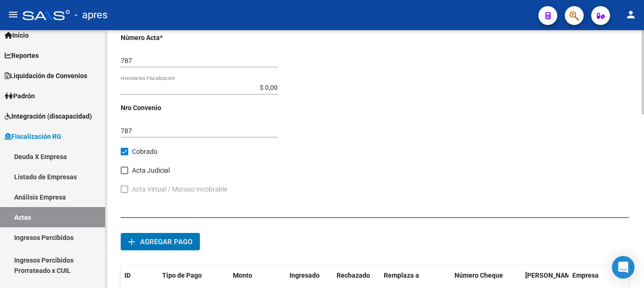
scroll to position [531, 0]
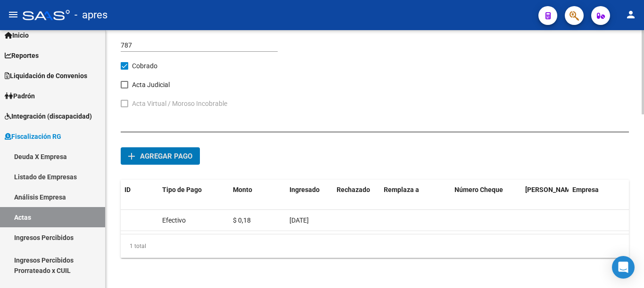
click at [642, 114] on div at bounding box center [642, 72] width 2 height 84
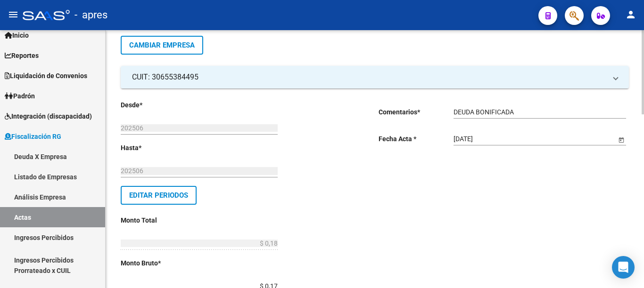
scroll to position [0, 0]
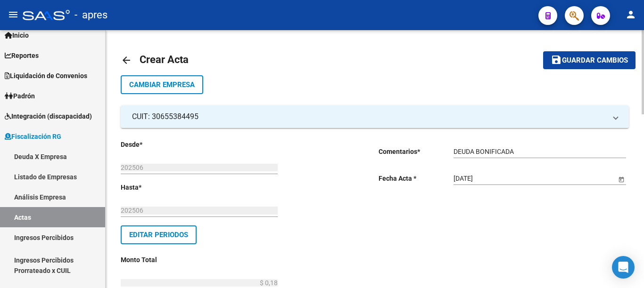
click at [622, 27] on div "menu - apres person Firma Express Inicio Calendario SSS Instructivos Contacto O…" at bounding box center [322, 144] width 644 height 288
click at [575, 64] on span "Guardar cambios" at bounding box center [595, 61] width 66 height 8
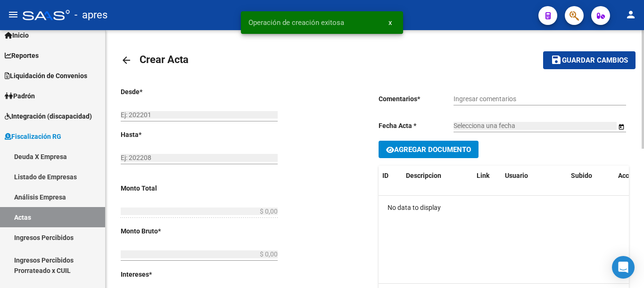
type input "202506"
type input "$ 0,18"
type input "$ 0,17"
type input "$ 0,01"
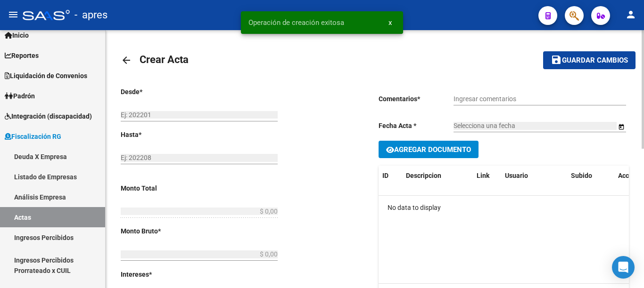
type input "787"
checkbox input "true"
type input "DEUDA BONIFICADA"
type input "[DATE]"
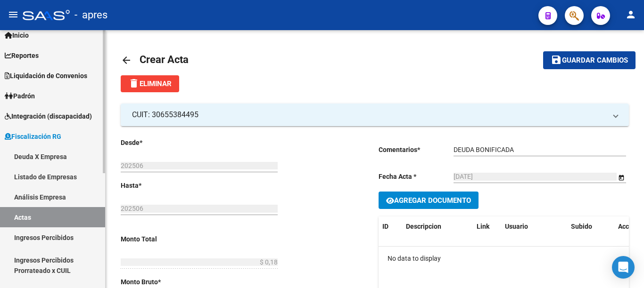
click at [18, 223] on link "Actas" at bounding box center [52, 217] width 105 height 20
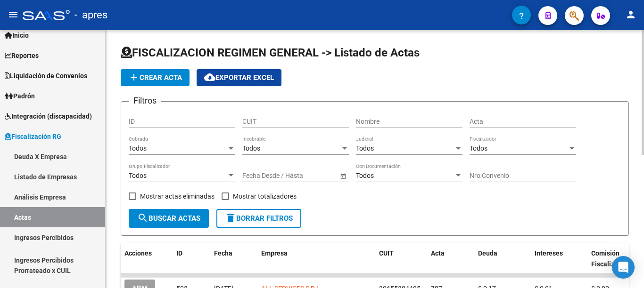
click at [150, 78] on span "add Crear Acta" at bounding box center [155, 77] width 54 height 8
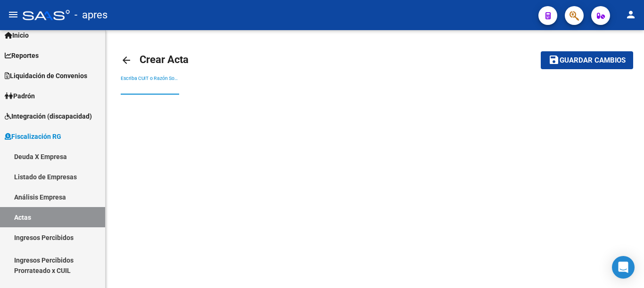
drag, startPoint x: 147, startPoint y: 88, endPoint x: 254, endPoint y: 88, distance: 107.4
click at [148, 88] on input "Escriba CUIT o Razón Social para buscar" at bounding box center [150, 88] width 58 height 8
paste input "30693739698"
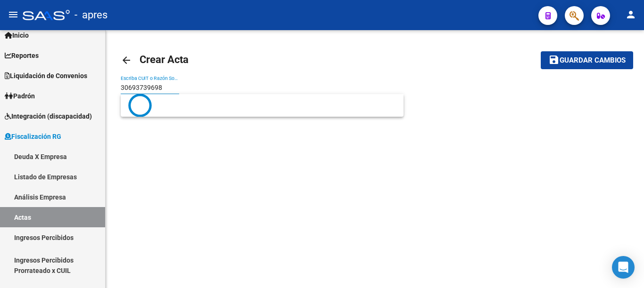
type input "30693739698"
click at [540, 51] on button "save Guardar cambios" at bounding box center [586, 59] width 92 height 17
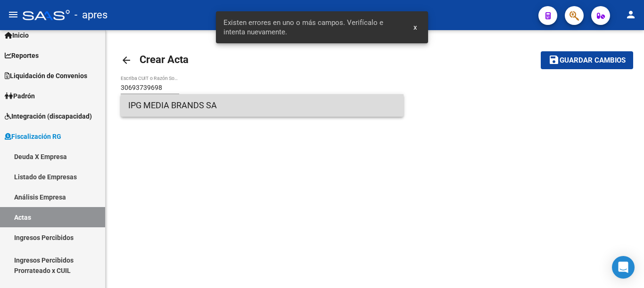
click at [194, 103] on span "IPG MEDIA BRANDS SA" at bounding box center [262, 105] width 268 height 23
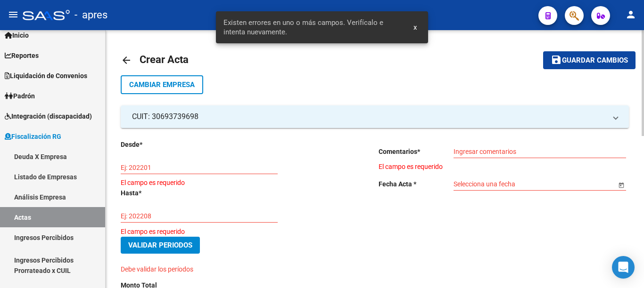
click at [183, 165] on input "Ej: 202201" at bounding box center [199, 168] width 157 height 8
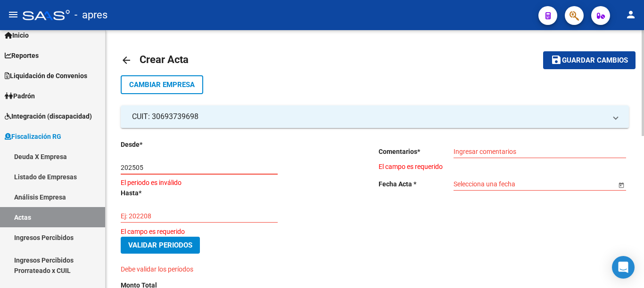
type input "202505"
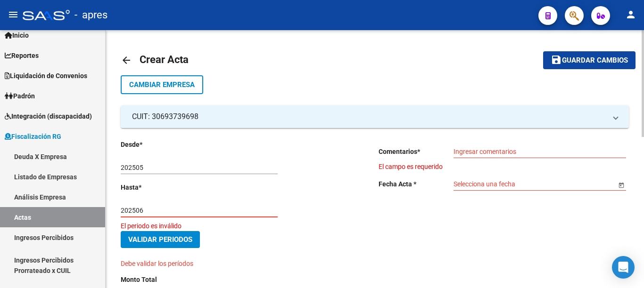
type input "202506"
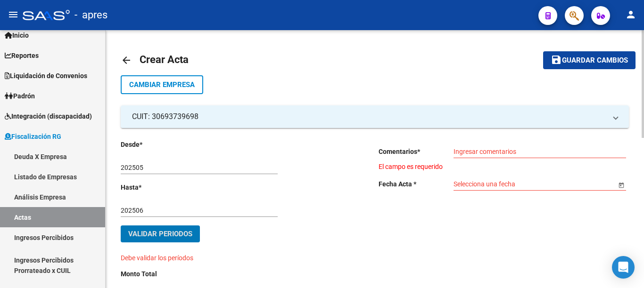
click at [478, 150] on input "Ingresar comentarios" at bounding box center [539, 152] width 172 height 8
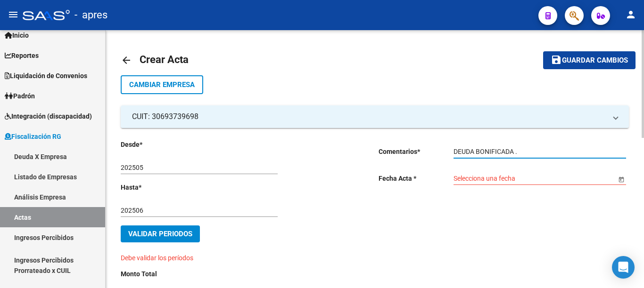
type input "DEUDA BONIFICADA ."
